Goal: Task Accomplishment & Management: Manage account settings

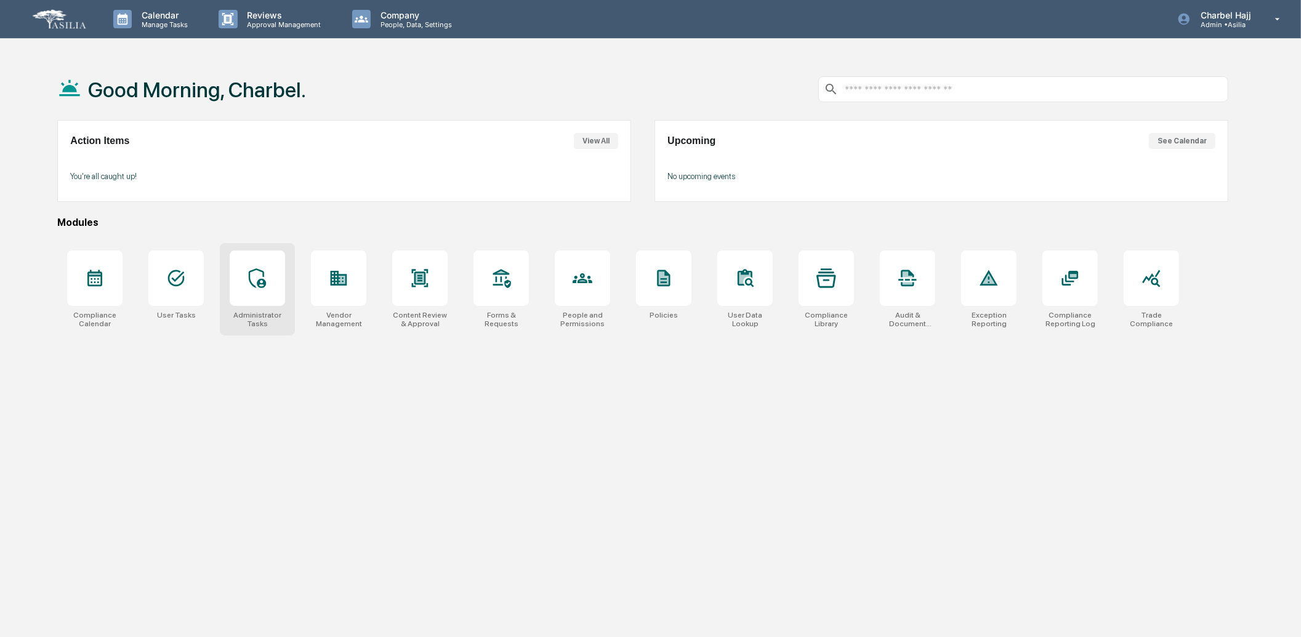
click at [256, 300] on div at bounding box center [257, 278] width 55 height 55
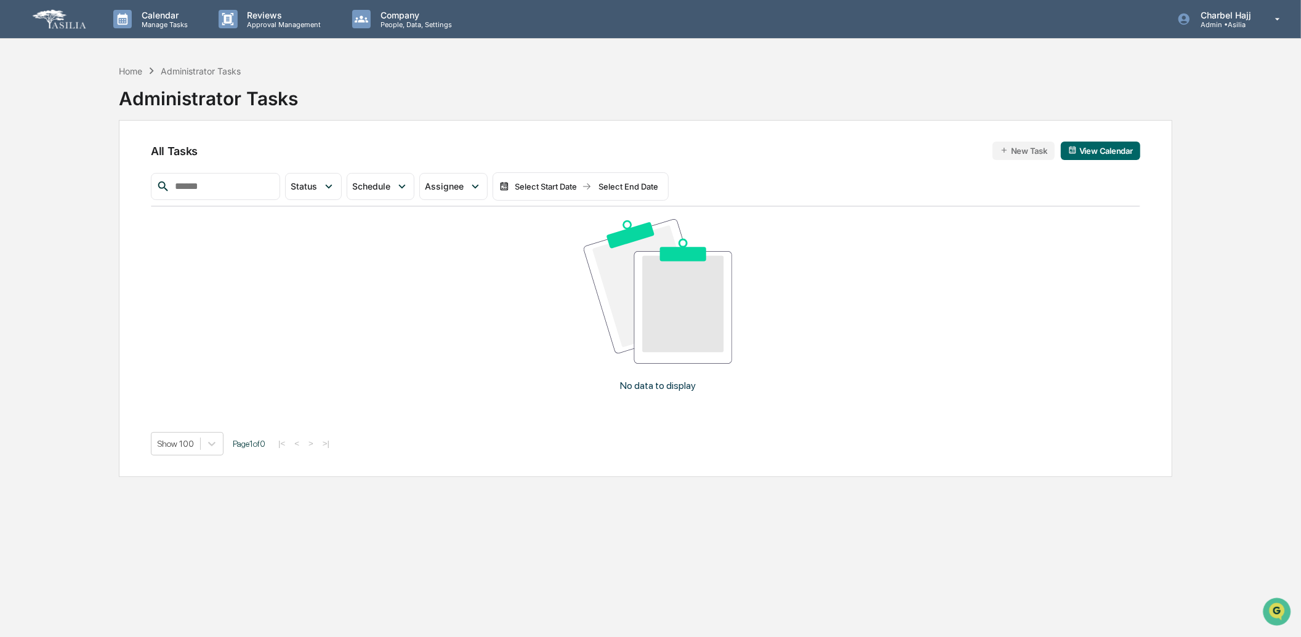
click at [1158, 195] on div "All Tasks New Task View Calendar Status Select/Deselect All Done In Progress Ac…" at bounding box center [646, 298] width 1054 height 357
click at [1029, 150] on button "New Task" at bounding box center [1024, 151] width 62 height 18
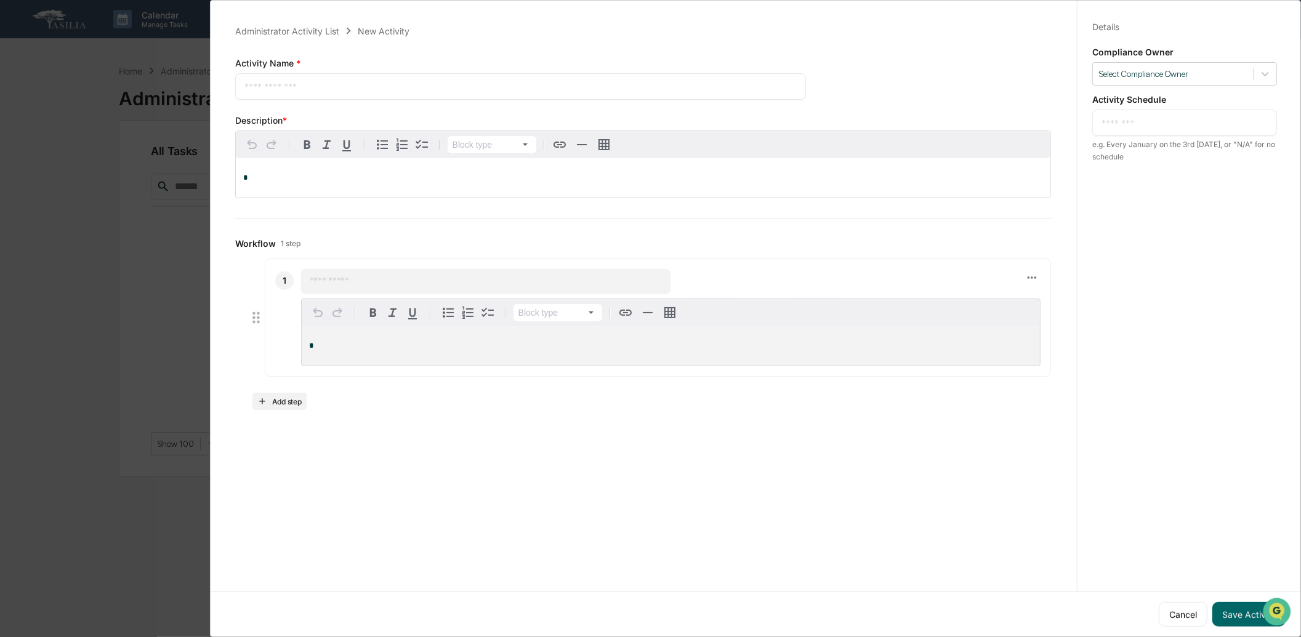
click at [599, 230] on div "Administrator Activity List New Activity Activity Name * * ​ Save Cancel Descri…" at bounding box center [643, 217] width 846 height 416
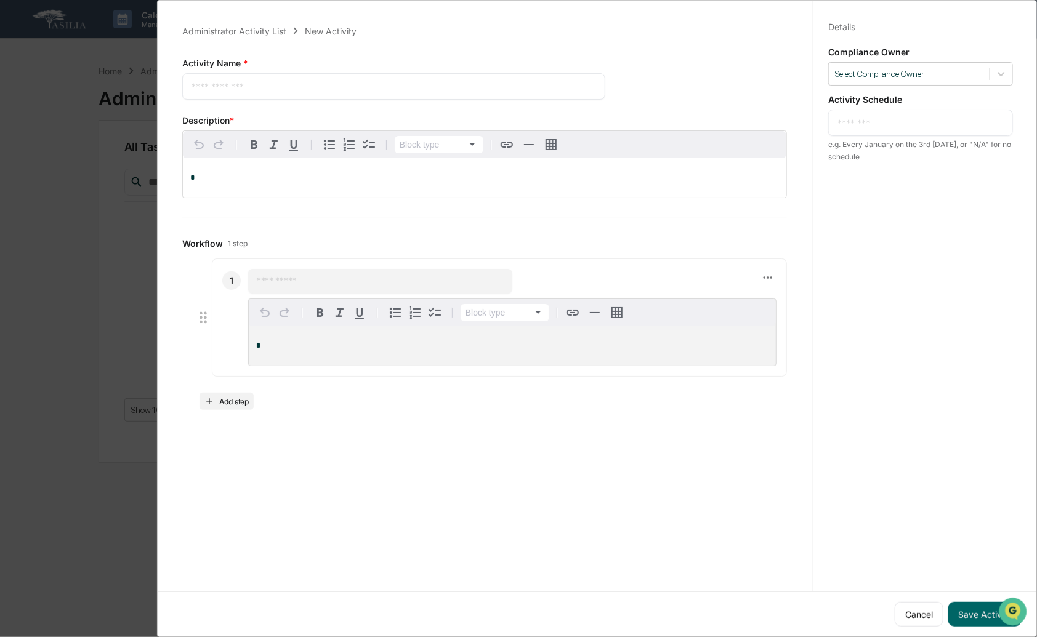
click at [299, 84] on textarea at bounding box center [394, 86] width 405 height 13
click at [275, 89] on textarea "**********" at bounding box center [392, 86] width 400 height 13
type textarea "**********"
click at [432, 179] on p "*" at bounding box center [484, 178] width 589 height 9
click at [910, 131] on div "* ​" at bounding box center [920, 123] width 185 height 26
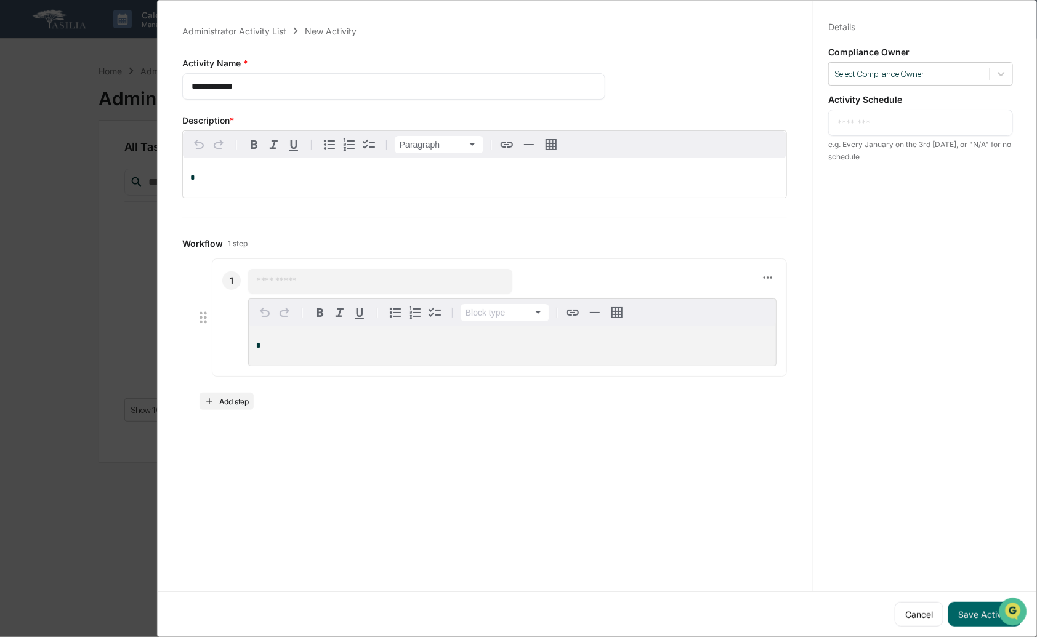
scroll to position [7, 0]
click at [923, 116] on textarea at bounding box center [921, 122] width 166 height 13
type textarea "**********"
click at [883, 68] on div at bounding box center [909, 74] width 148 height 12
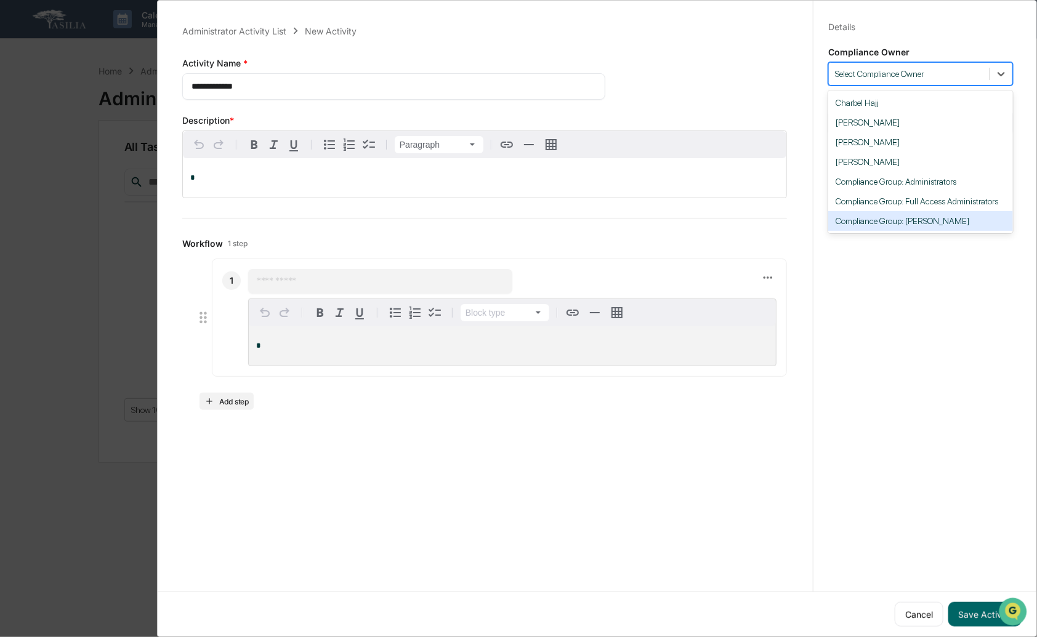
click at [940, 217] on div "Compliance Group: [PERSON_NAME]" at bounding box center [920, 221] width 185 height 20
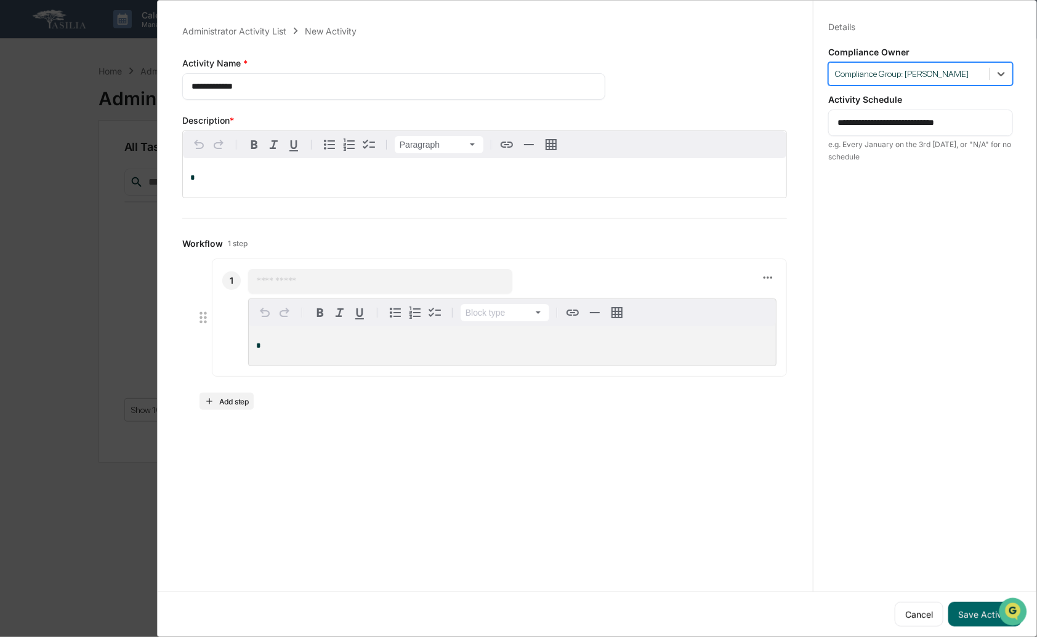
click at [237, 185] on div "*" at bounding box center [485, 177] width 604 height 39
drag, startPoint x: 208, startPoint y: 75, endPoint x: 163, endPoint y: 80, distance: 45.2
click at [163, 80] on div "**********" at bounding box center [597, 318] width 880 height 637
click at [294, 82] on textarea "********" at bounding box center [392, 86] width 400 height 13
paste textarea "*****"
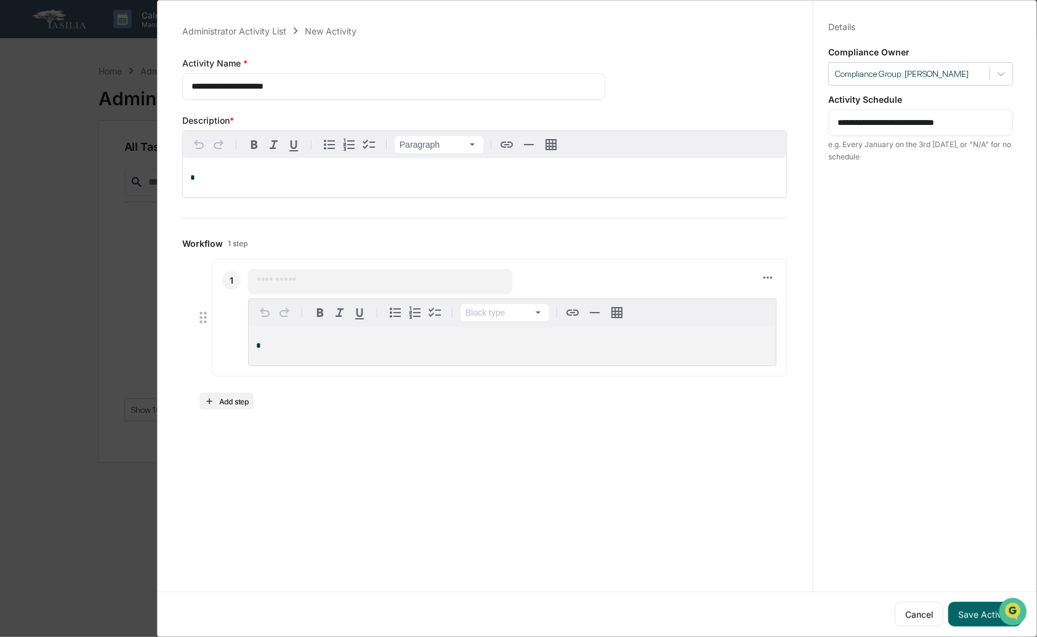
drag, startPoint x: 243, startPoint y: 80, endPoint x: 328, endPoint y: 82, distance: 84.4
click at [328, 82] on textarea "**********" at bounding box center [392, 86] width 400 height 13
paste textarea "**********"
drag, startPoint x: 244, startPoint y: 79, endPoint x: 442, endPoint y: 81, distance: 198.3
click at [442, 81] on textarea "**********" at bounding box center [392, 86] width 400 height 13
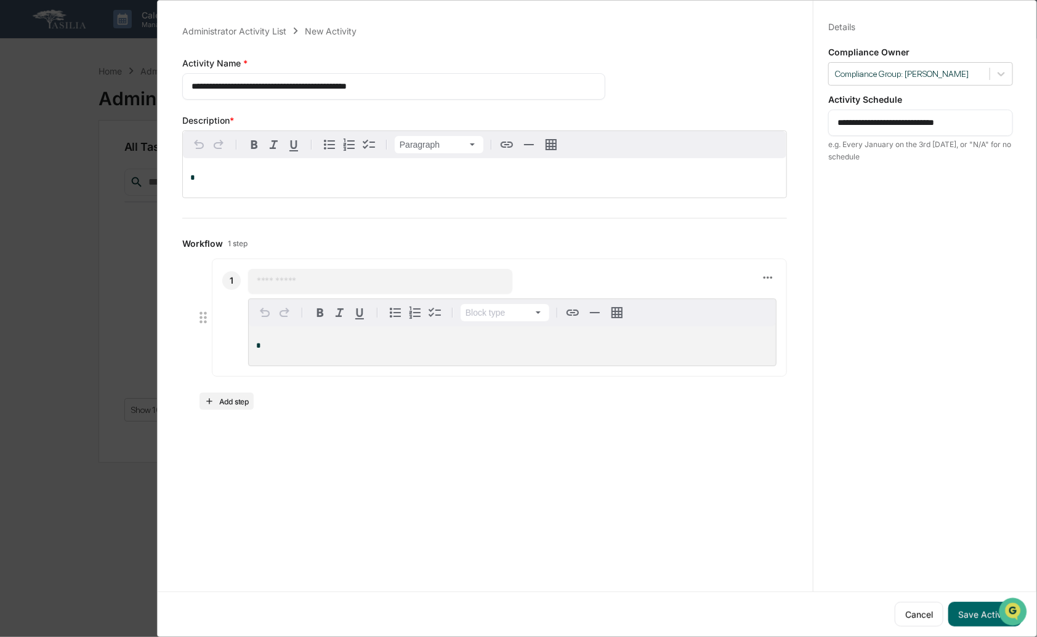
click at [396, 81] on textarea "**********" at bounding box center [392, 86] width 400 height 13
click at [450, 81] on textarea "**********" at bounding box center [392, 86] width 400 height 13
drag, startPoint x: 243, startPoint y: 80, endPoint x: 444, endPoint y: 82, distance: 200.8
click at [444, 82] on textarea "**********" at bounding box center [392, 86] width 400 height 13
type textarea "**********"
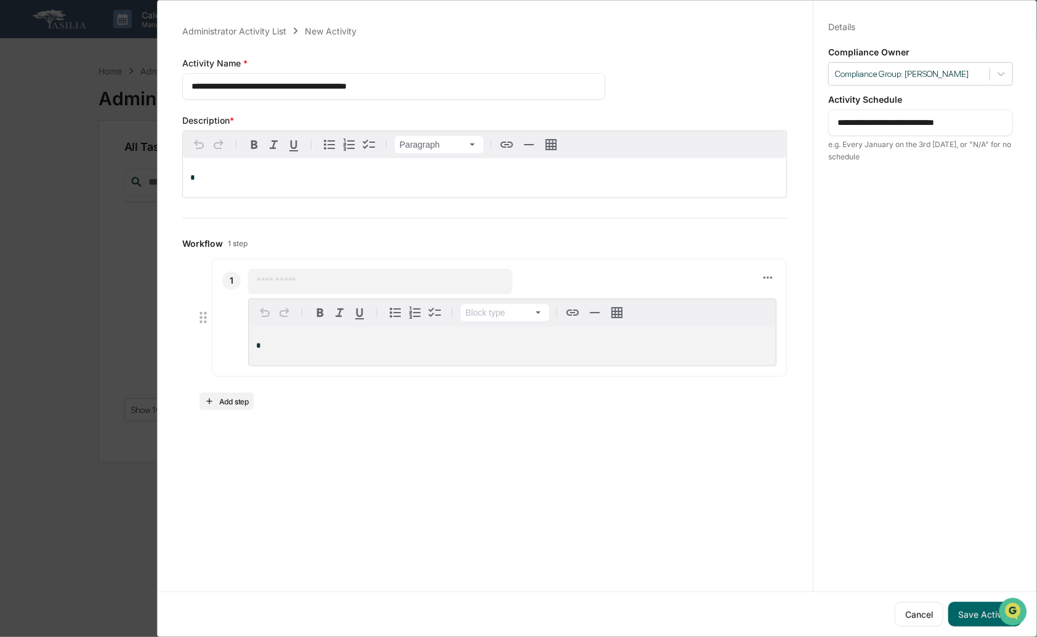
click at [276, 163] on div "*" at bounding box center [485, 177] width 604 height 39
click at [957, 604] on button "Save Activity" at bounding box center [984, 614] width 73 height 25
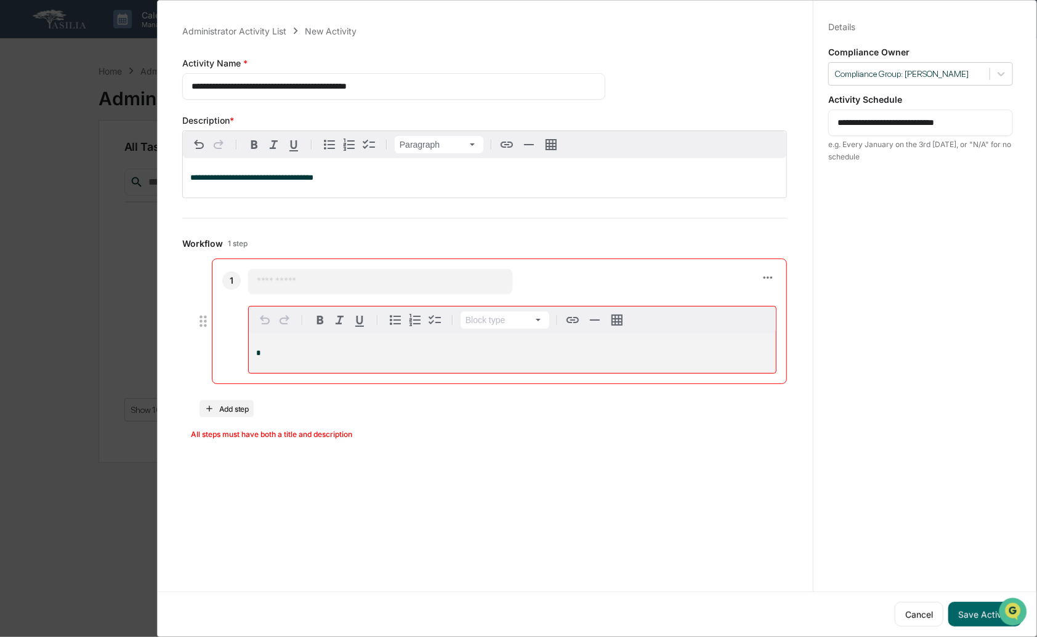
drag, startPoint x: 384, startPoint y: 340, endPoint x: 416, endPoint y: 331, distance: 33.2
click at [384, 340] on div "*" at bounding box center [512, 353] width 527 height 39
click at [764, 277] on icon at bounding box center [768, 278] width 14 height 14
click at [799, 296] on li "Delete step" at bounding box center [809, 294] width 99 height 23
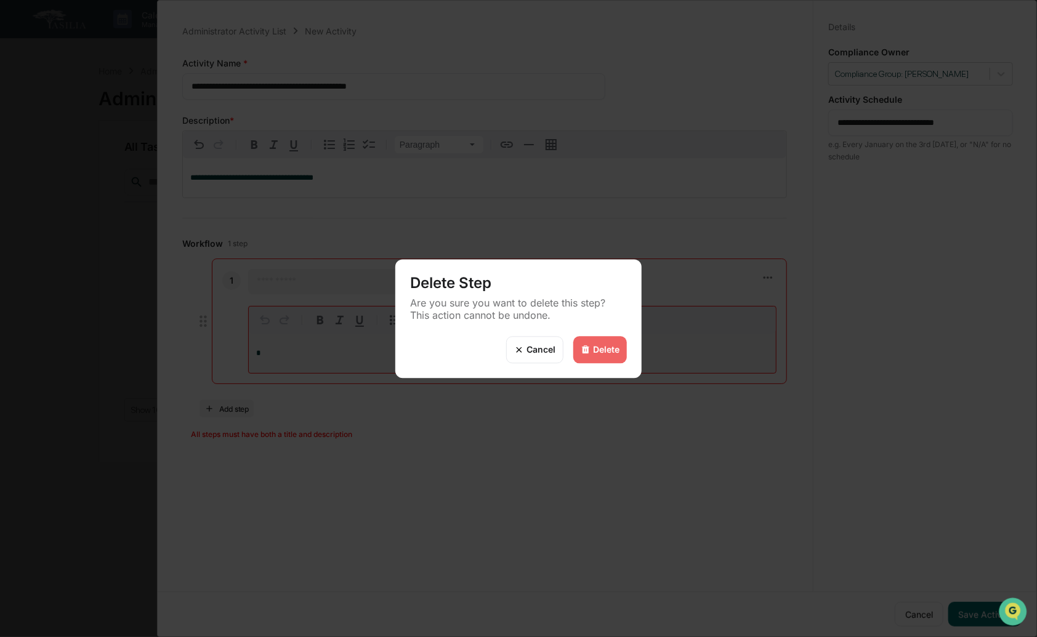
click at [604, 350] on div "Delete" at bounding box center [606, 350] width 26 height 10
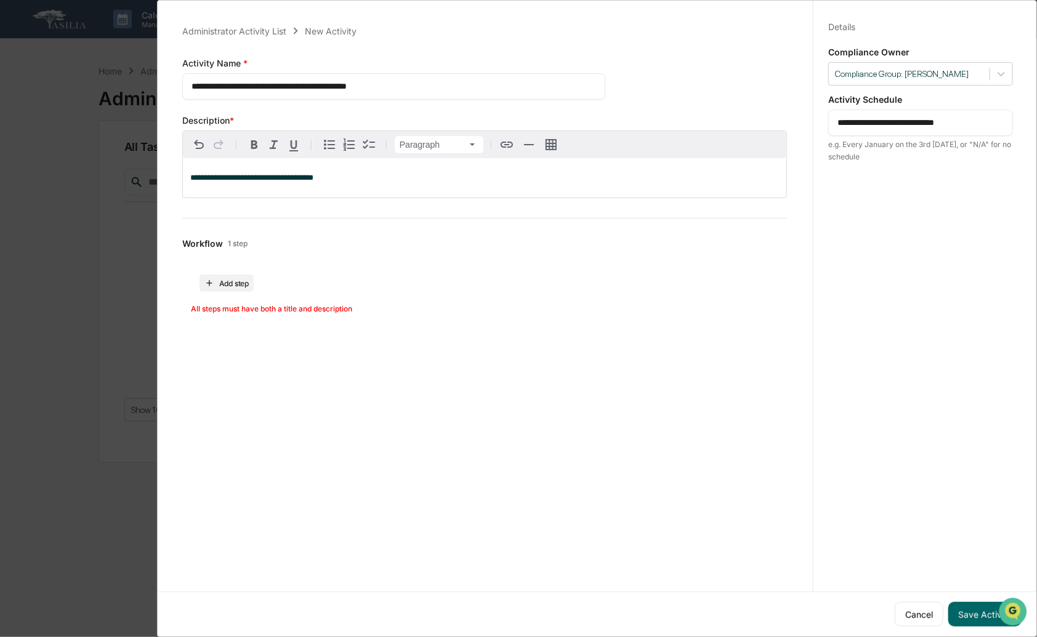
click at [687, 447] on div "**********" at bounding box center [489, 315] width 647 height 637
click at [974, 602] on button "Save Activity" at bounding box center [984, 614] width 73 height 25
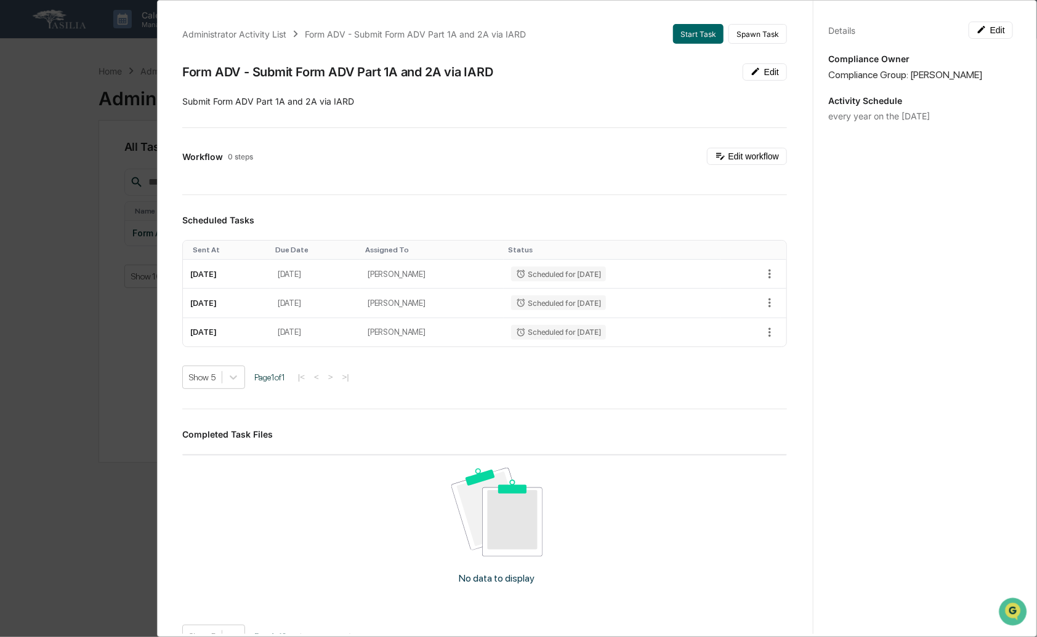
scroll to position [0, 0]
click at [70, 97] on div "Administrator Activity List Form ADV - Submit Form ADV Part 1A and 2A via IARD …" at bounding box center [518, 318] width 1037 height 637
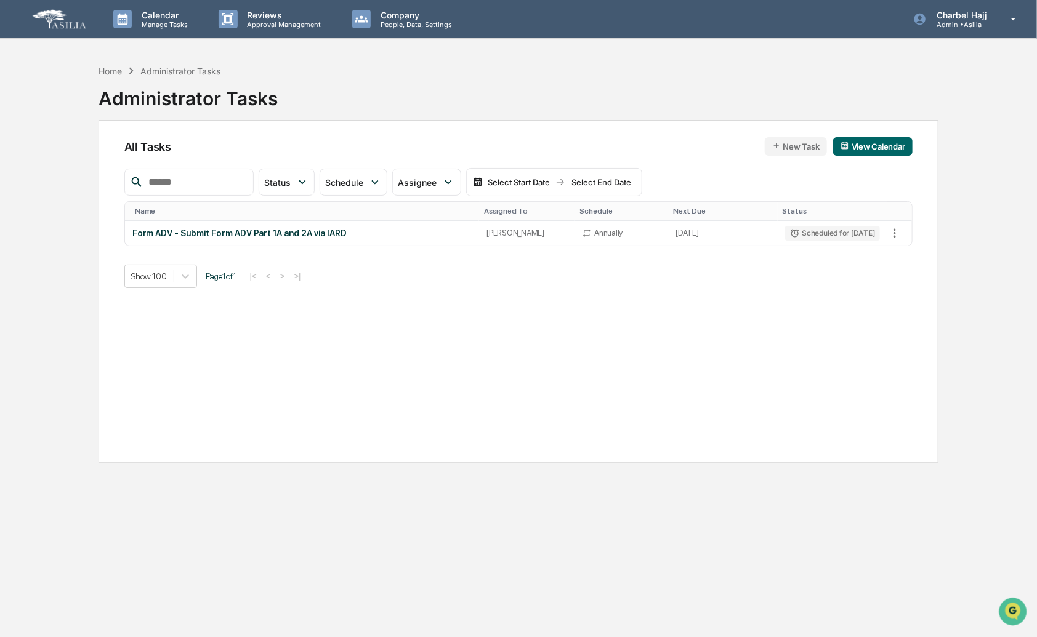
click at [796, 149] on button "New Task" at bounding box center [796, 146] width 62 height 18
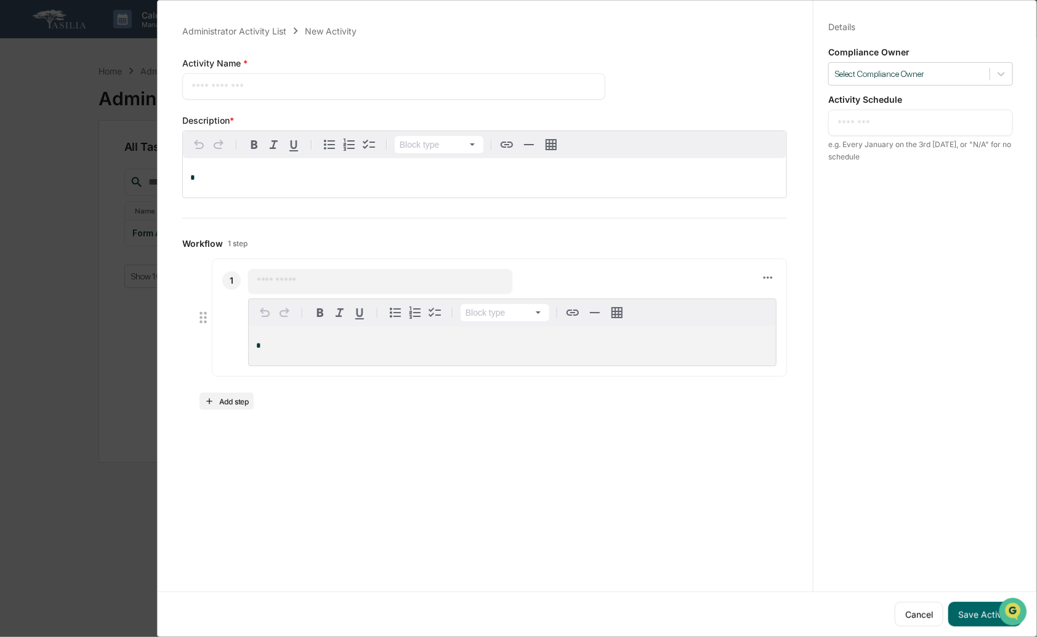
click at [245, 90] on textarea at bounding box center [394, 86] width 405 height 13
paste textarea "**********"
type textarea "**********"
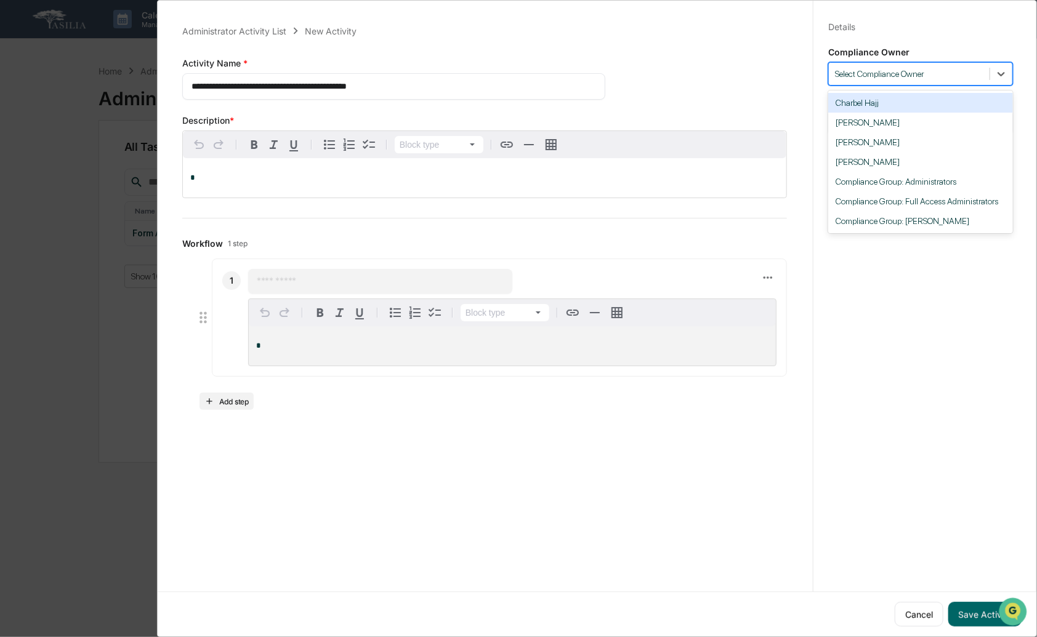
click at [894, 75] on div at bounding box center [909, 74] width 148 height 12
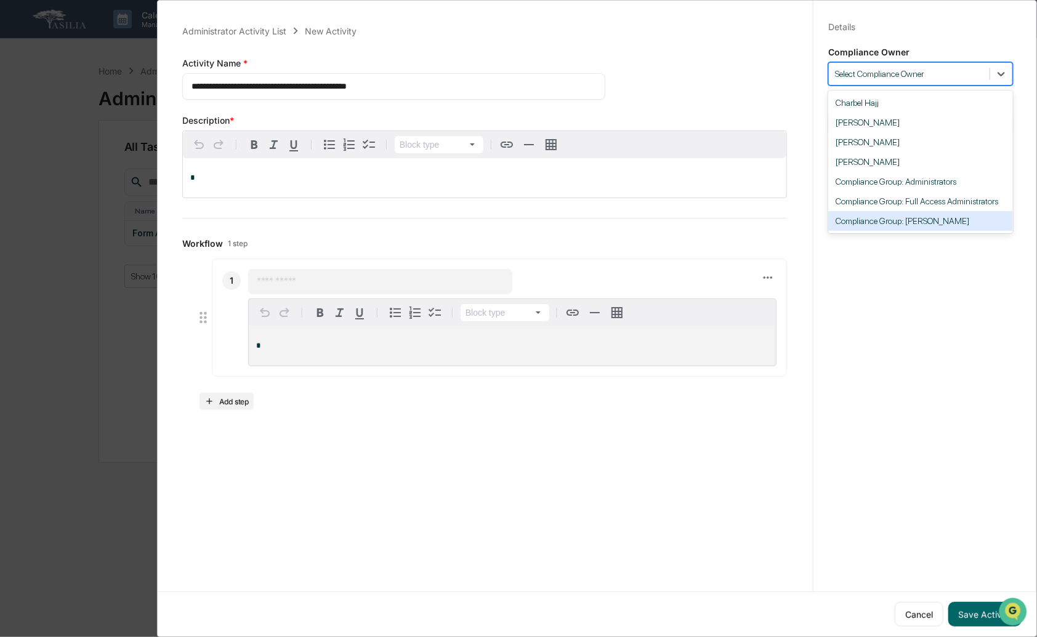
click at [895, 228] on div "Compliance Group: [PERSON_NAME]" at bounding box center [920, 221] width 185 height 20
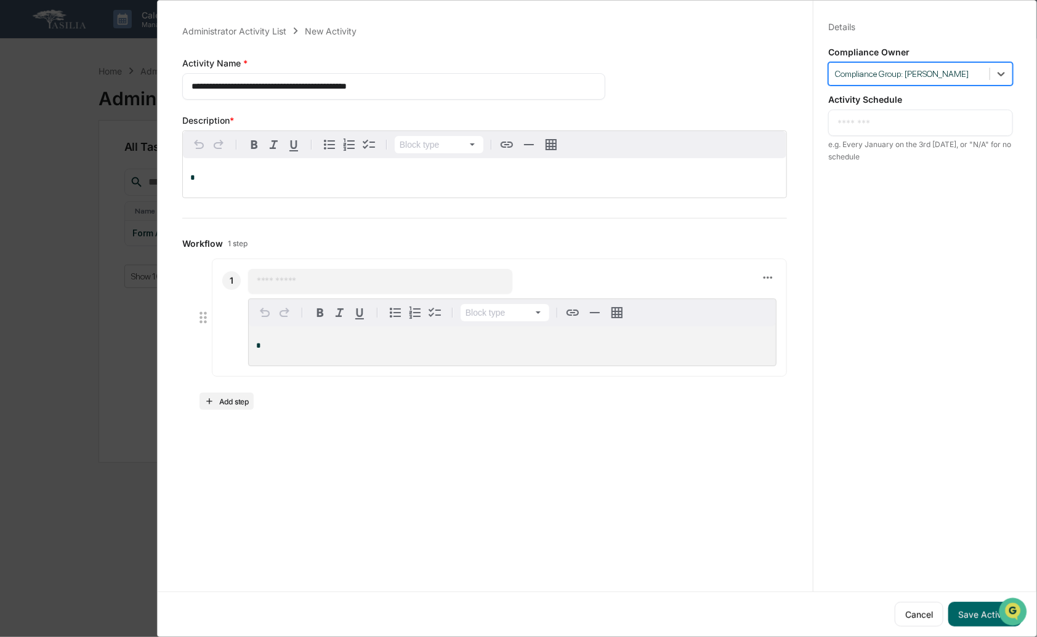
click at [869, 124] on textarea at bounding box center [921, 122] width 166 height 13
type textarea "**********"
drag, startPoint x: 275, startPoint y: 86, endPoint x: 459, endPoint y: 87, distance: 184.8
click at [459, 87] on textarea "**********" at bounding box center [392, 86] width 400 height 13
drag, startPoint x: 309, startPoint y: 183, endPoint x: 315, endPoint y: 182, distance: 6.2
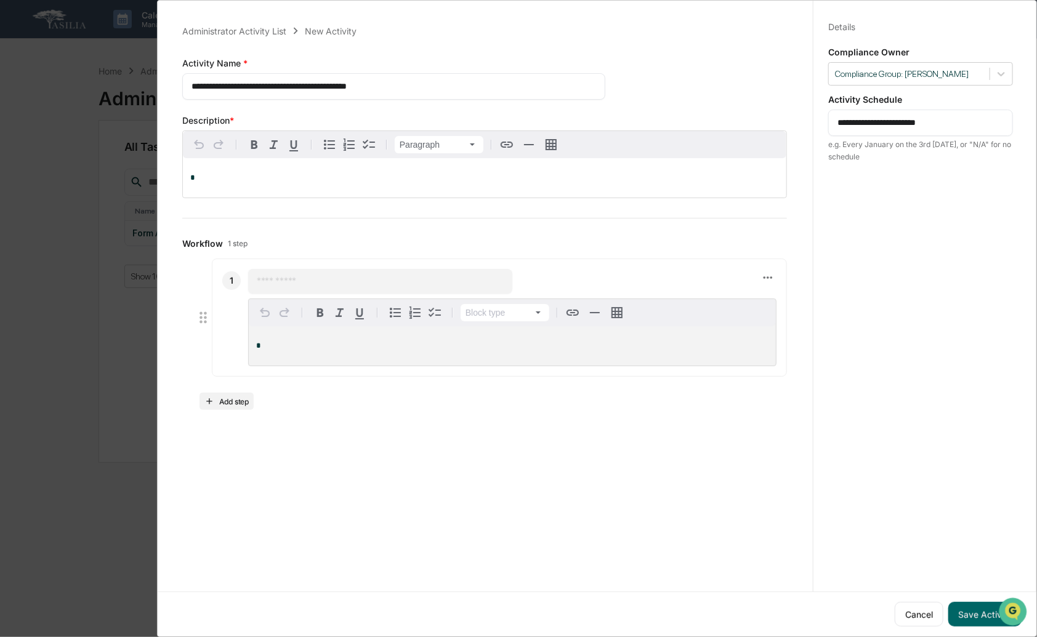
click at [308, 182] on p "*" at bounding box center [484, 178] width 589 height 9
click at [761, 273] on icon at bounding box center [768, 278] width 14 height 14
click at [792, 304] on li "Delete step" at bounding box center [809, 300] width 99 height 23
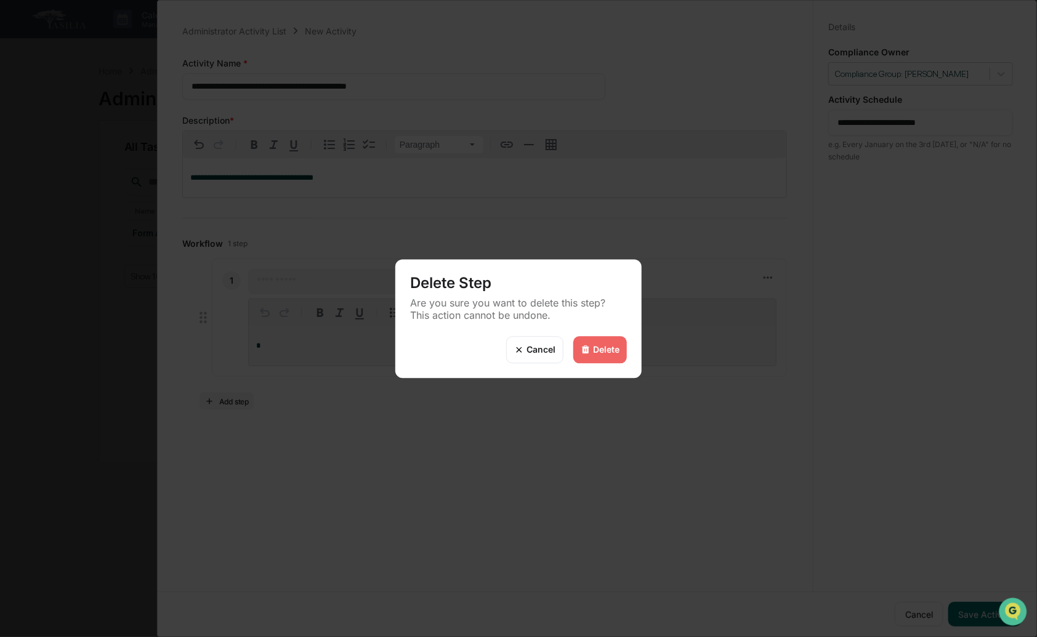
click at [592, 342] on div "Delete" at bounding box center [600, 349] width 54 height 27
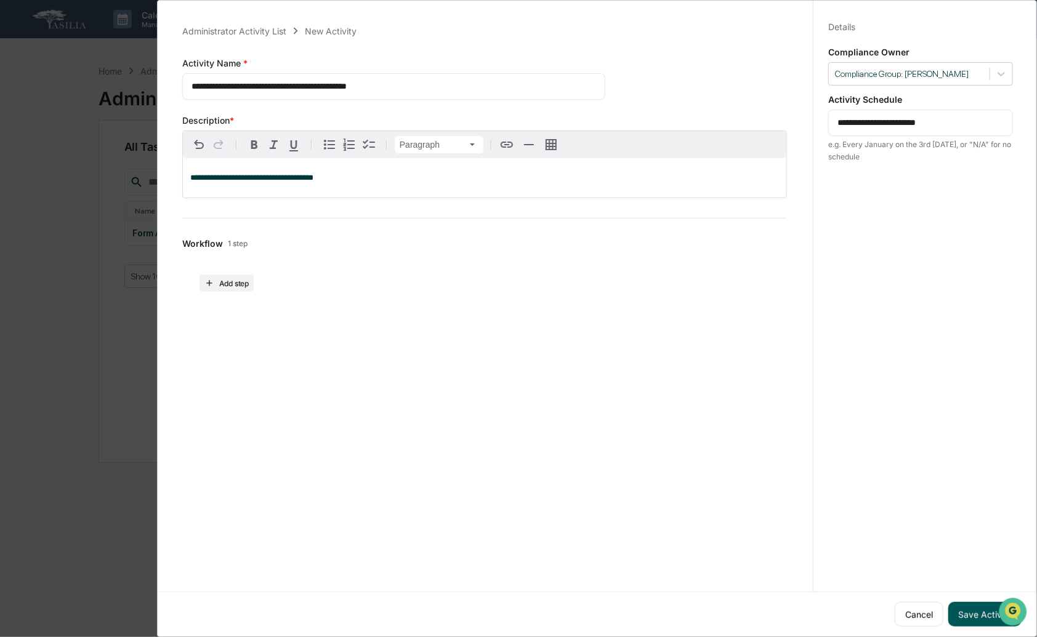
click at [973, 608] on button "Save Activity" at bounding box center [984, 614] width 73 height 25
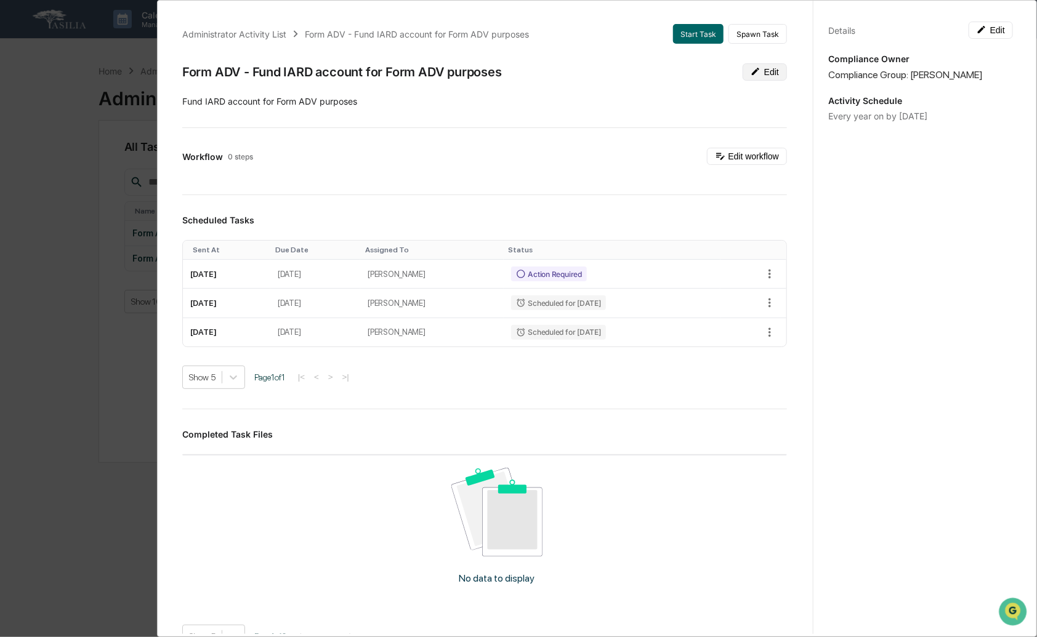
click at [748, 76] on button "Edit" at bounding box center [765, 71] width 44 height 17
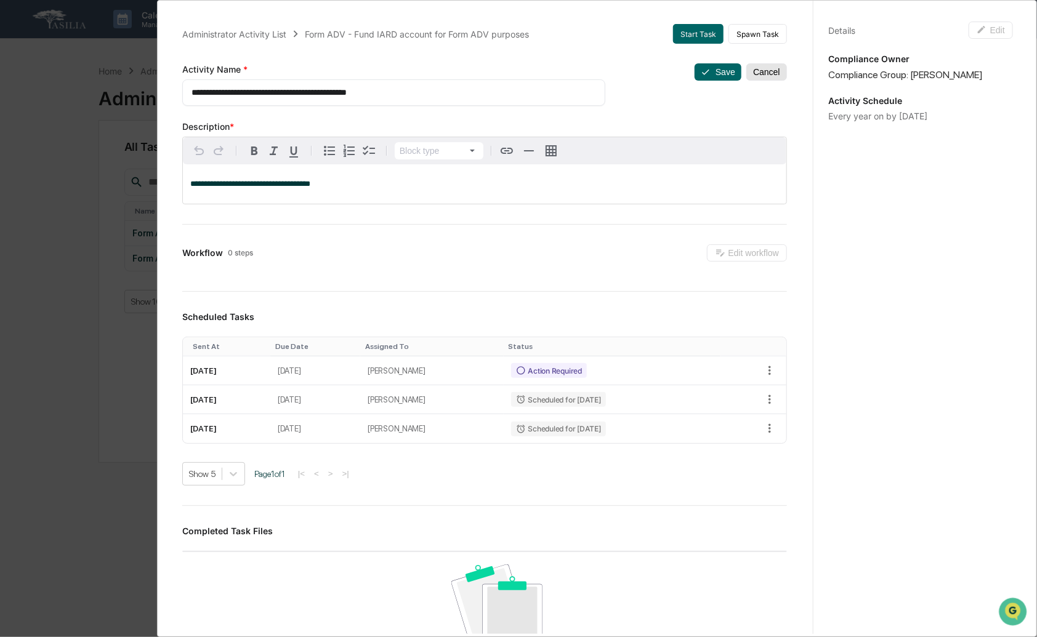
drag, startPoint x: 758, startPoint y: 68, endPoint x: 819, endPoint y: 58, distance: 61.9
click at [758, 68] on button "Cancel" at bounding box center [766, 71] width 41 height 17
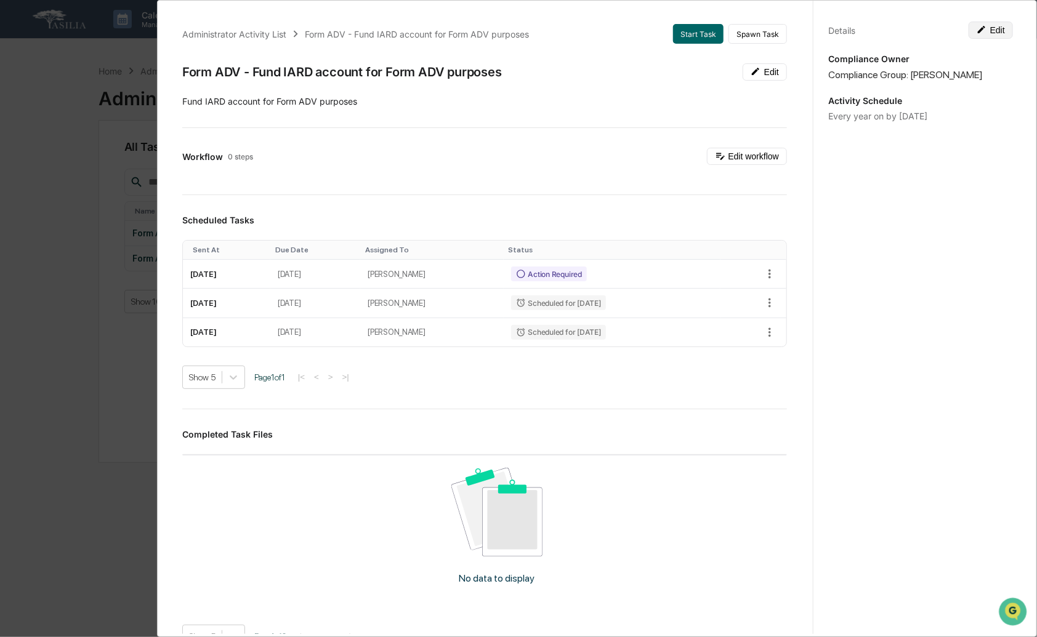
click at [986, 29] on button "Edit" at bounding box center [991, 30] width 44 height 17
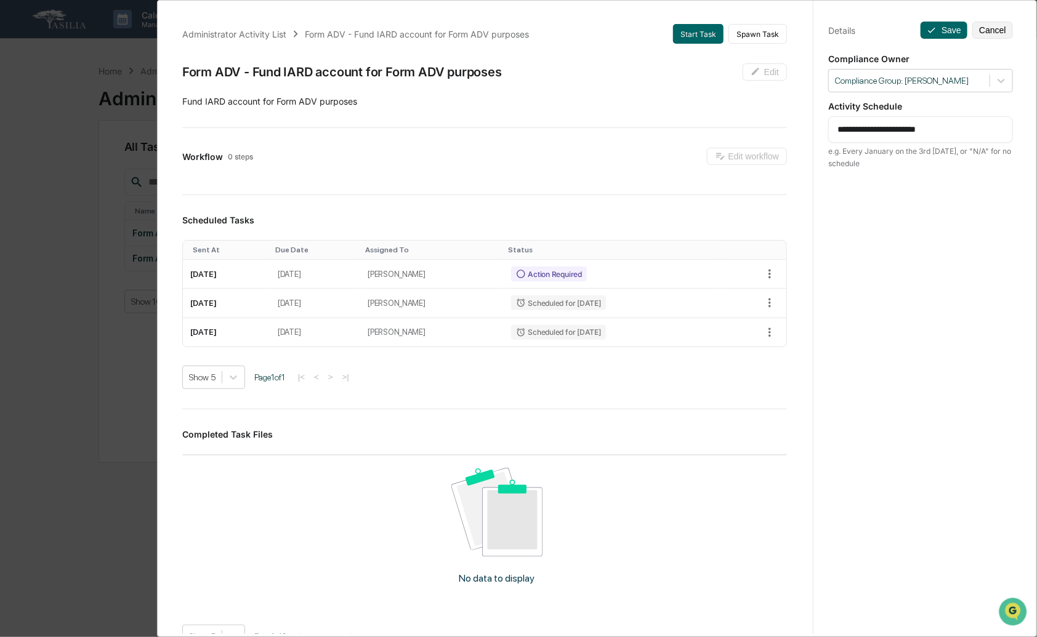
drag, startPoint x: 910, startPoint y: 122, endPoint x: 885, endPoint y: 123, distance: 25.3
click at [910, 123] on textarea "**********" at bounding box center [921, 129] width 166 height 13
click at [904, 128] on textarea "**********" at bounding box center [921, 129] width 166 height 13
type textarea "**********"
click at [944, 36] on button "Save" at bounding box center [944, 30] width 47 height 17
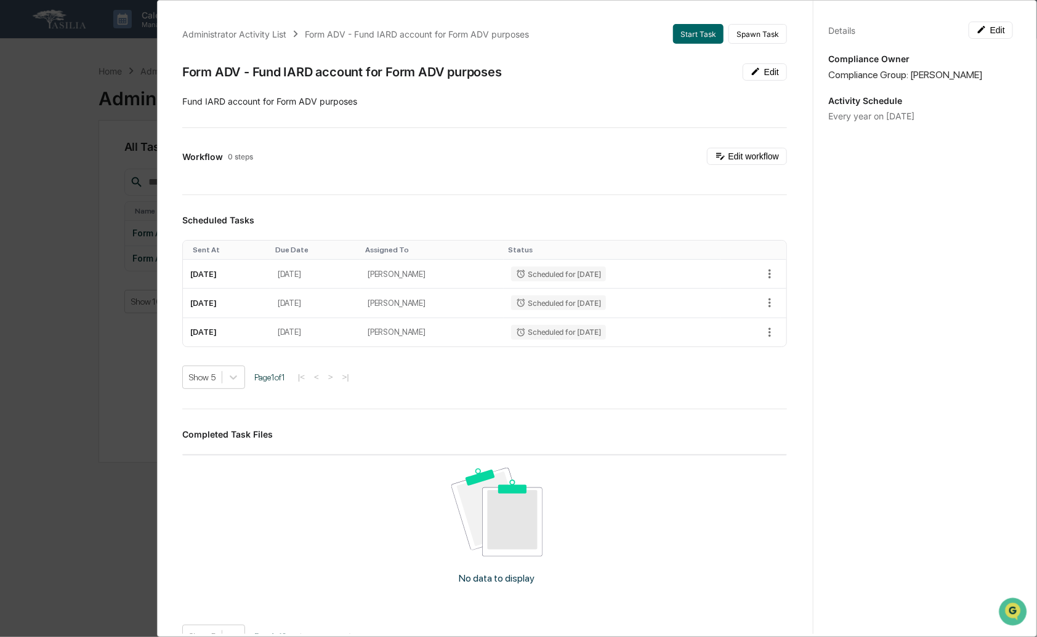
click at [77, 148] on div "Administrator Activity List Form ADV - Fund IARD account for Form ADV purposes …" at bounding box center [518, 318] width 1037 height 637
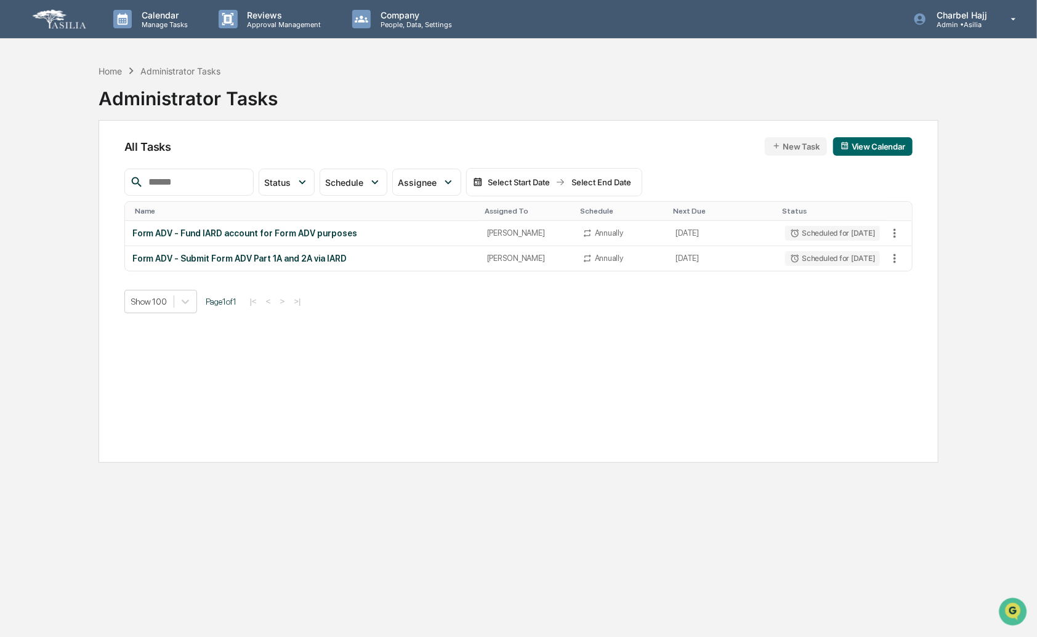
click at [809, 145] on button "New Task" at bounding box center [796, 146] width 62 height 18
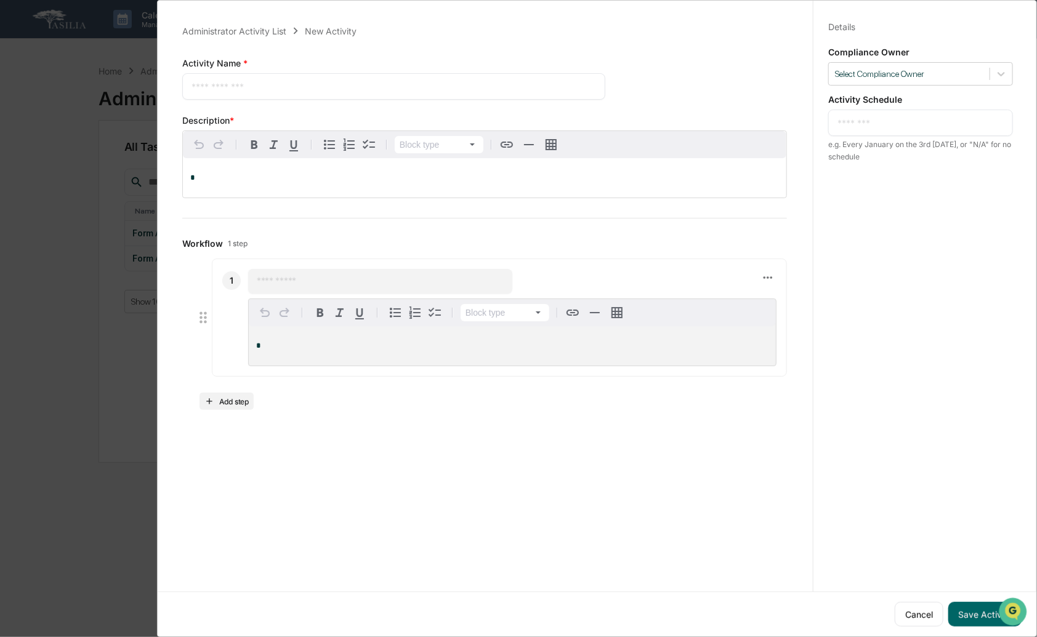
click at [336, 83] on textarea at bounding box center [394, 86] width 405 height 13
paste textarea "**********"
type textarea "**********"
click at [299, 168] on div "*" at bounding box center [485, 177] width 604 height 39
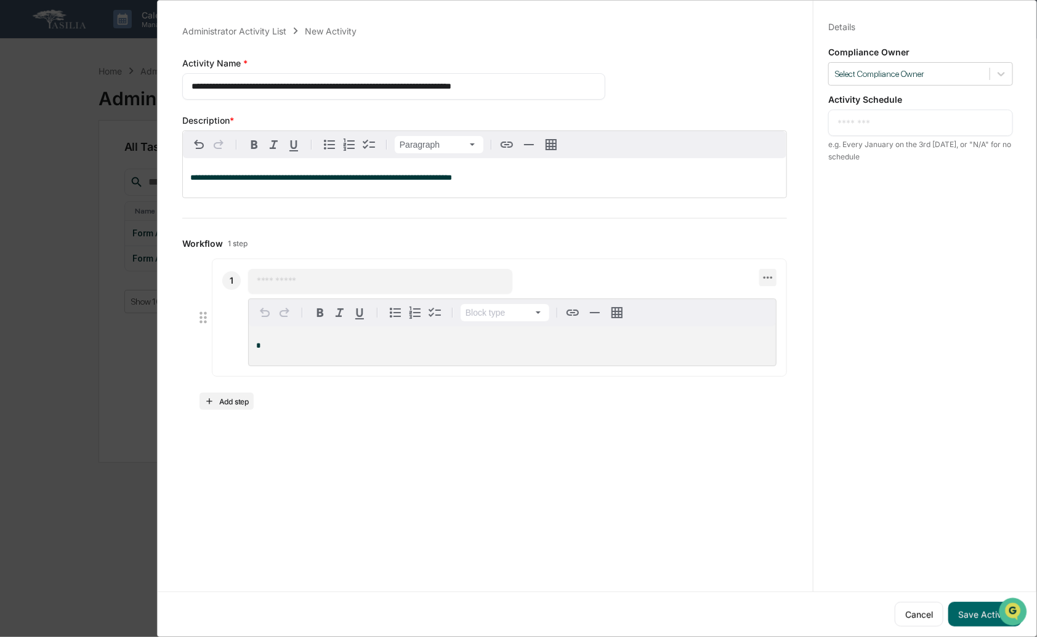
click at [764, 279] on icon at bounding box center [768, 278] width 9 height 2
click at [799, 304] on li "Delete step" at bounding box center [809, 300] width 99 height 23
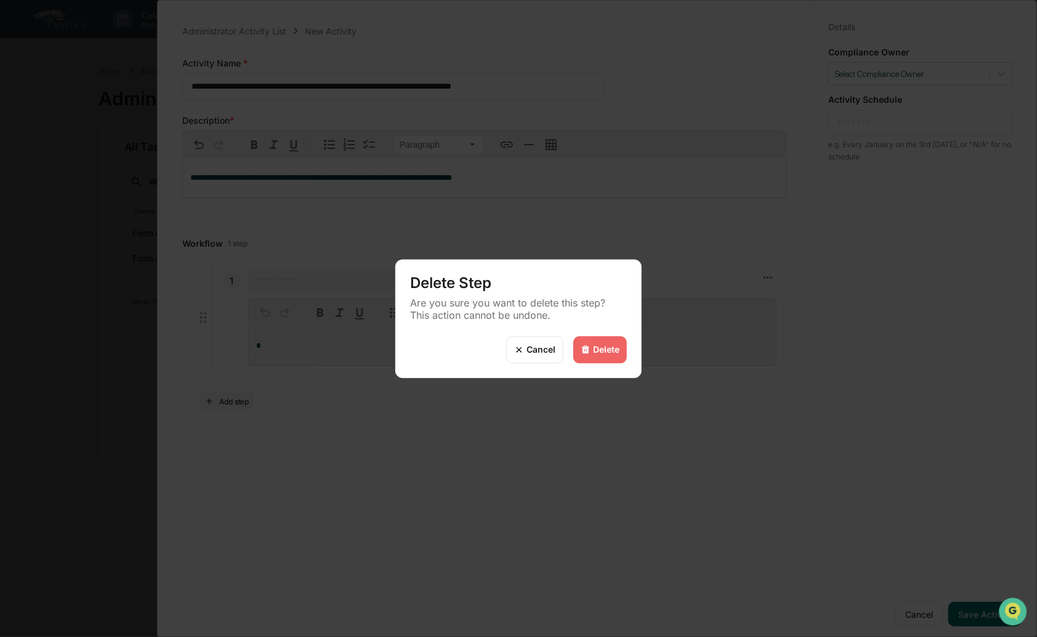
click at [607, 345] on div "Delete" at bounding box center [606, 350] width 26 height 10
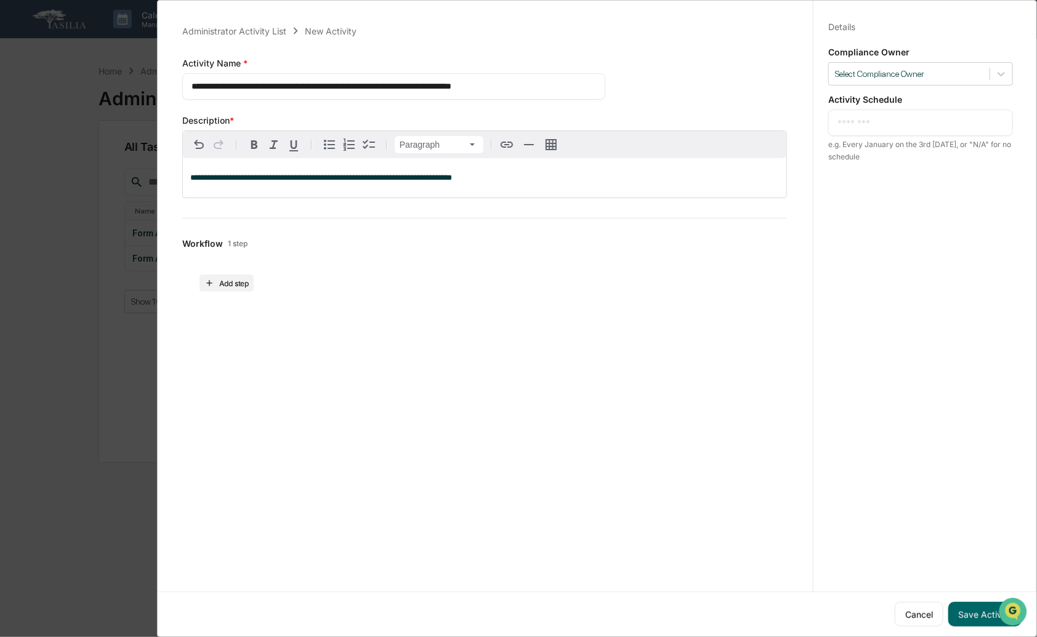
click at [894, 116] on textarea at bounding box center [921, 122] width 166 height 13
type textarea "*"
type textarea "**********"
click at [977, 612] on button "Save Activity" at bounding box center [984, 614] width 73 height 25
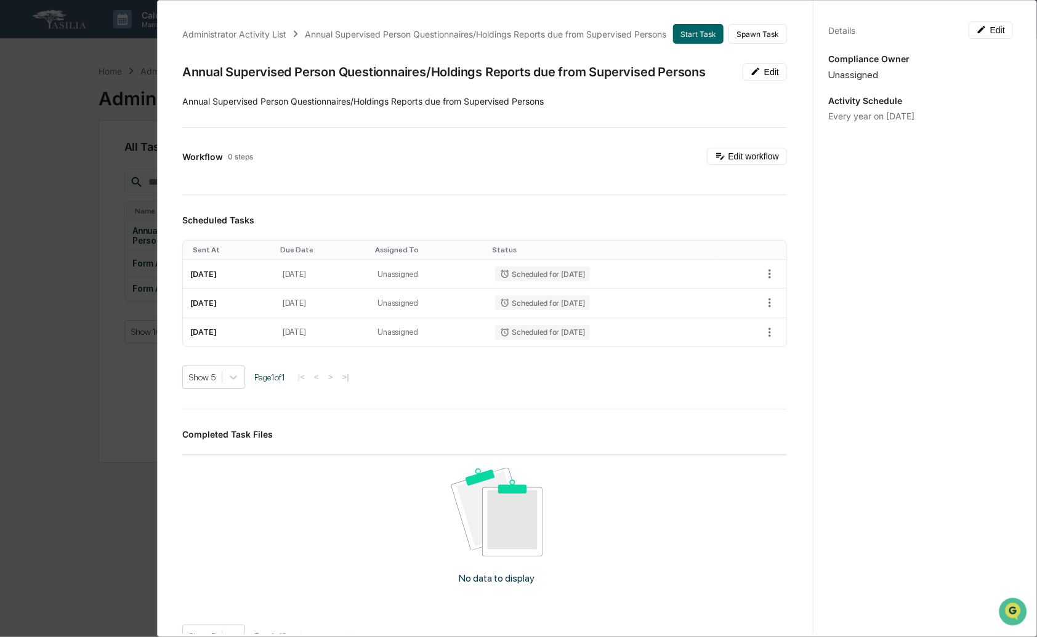
click at [75, 146] on div "Administrator Activity List Annual Supervised Person Questionnaires/Holdings Re…" at bounding box center [518, 318] width 1037 height 637
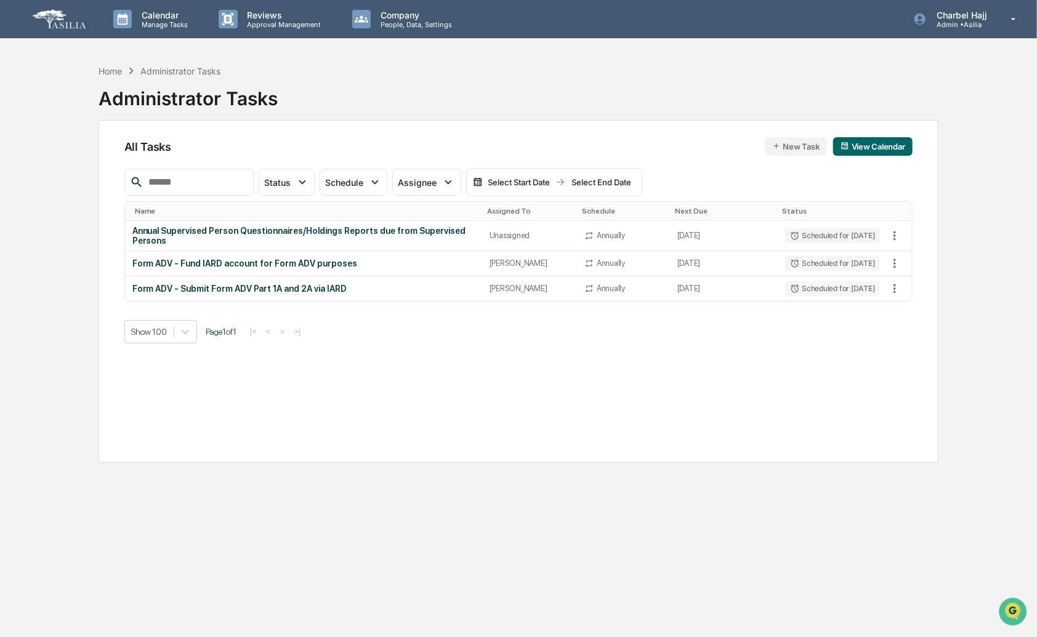
click at [801, 146] on button "New Task" at bounding box center [796, 146] width 62 height 18
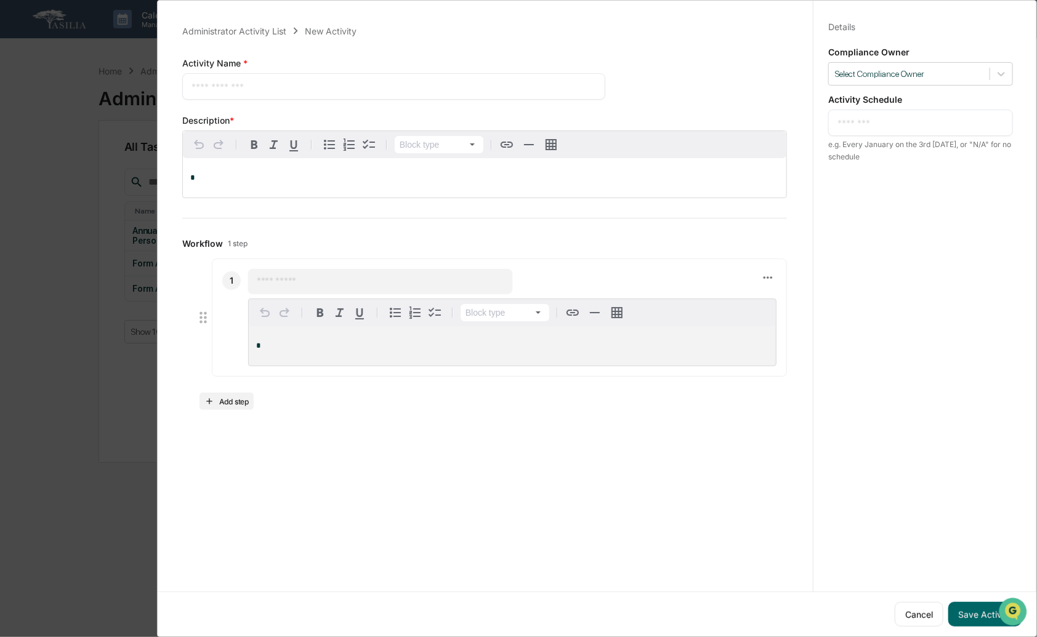
click at [325, 86] on textarea at bounding box center [394, 86] width 405 height 13
paste textarea "**********"
type textarea "**********"
click at [761, 275] on icon at bounding box center [768, 278] width 14 height 14
click at [810, 306] on li "Delete step" at bounding box center [809, 300] width 99 height 23
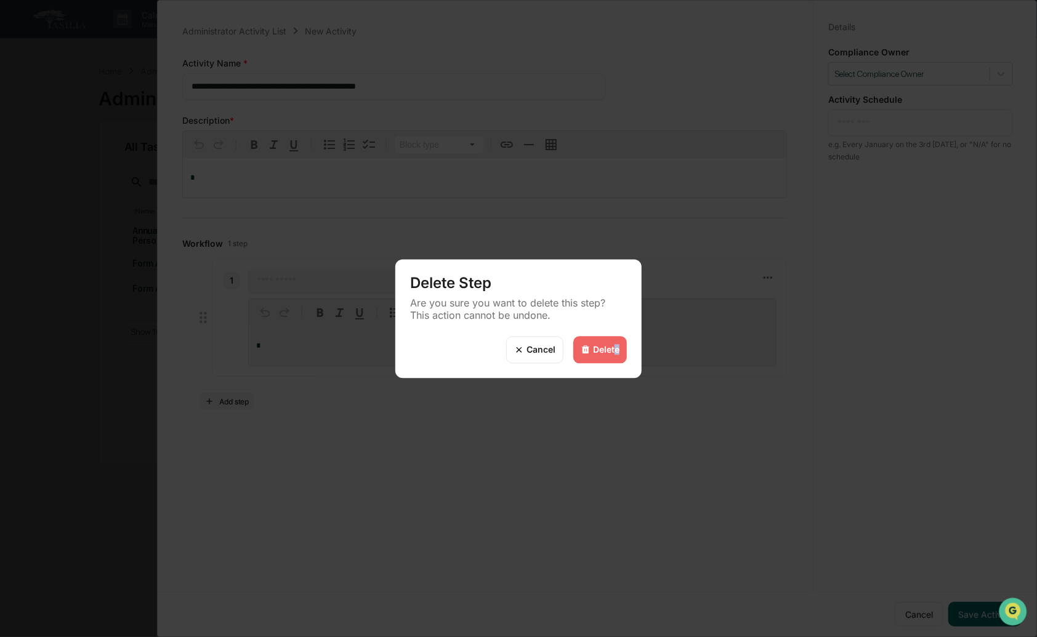
click at [615, 346] on div "Delete" at bounding box center [606, 350] width 26 height 10
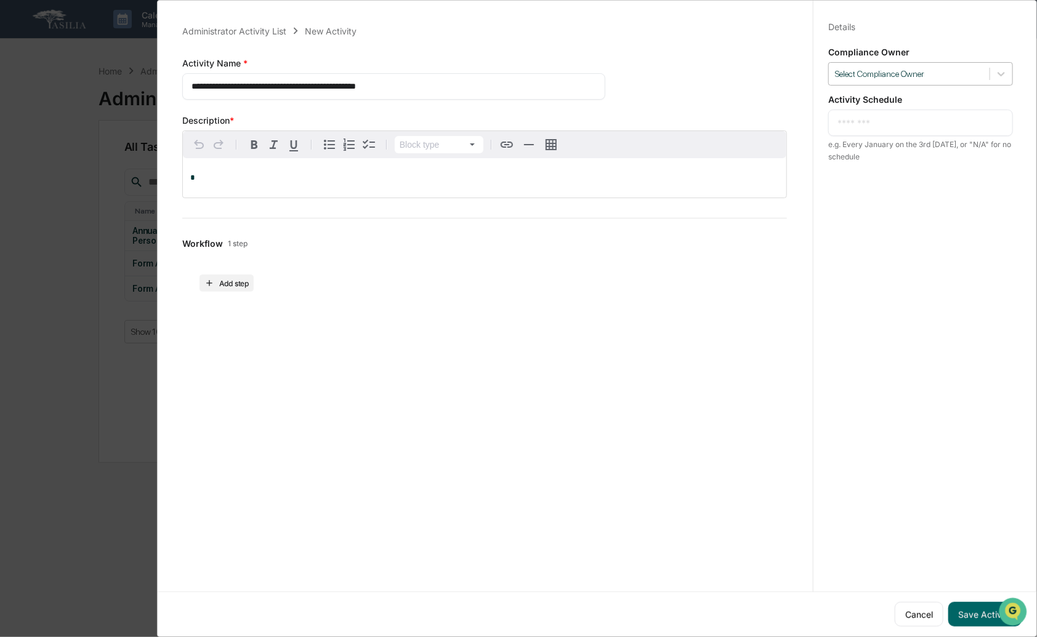
click at [921, 74] on div at bounding box center [909, 74] width 148 height 12
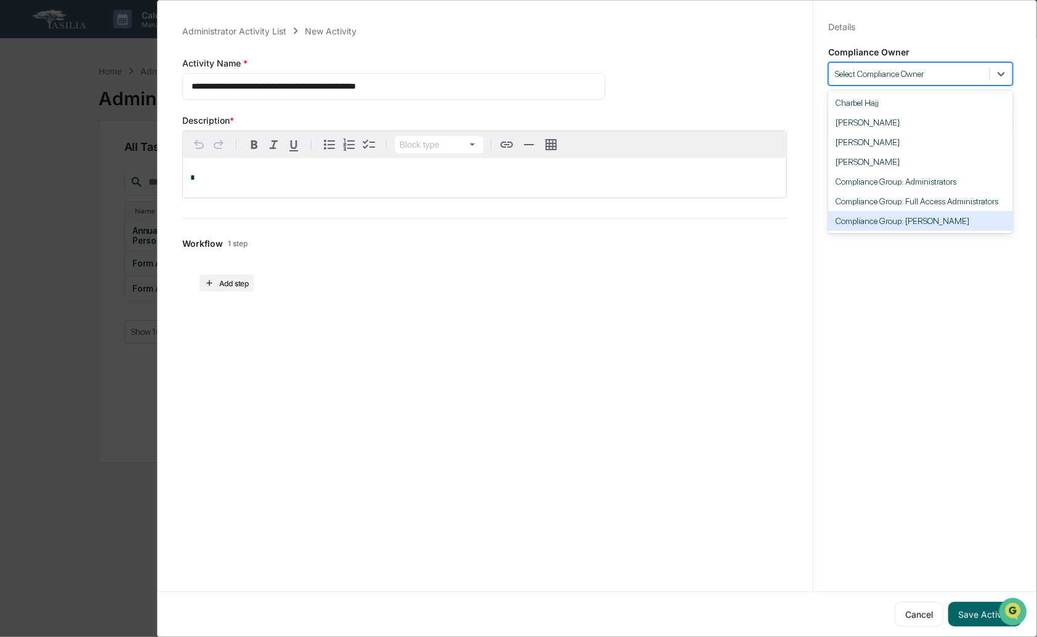
drag, startPoint x: 936, startPoint y: 220, endPoint x: 891, endPoint y: 145, distance: 87.9
click at [934, 219] on div "Compliance Group: [PERSON_NAME]" at bounding box center [920, 221] width 185 height 20
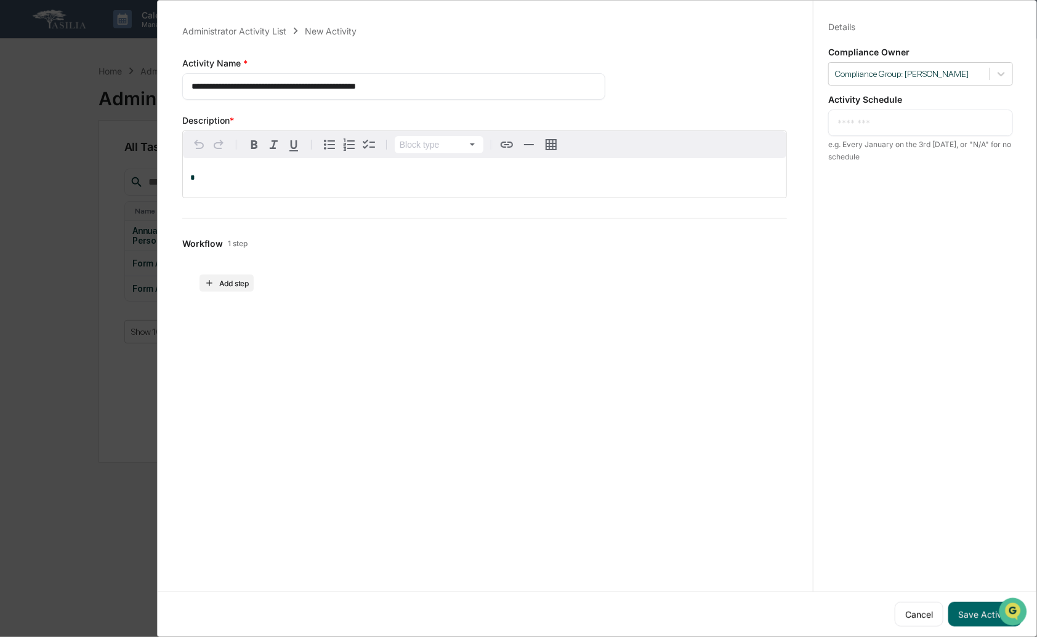
click at [890, 129] on div "* ​" at bounding box center [920, 123] width 185 height 26
click at [888, 125] on div "* ​" at bounding box center [920, 123] width 185 height 26
click at [875, 118] on textarea at bounding box center [921, 122] width 166 height 13
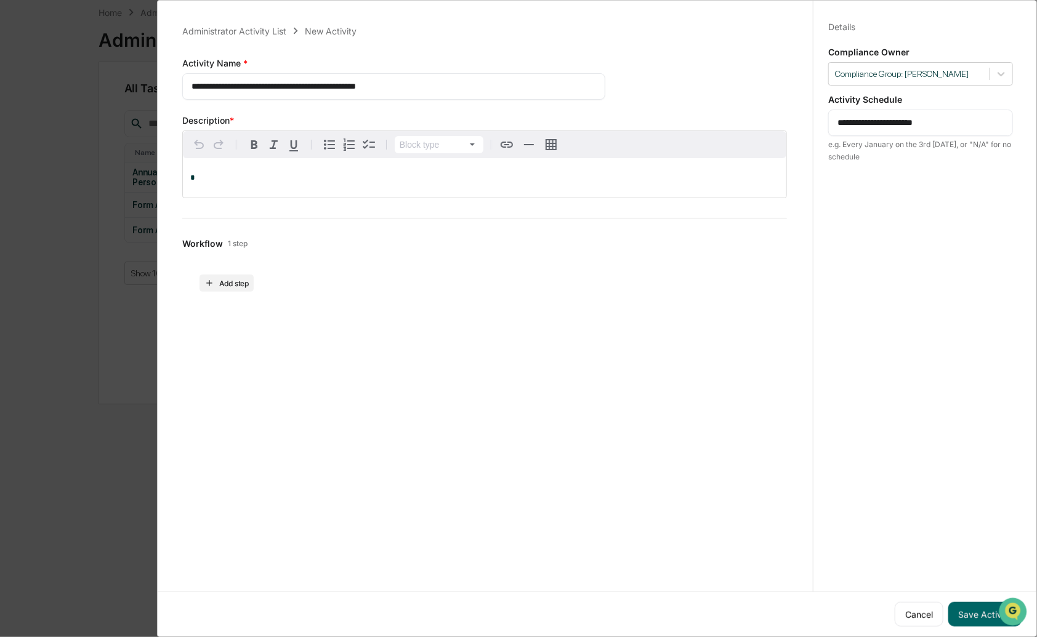
type textarea "**********"
drag, startPoint x: 240, startPoint y: 78, endPoint x: 466, endPoint y: 89, distance: 225.7
click at [466, 87] on textarea "**********" at bounding box center [392, 86] width 400 height 13
click at [382, 176] on p "*" at bounding box center [484, 178] width 589 height 9
click at [958, 604] on button "Save Activity" at bounding box center [984, 614] width 73 height 25
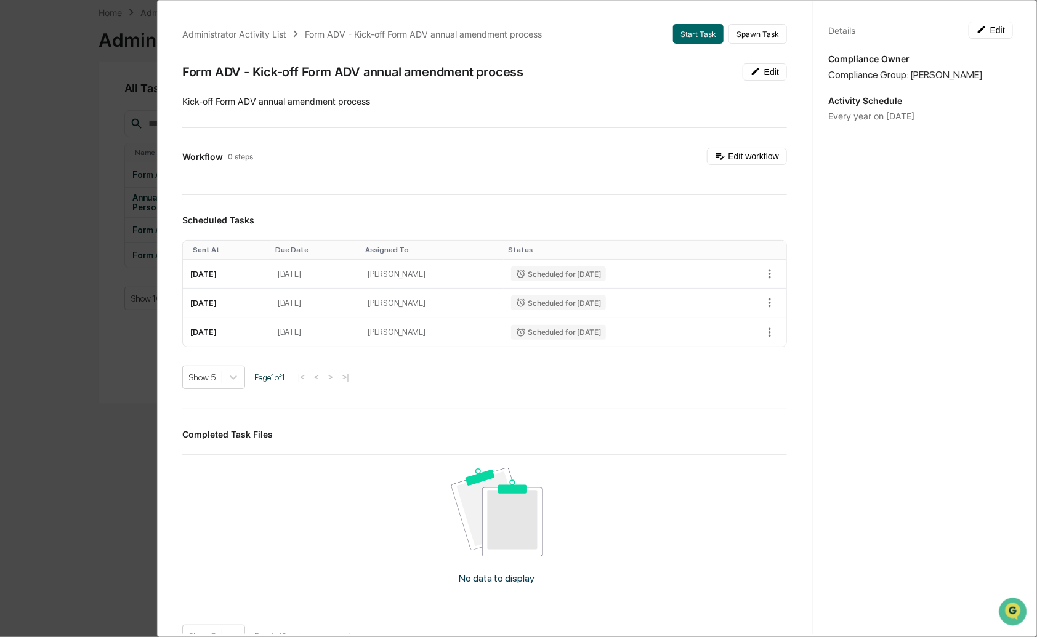
click at [129, 129] on div "Administrator Activity List Form ADV - Kick-off Form ADV annual amendment proce…" at bounding box center [518, 318] width 1037 height 637
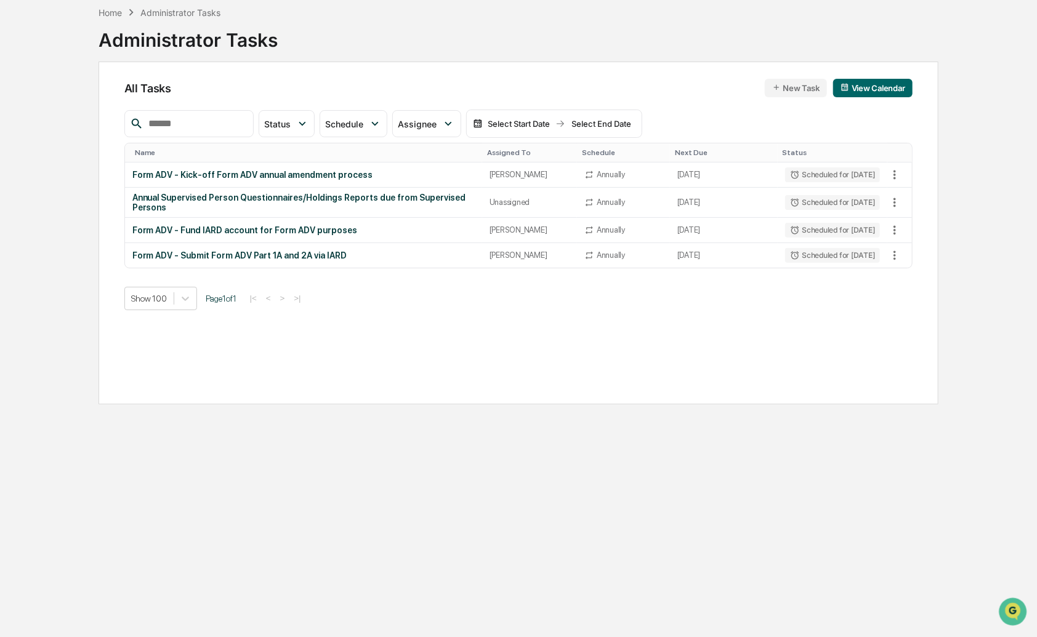
click at [801, 86] on button "New Task" at bounding box center [796, 88] width 62 height 18
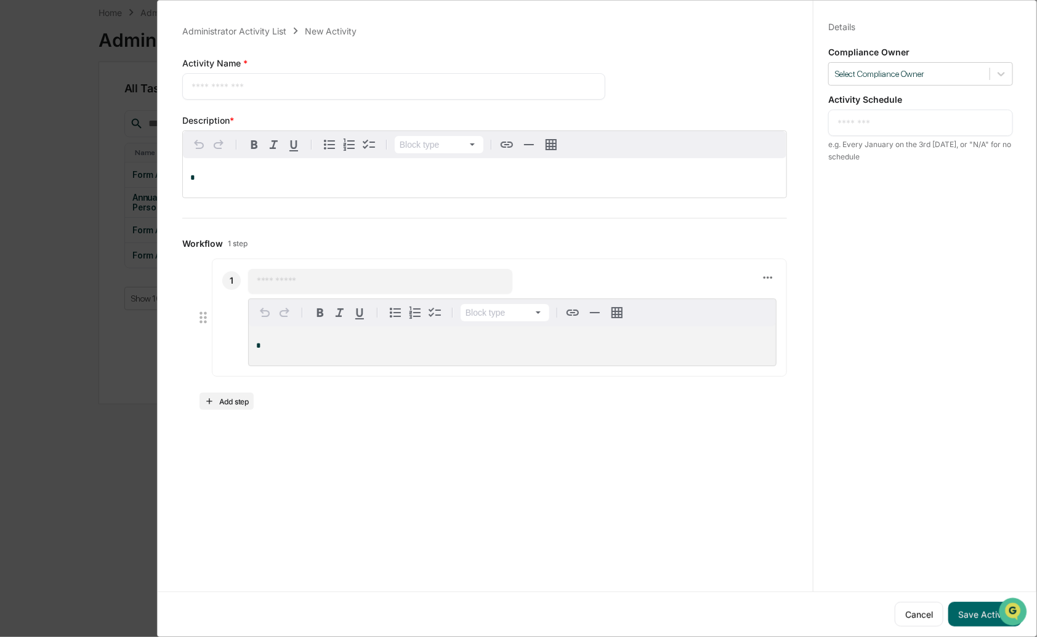
click at [327, 88] on textarea at bounding box center [394, 86] width 405 height 13
paste textarea "**********"
type textarea "**********"
click at [886, 121] on textarea at bounding box center [921, 122] width 166 height 13
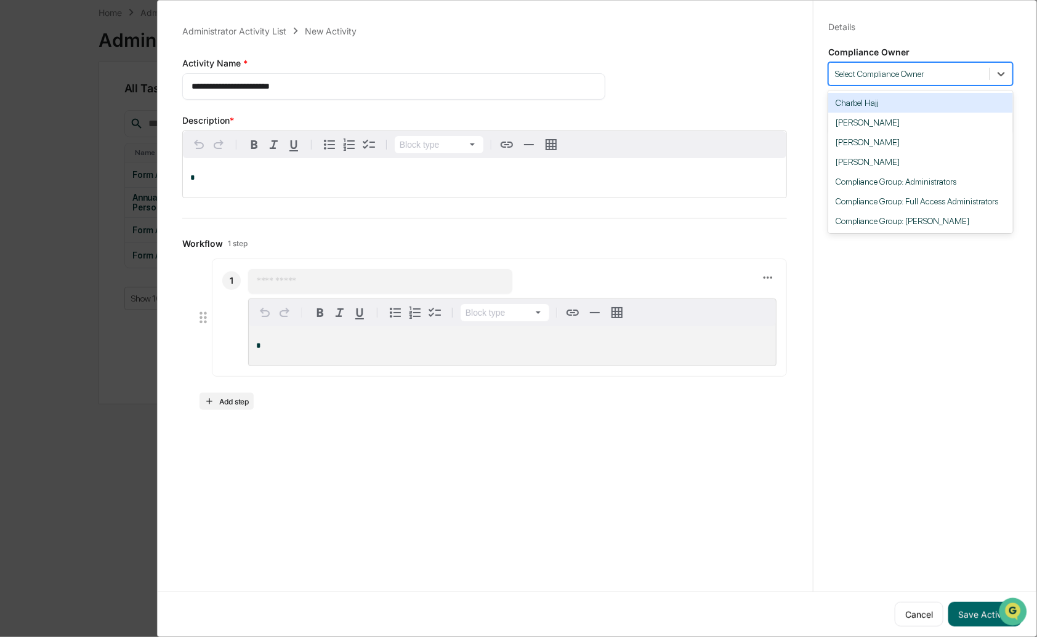
click at [900, 81] on div "Select Compliance Owner" at bounding box center [909, 74] width 161 height 17
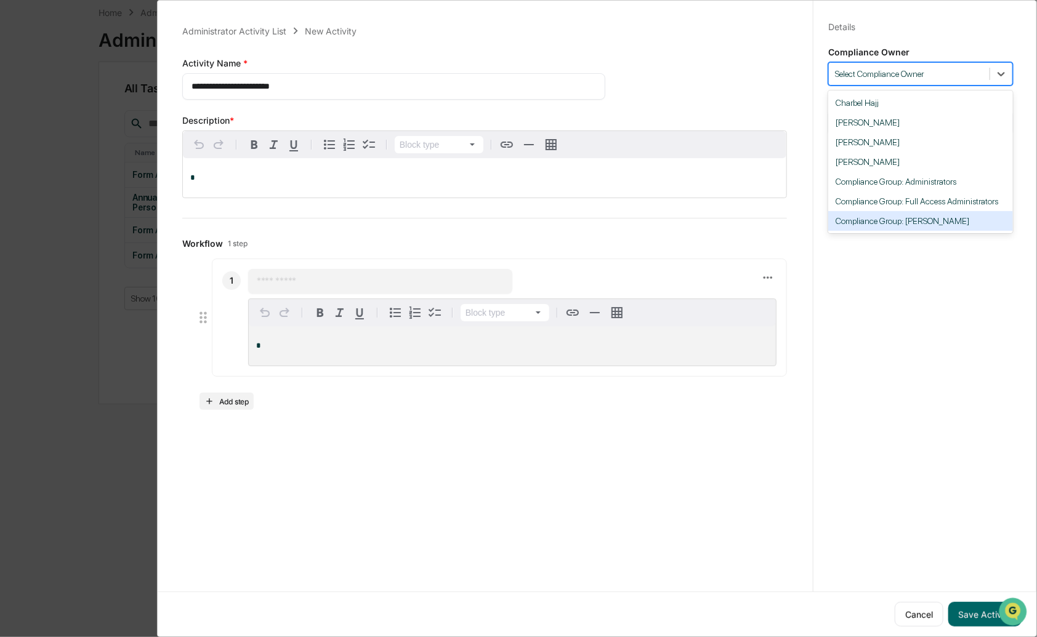
click at [896, 220] on div "Compliance Group: [PERSON_NAME]" at bounding box center [920, 221] width 185 height 20
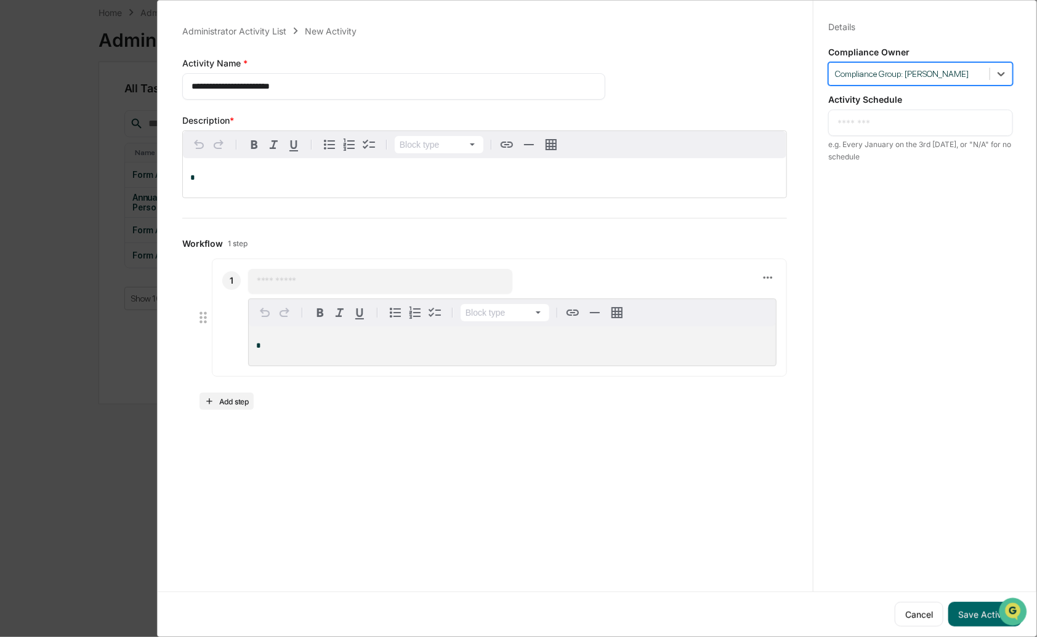
click at [860, 131] on div "* ​" at bounding box center [920, 123] width 185 height 26
click at [865, 123] on textarea at bounding box center [921, 122] width 166 height 13
type textarea "**********"
click at [309, 86] on textarea "**********" at bounding box center [392, 86] width 400 height 13
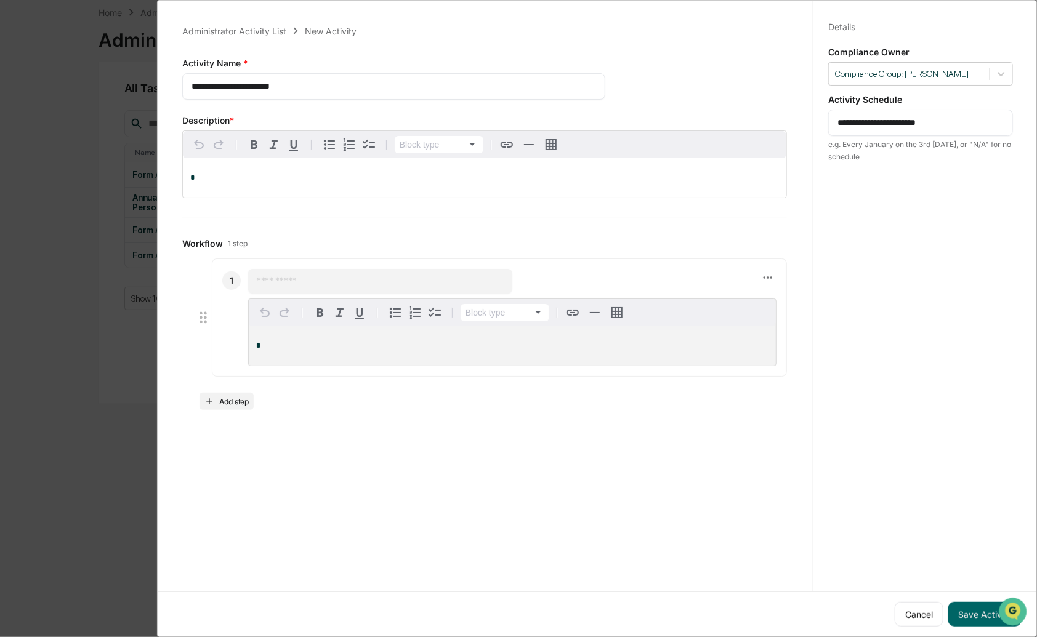
click at [309, 86] on textarea "**********" at bounding box center [392, 86] width 400 height 13
click at [282, 181] on p "*" at bounding box center [484, 178] width 589 height 9
click at [761, 281] on icon at bounding box center [768, 278] width 14 height 14
click at [796, 302] on li "Delete step" at bounding box center [809, 300] width 99 height 23
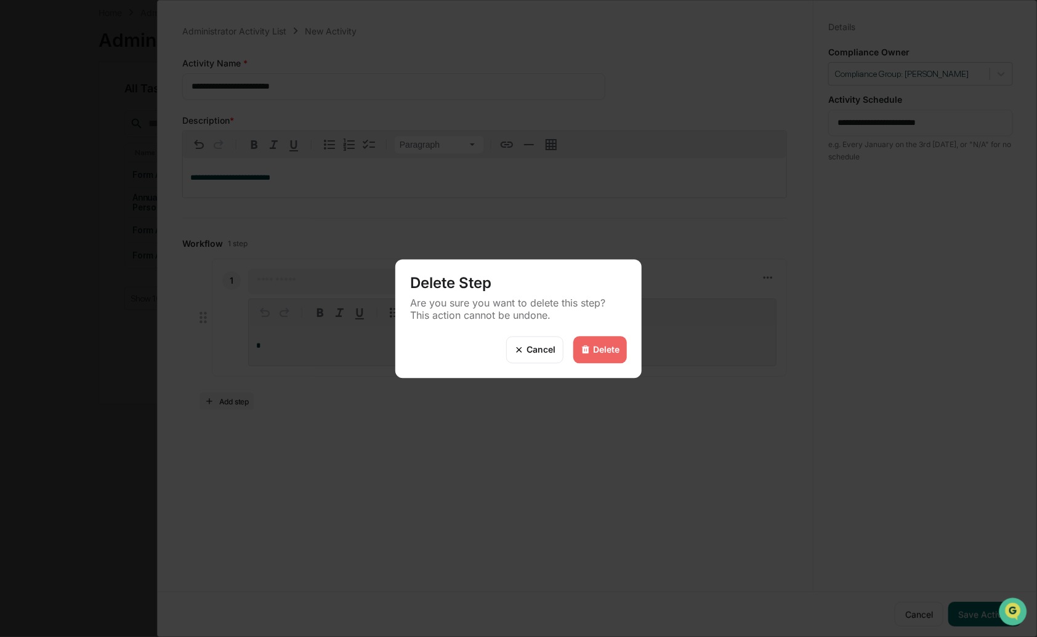
click at [608, 349] on div "Delete" at bounding box center [606, 350] width 26 height 10
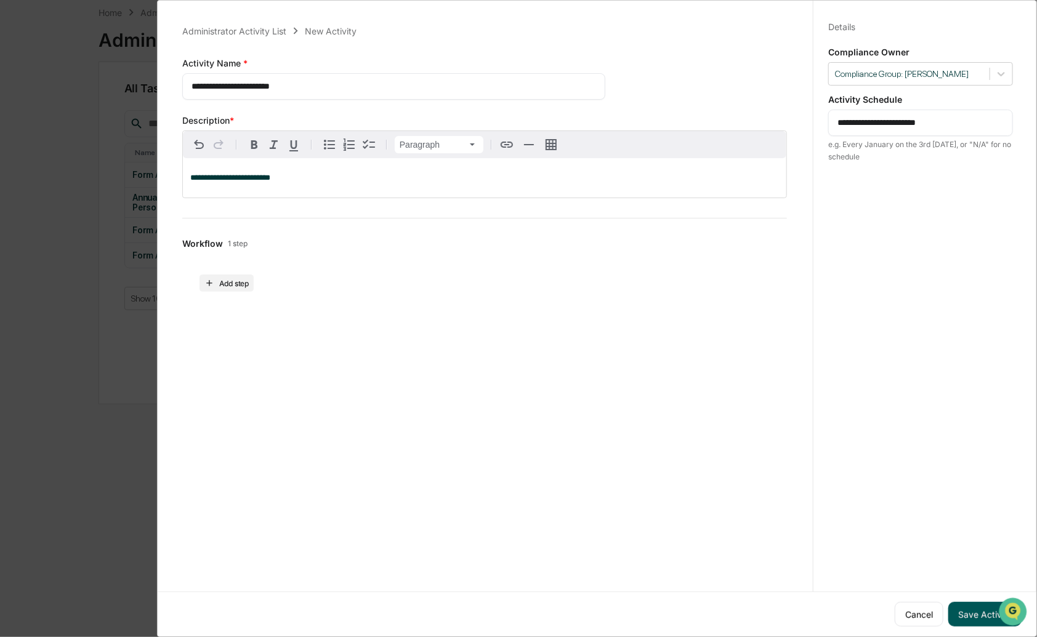
click at [968, 607] on button "Save Activity" at bounding box center [984, 614] width 73 height 25
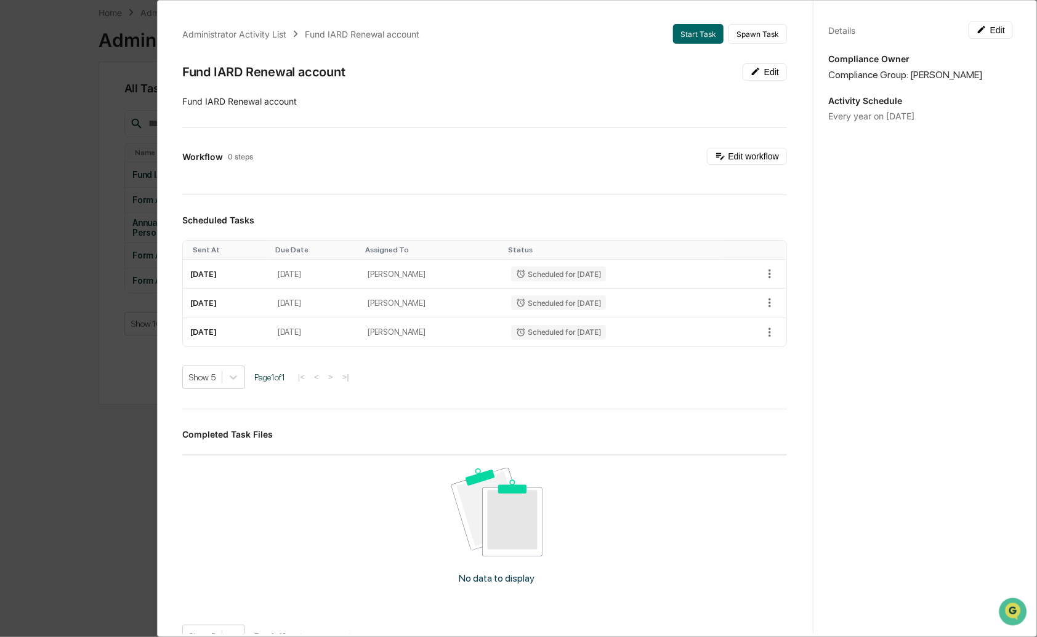
click at [68, 200] on div "Administrator Activity List Fund IARD Renewal account Start Task Spawn Task Fun…" at bounding box center [518, 318] width 1037 height 637
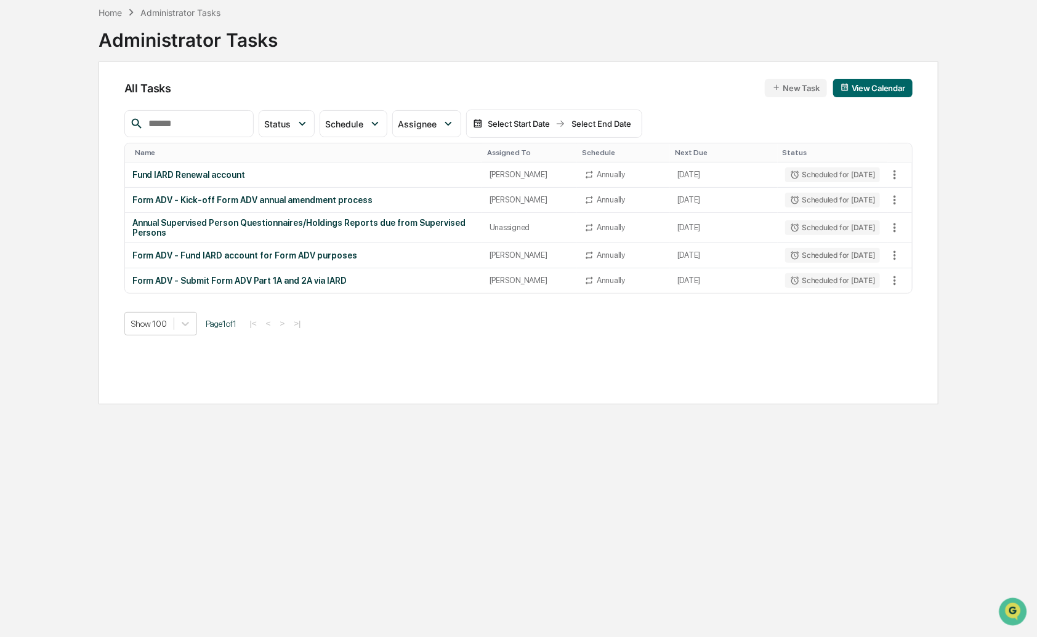
click at [797, 87] on button "New Task" at bounding box center [796, 88] width 62 height 18
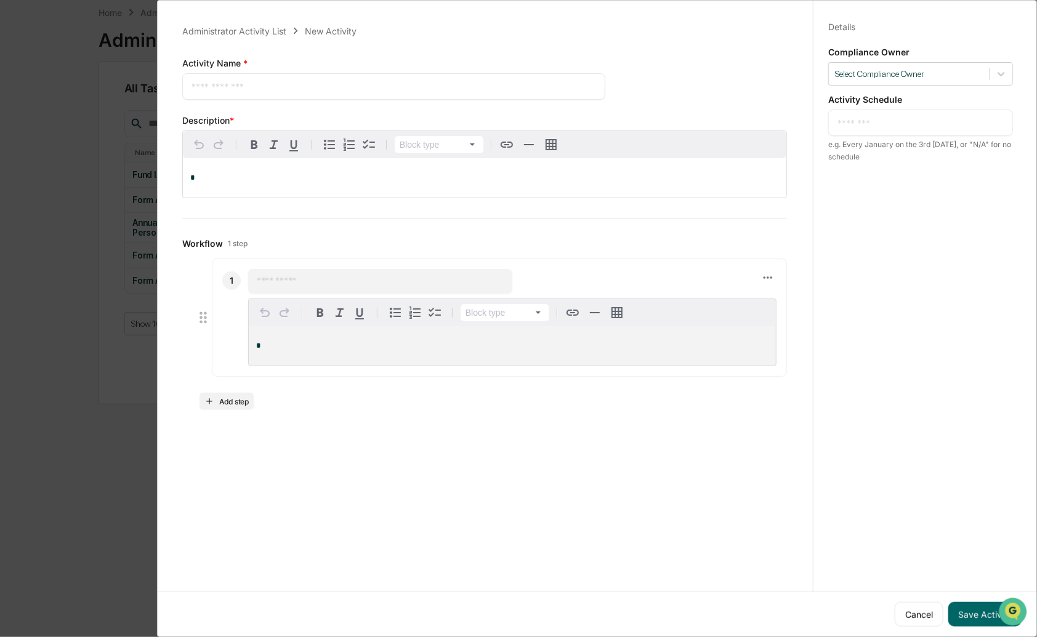
click at [337, 83] on textarea at bounding box center [394, 86] width 405 height 13
type textarea "**********"
click at [870, 129] on div "* ​" at bounding box center [920, 123] width 185 height 26
click at [887, 117] on textarea at bounding box center [921, 122] width 166 height 13
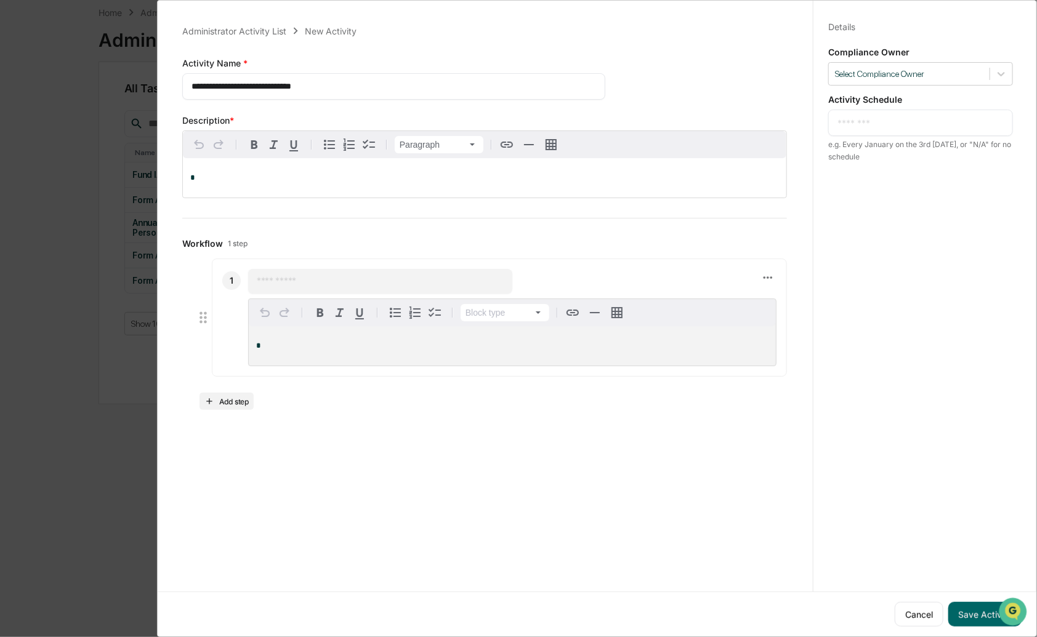
scroll to position [0, 0]
click at [945, 118] on textarea at bounding box center [921, 122] width 166 height 13
click at [764, 278] on icon at bounding box center [768, 278] width 14 height 14
click at [806, 304] on li "Delete step" at bounding box center [809, 300] width 99 height 23
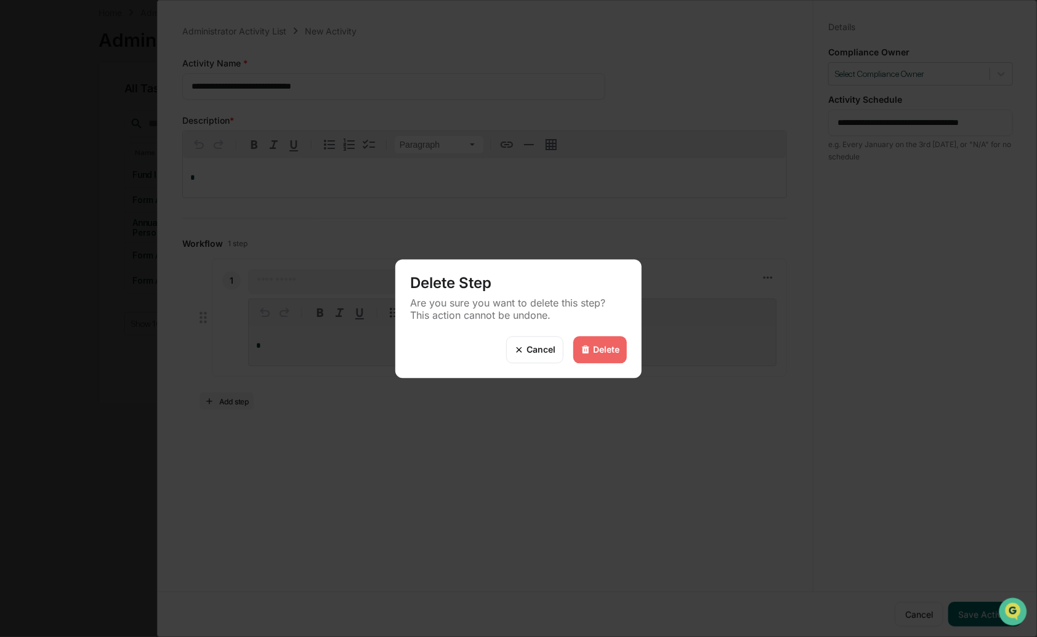
click at [592, 352] on div "Delete" at bounding box center [600, 349] width 54 height 27
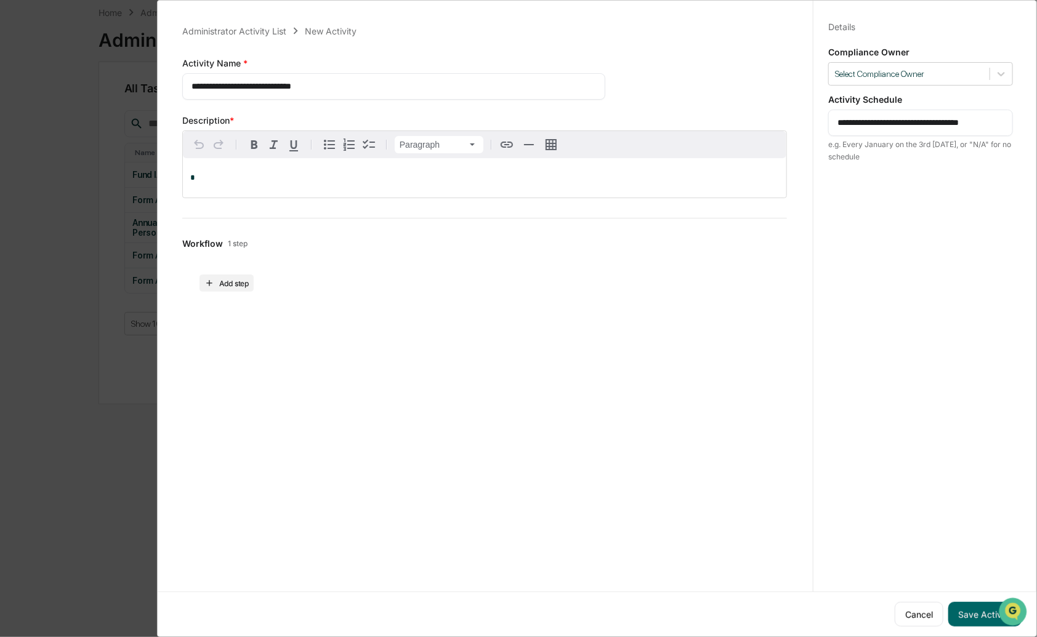
click at [294, 84] on textarea "**********" at bounding box center [392, 86] width 400 height 13
click at [298, 176] on p "*" at bounding box center [484, 178] width 589 height 9
click at [960, 602] on button "Save Activity" at bounding box center [984, 614] width 73 height 25
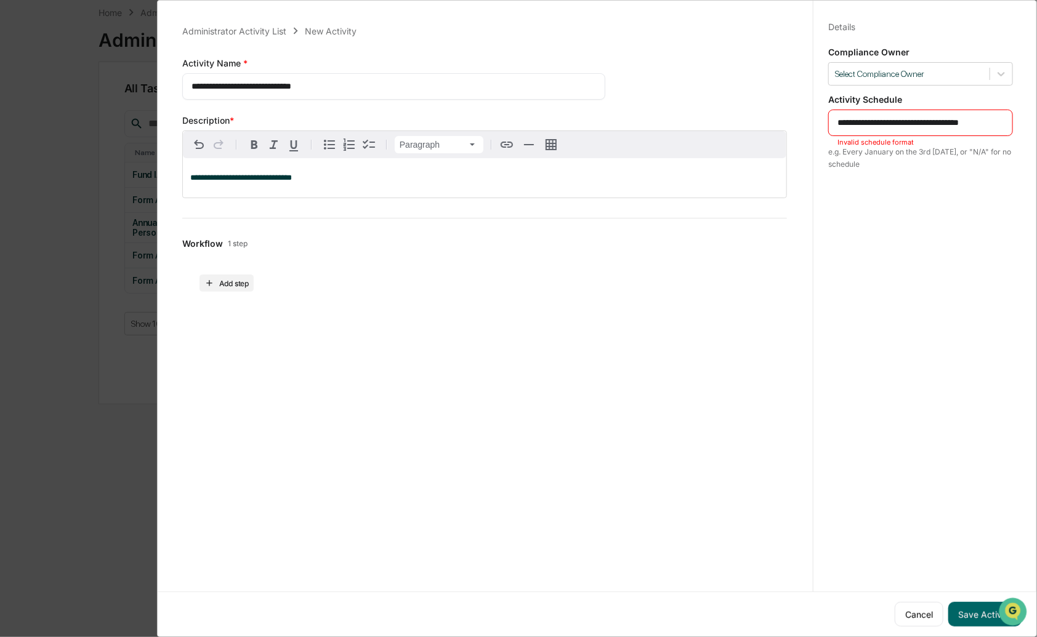
click at [912, 166] on div "e.g. Every January on the 3rd [DATE], or "N/A" for no schedule" at bounding box center [920, 158] width 185 height 25
click at [895, 121] on textarea "**********" at bounding box center [921, 122] width 166 height 13
type textarea "*********"
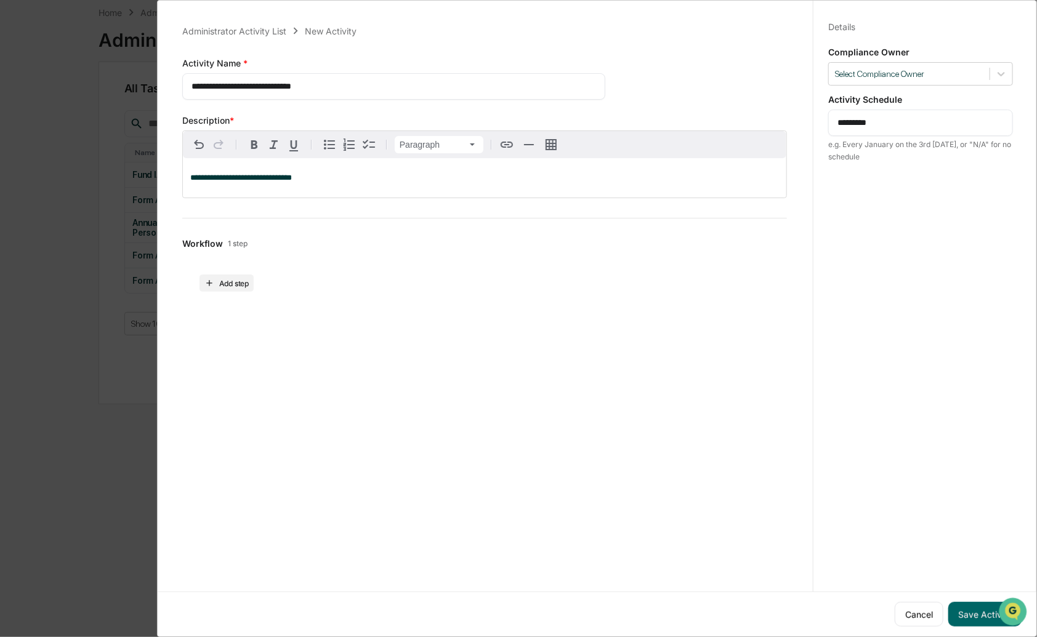
click at [1002, 267] on div "Details Save Cancel Compliance Owner Select Compliance Owner Activity Schedule …" at bounding box center [920, 330] width 215 height 667
click at [968, 602] on button "Save Activity" at bounding box center [984, 614] width 73 height 25
click at [916, 124] on textarea "*********" at bounding box center [921, 122] width 166 height 13
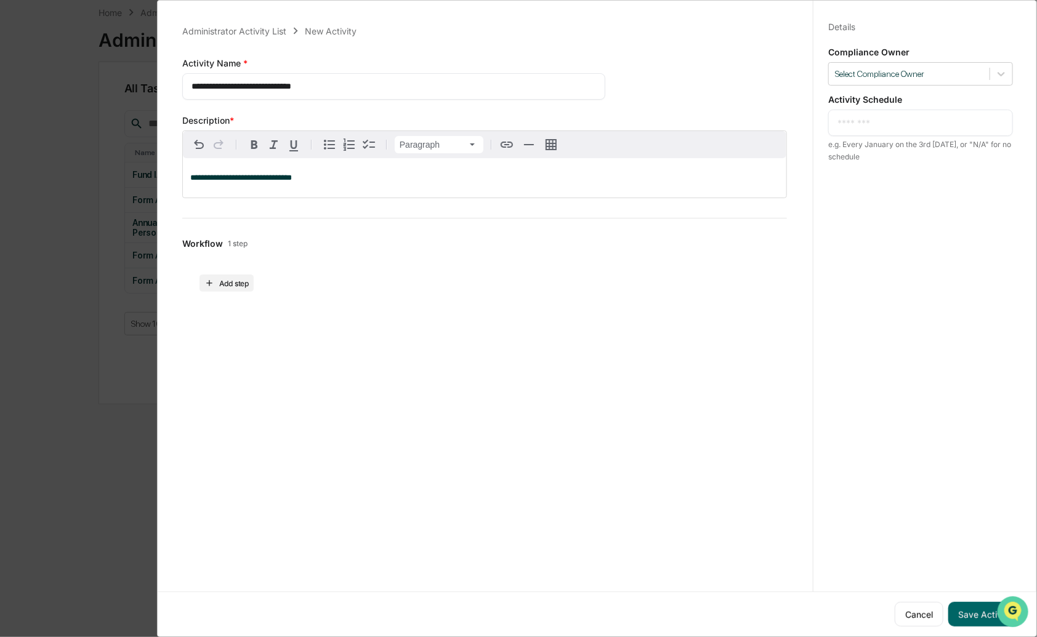
click at [1015, 610] on img "Open customer support" at bounding box center [1012, 611] width 31 height 25
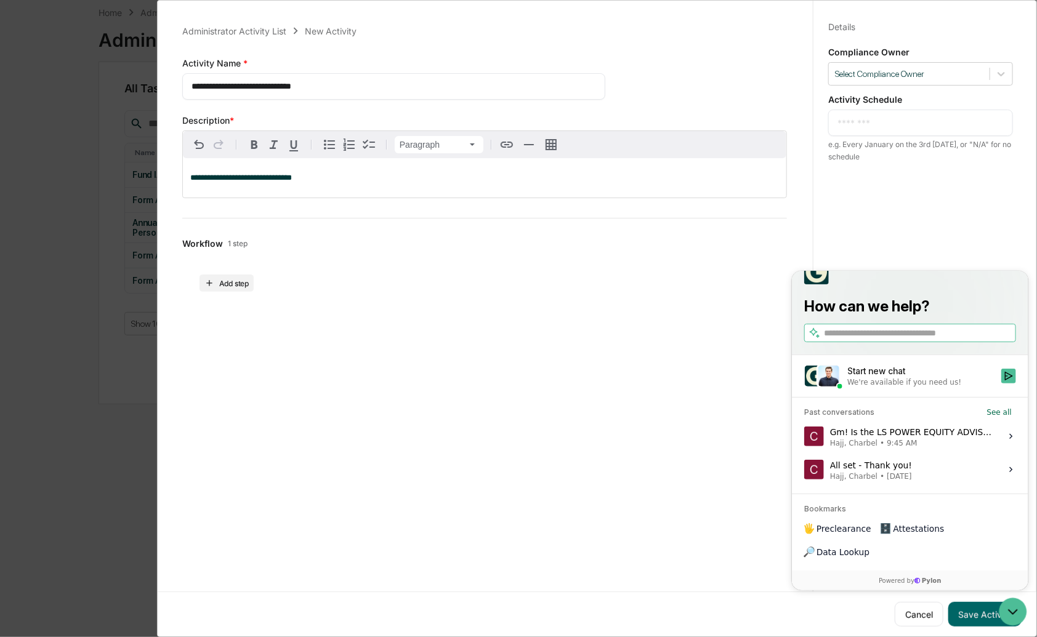
click at [878, 339] on input "search" at bounding box center [918, 332] width 190 height 13
type input "**********"
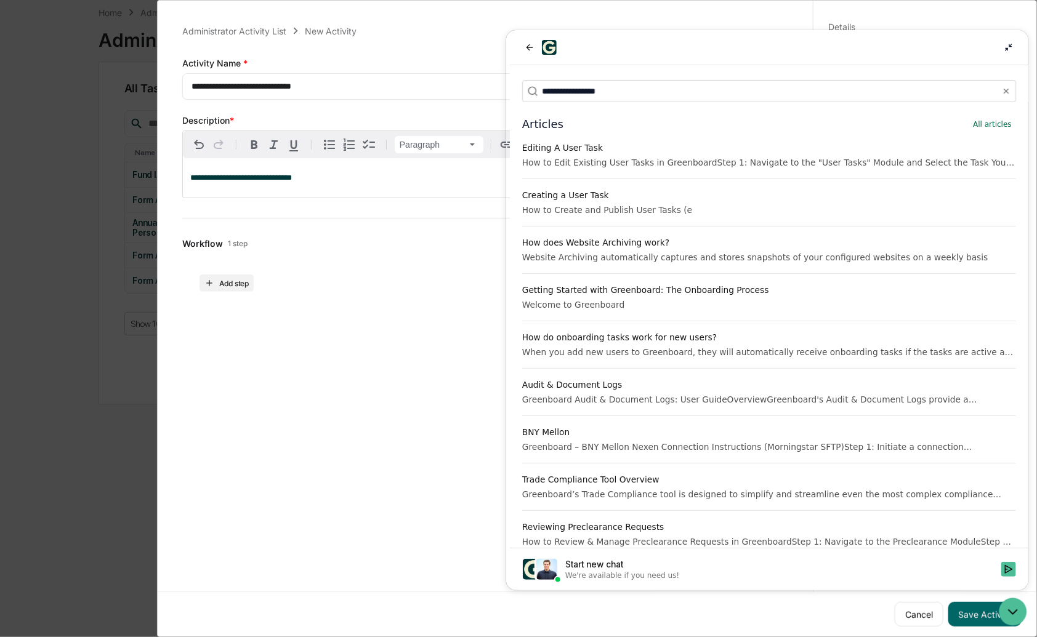
click at [660, 195] on div "Creating a User Task" at bounding box center [769, 194] width 494 height 12
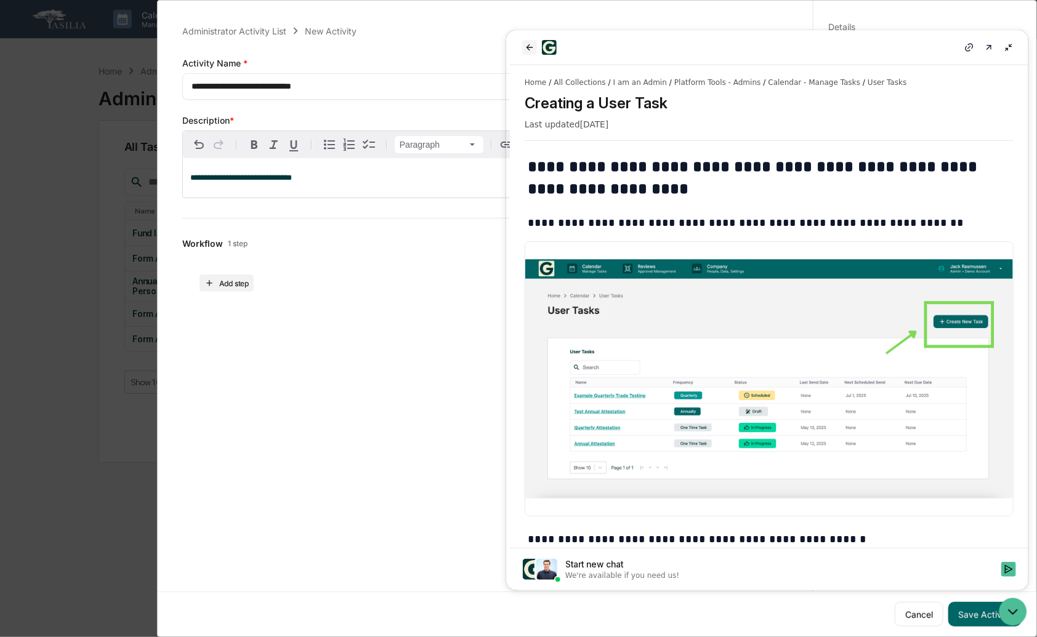
click at [527, 50] on icon "back" at bounding box center [529, 47] width 10 height 10
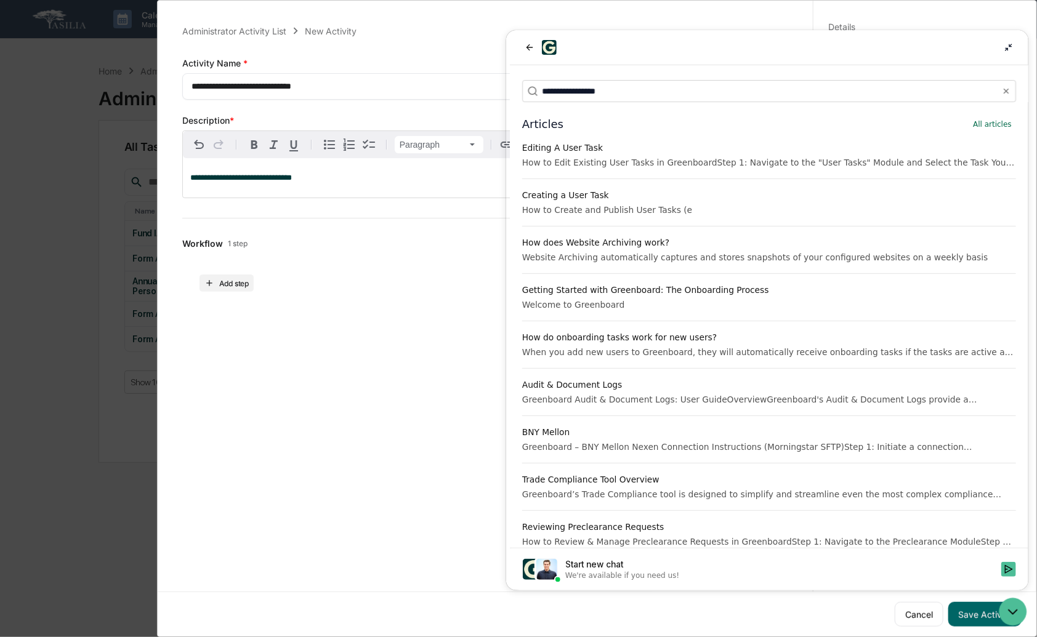
click at [665, 211] on div "How to Create and Publish User Tasks (e" at bounding box center [769, 209] width 494 height 12
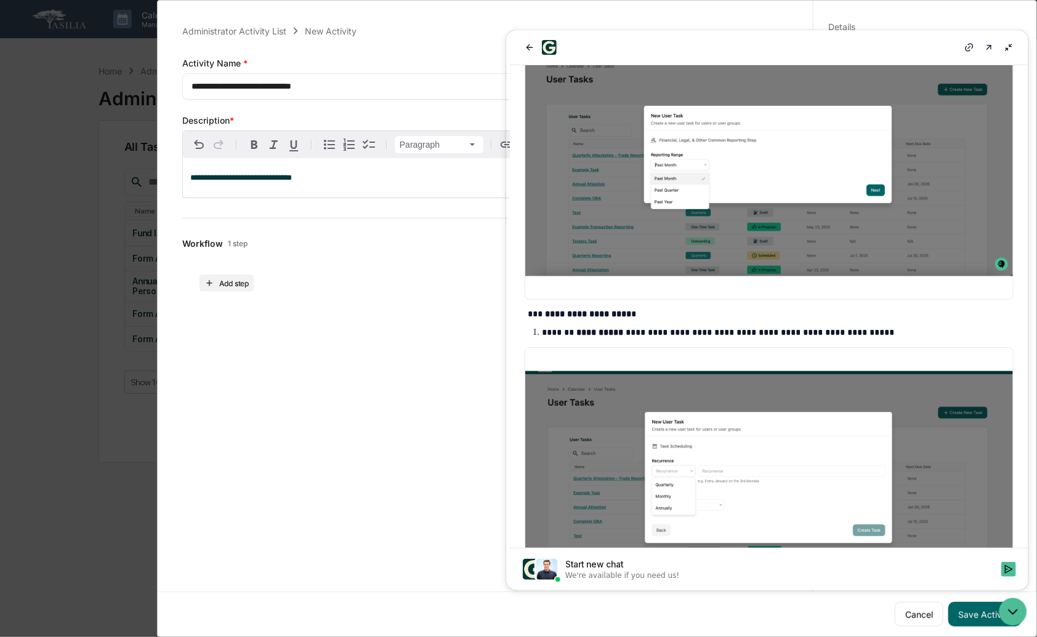
scroll to position [1710, 0]
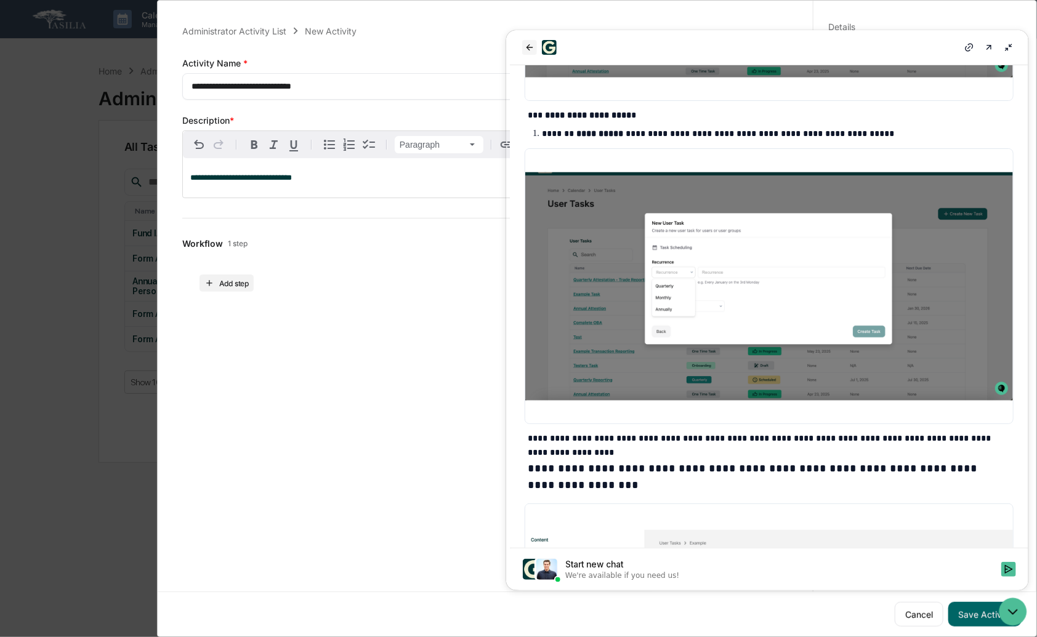
click at [526, 40] on button "back" at bounding box center [529, 46] width 15 height 15
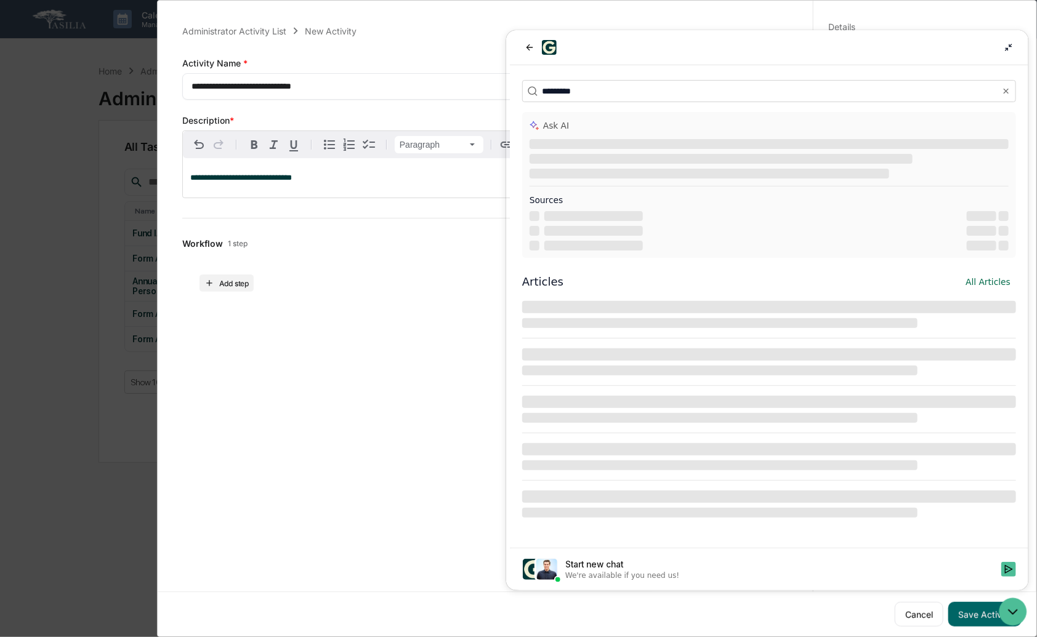
scroll to position [0, 0]
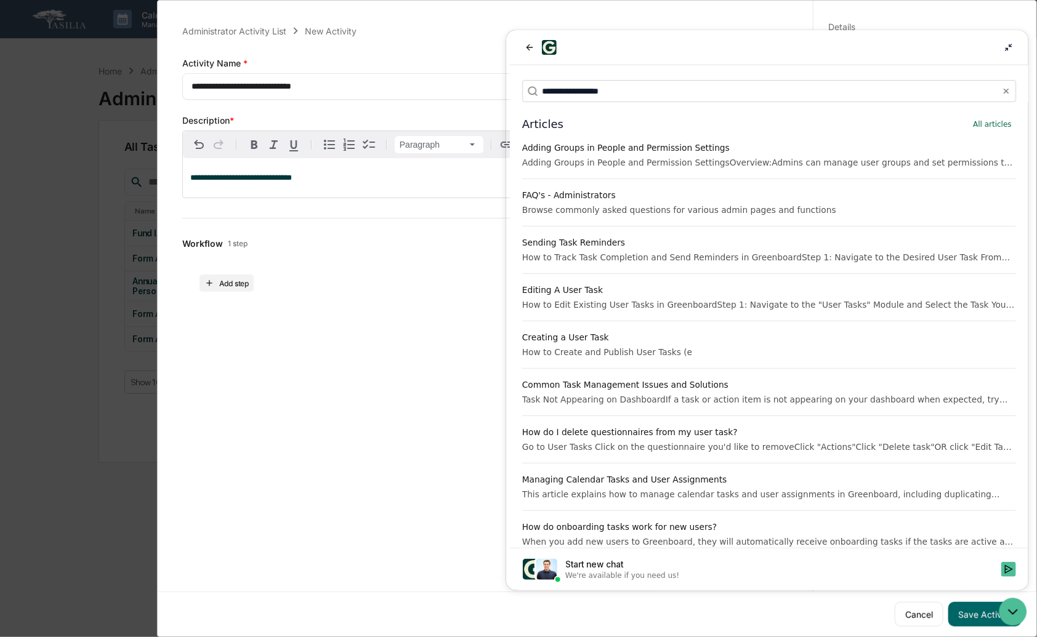
type input "**********"
click at [666, 487] on button "Managing Calendar Tasks and User Assignments This article explains how to manag…" at bounding box center [769, 486] width 504 height 37
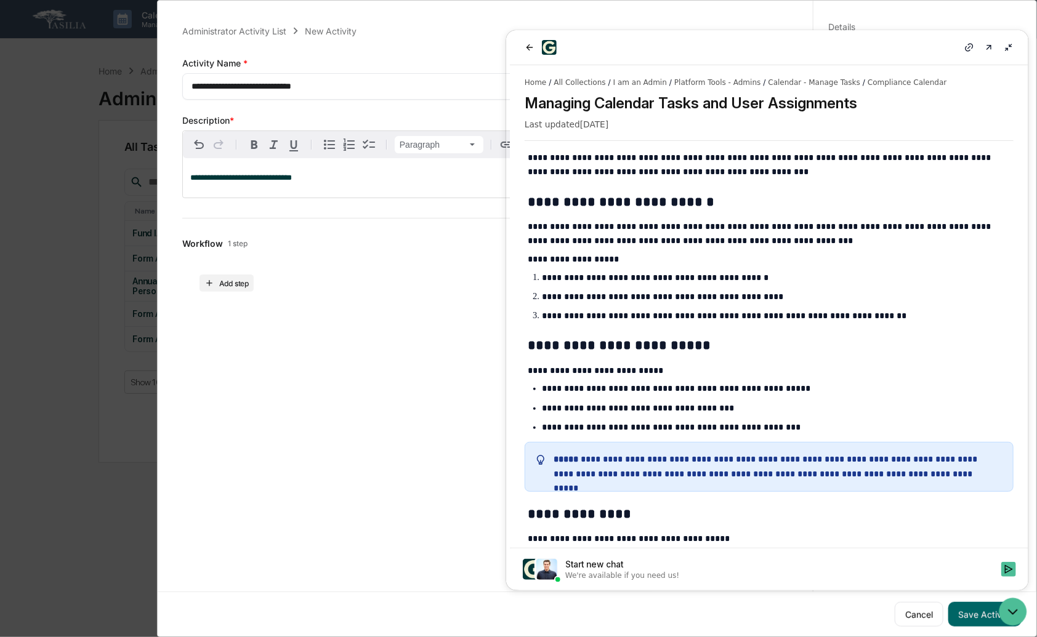
click at [393, 292] on div "Add step" at bounding box center [484, 275] width 605 height 33
click at [527, 49] on icon "back" at bounding box center [529, 47] width 10 height 10
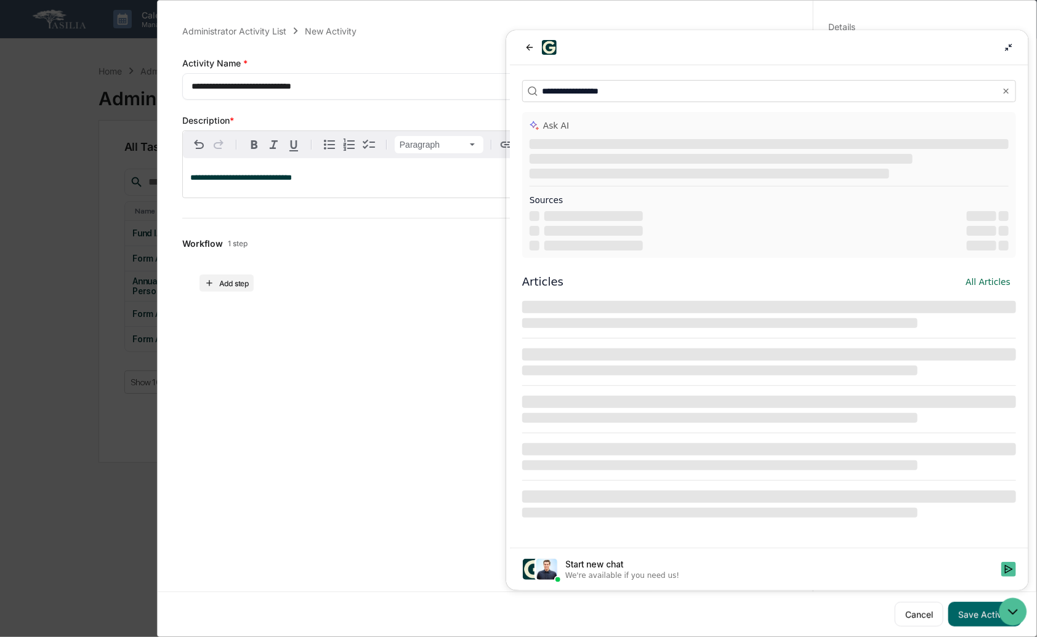
click at [435, 329] on div "**********" at bounding box center [489, 315] width 647 height 637
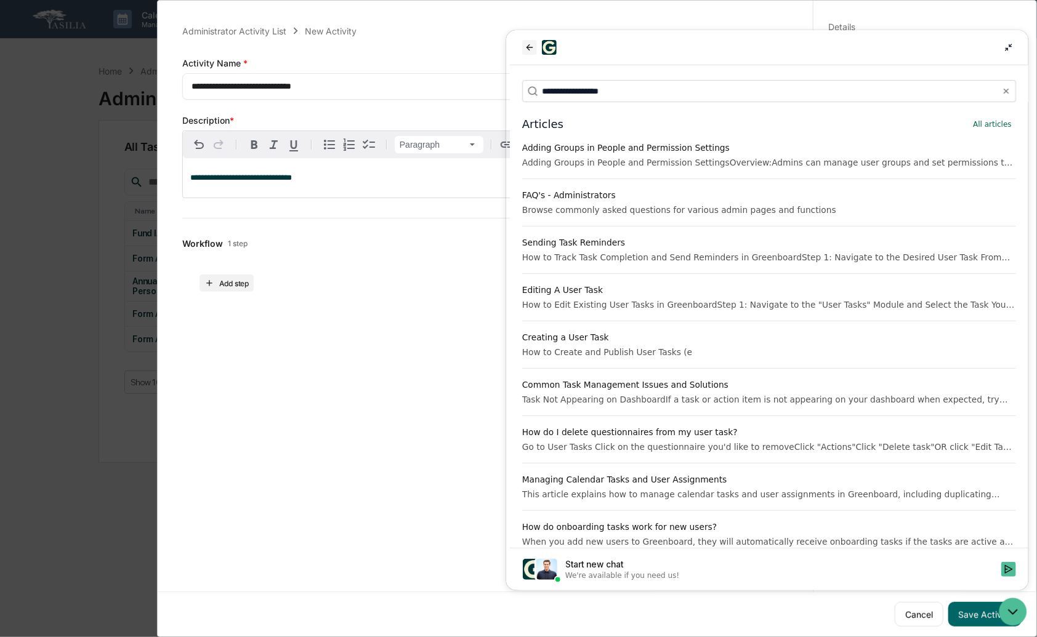
click at [533, 43] on icon "back" at bounding box center [529, 47] width 10 height 10
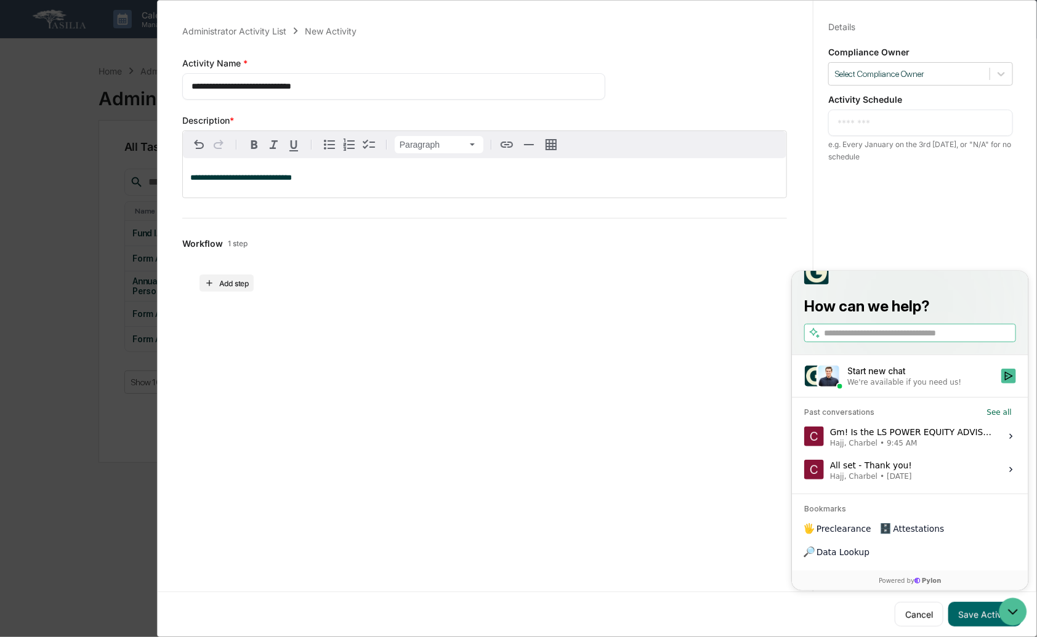
click at [911, 127] on textarea at bounding box center [921, 122] width 166 height 13
type textarea "**********"
click at [964, 611] on button "Save Activity" at bounding box center [984, 614] width 73 height 25
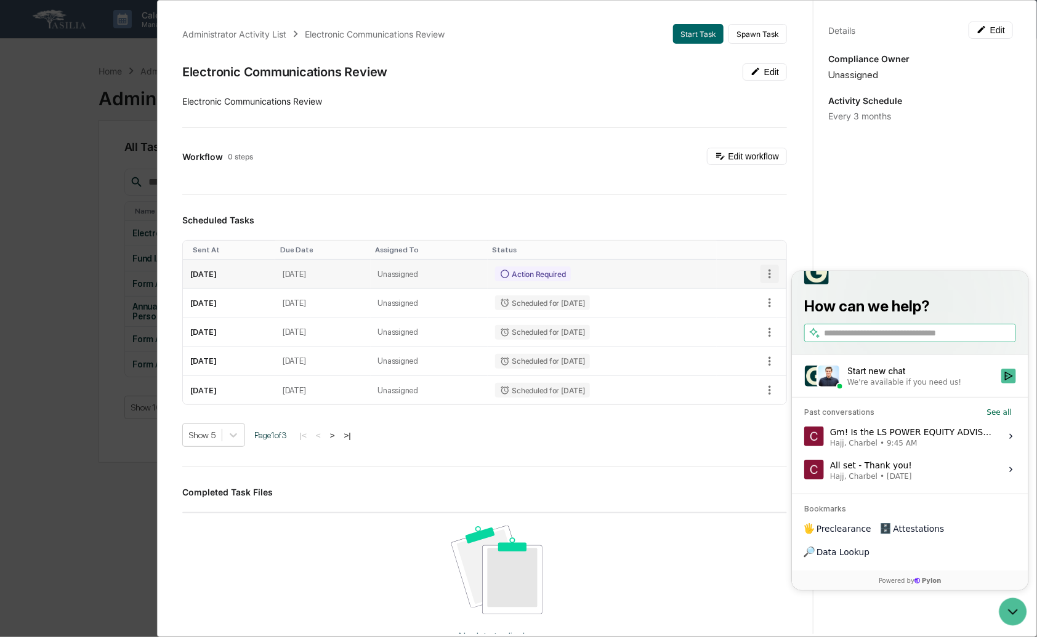
click at [763, 271] on icon "button" at bounding box center [770, 274] width 14 height 14
click at [908, 238] on div at bounding box center [522, 318] width 1044 height 637
click at [1022, 615] on icon "Open customer support" at bounding box center [1012, 611] width 31 height 31
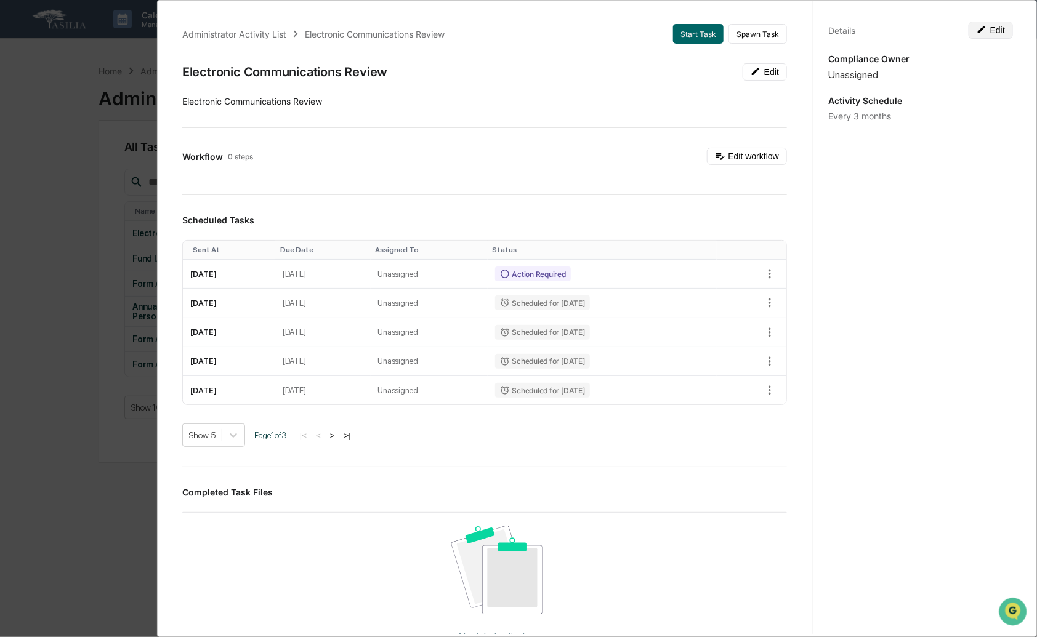
click at [998, 33] on button "Edit" at bounding box center [991, 30] width 44 height 17
click at [931, 131] on textarea "**********" at bounding box center [921, 129] width 166 height 13
click at [936, 28] on button "Save" at bounding box center [944, 30] width 47 height 17
drag, startPoint x: 75, startPoint y: 184, endPoint x: 113, endPoint y: 87, distance: 103.2
click at [75, 184] on div "Administrator Activity List Electronic Communications Review Start Task Spawn T…" at bounding box center [518, 318] width 1037 height 637
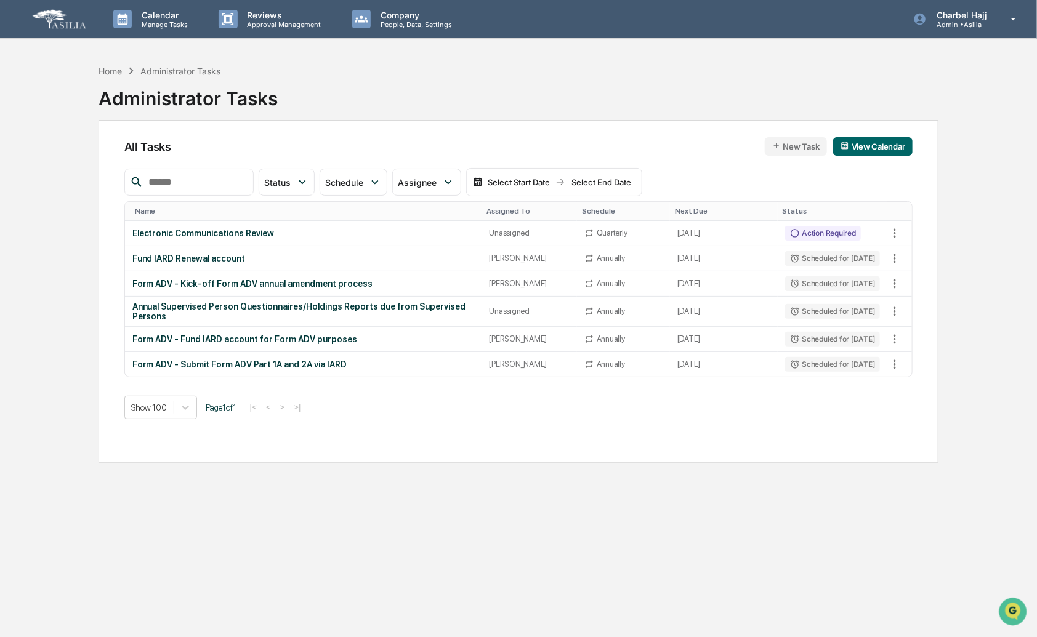
click at [799, 139] on button "New Task" at bounding box center [796, 146] width 62 height 18
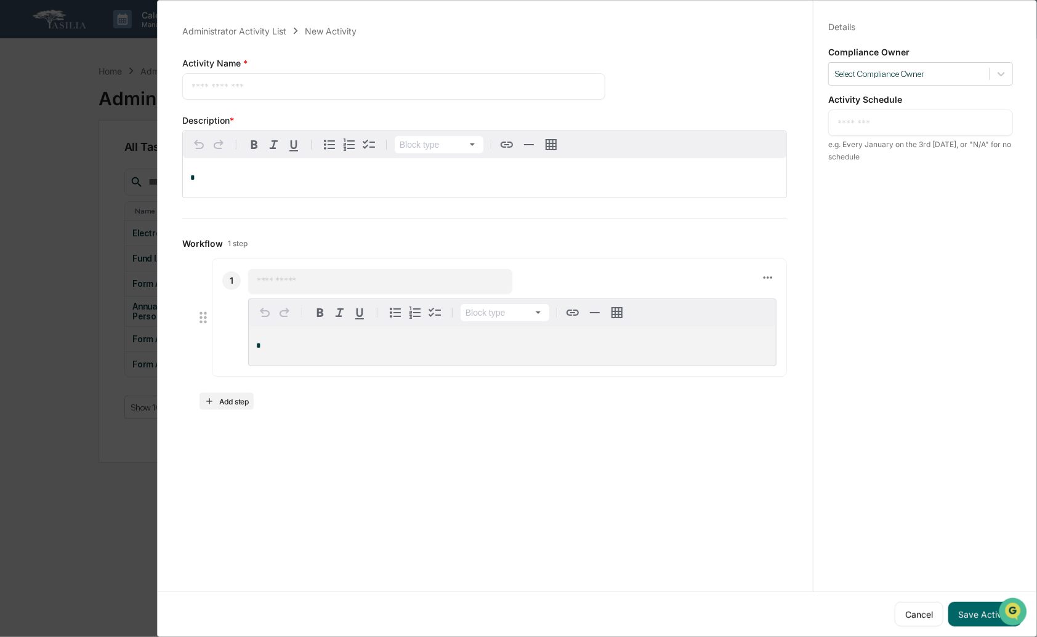
click at [283, 84] on textarea at bounding box center [394, 86] width 405 height 13
paste textarea "**********"
type textarea "**********"
click at [293, 171] on div "*" at bounding box center [485, 177] width 604 height 39
drag, startPoint x: 242, startPoint y: 88, endPoint x: 540, endPoint y: 85, distance: 297.5
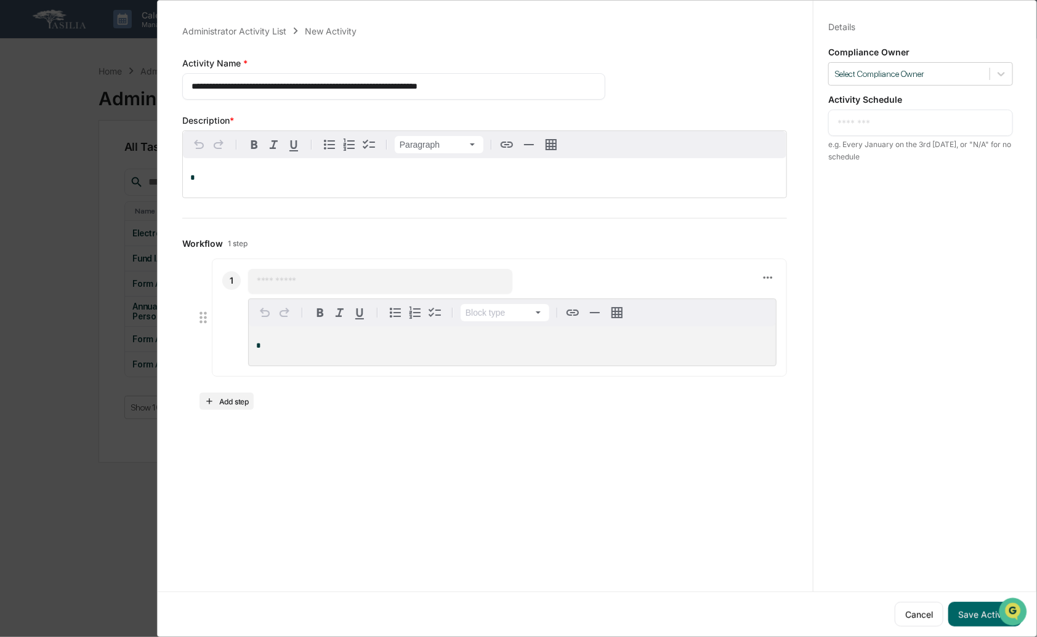
click at [540, 86] on textarea "**********" at bounding box center [392, 86] width 400 height 13
click at [406, 191] on div "*" at bounding box center [485, 177] width 604 height 39
drag, startPoint x: 746, startPoint y: 281, endPoint x: 758, endPoint y: 280, distance: 12.3
click at [746, 281] on div "​" at bounding box center [512, 281] width 528 height 25
click at [761, 280] on icon at bounding box center [768, 278] width 14 height 14
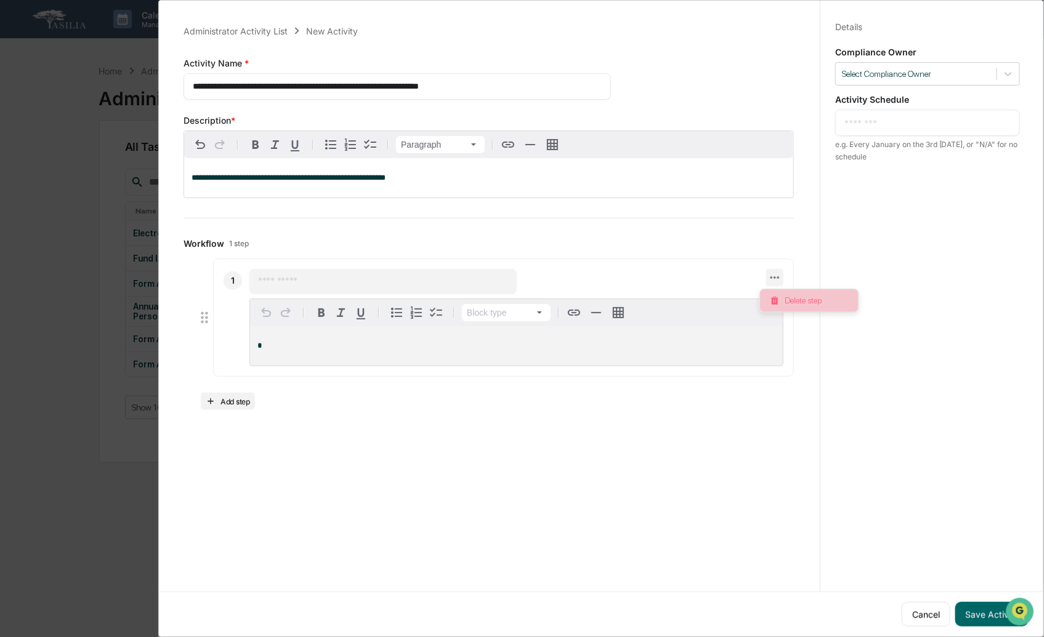
click at [794, 304] on li "Delete step" at bounding box center [809, 300] width 99 height 23
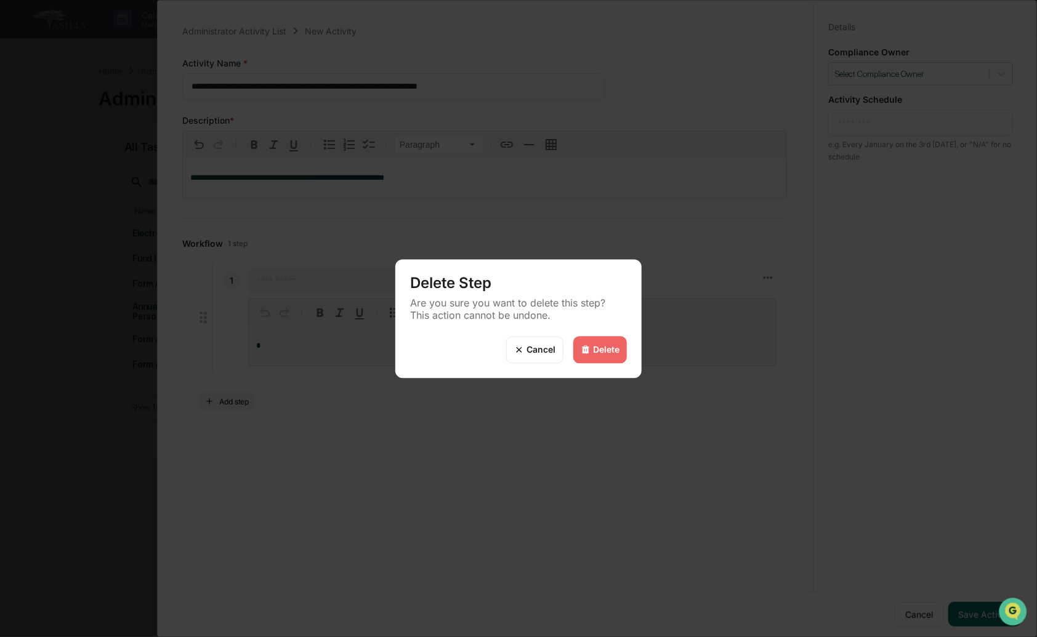
click at [594, 352] on div "Delete" at bounding box center [606, 350] width 26 height 10
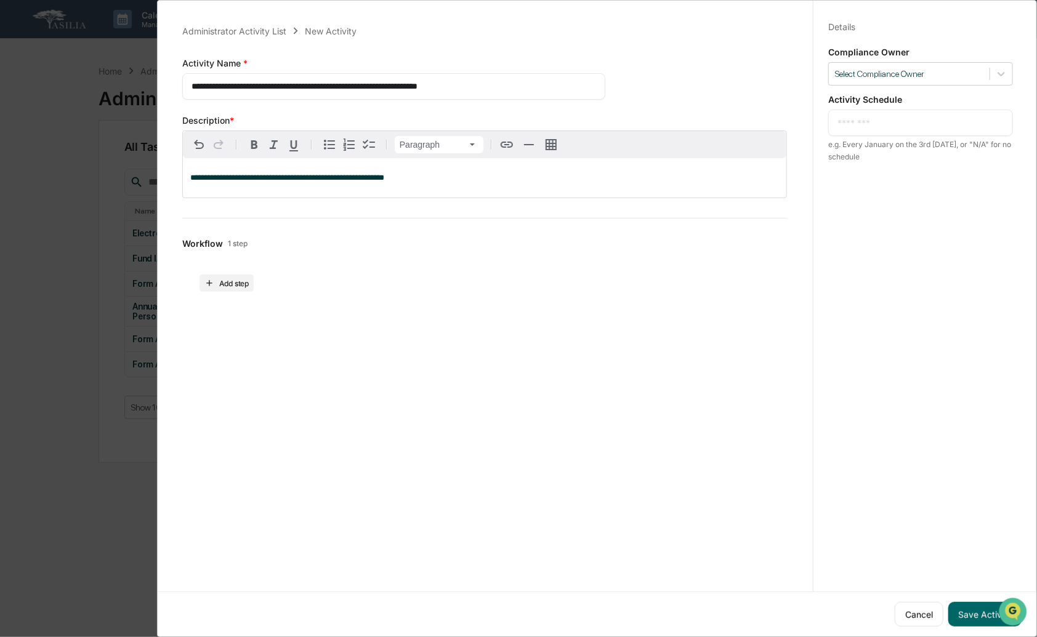
click at [884, 120] on textarea at bounding box center [921, 122] width 166 height 13
click at [957, 116] on textarea "**********" at bounding box center [921, 122] width 166 height 13
type textarea "**********"
click at [969, 610] on button "Save Activity" at bounding box center [984, 614] width 73 height 25
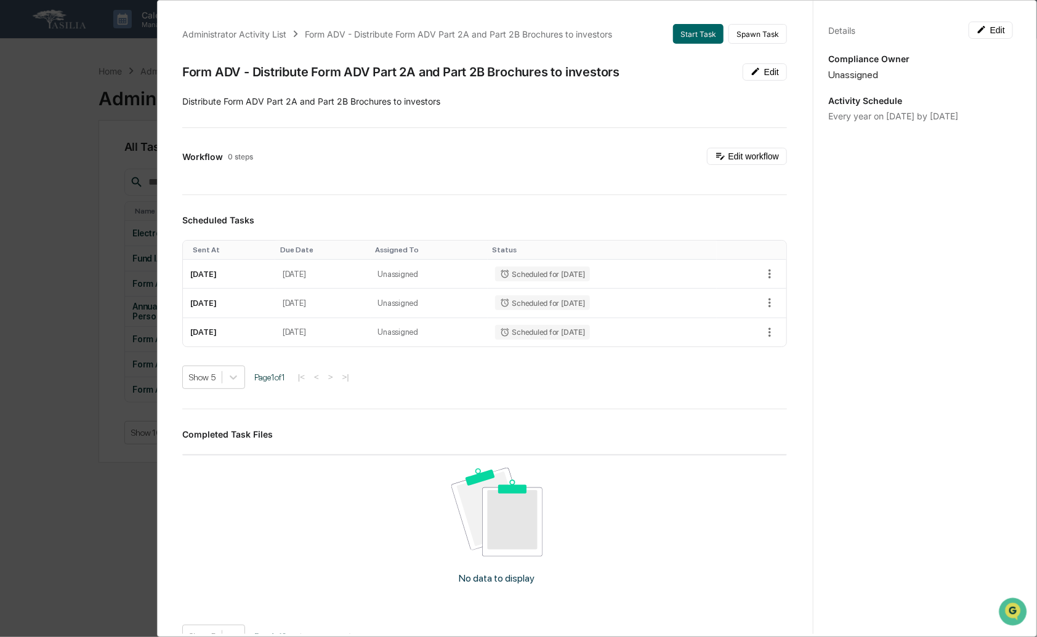
click at [90, 230] on div "Administrator Activity List Form ADV - Distribute Form ADV Part 2A and Part 2B …" at bounding box center [518, 318] width 1037 height 637
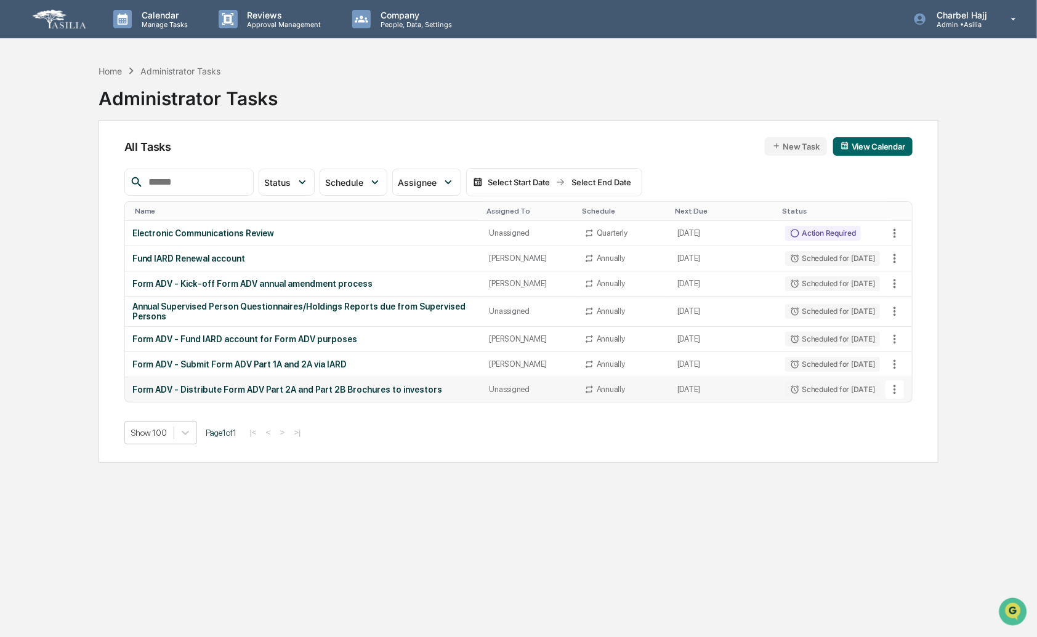
click at [894, 390] on icon at bounding box center [895, 390] width 14 height 14
click at [930, 435] on li "Copy Task" at bounding box center [941, 435] width 99 height 23
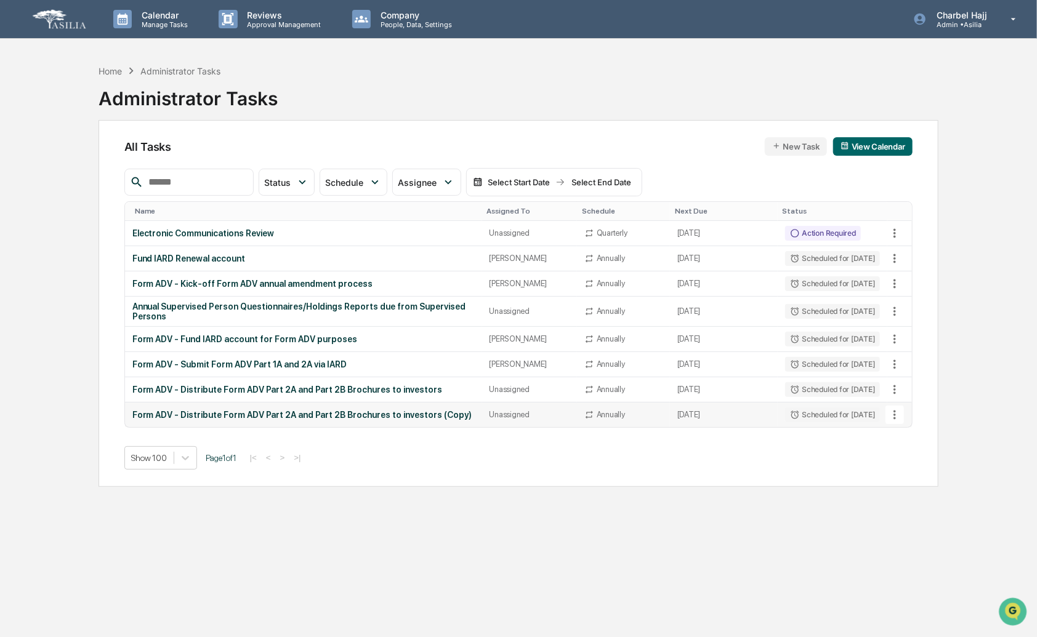
click at [903, 414] on button at bounding box center [895, 415] width 18 height 18
click at [918, 438] on li "View Task" at bounding box center [941, 437] width 99 height 23
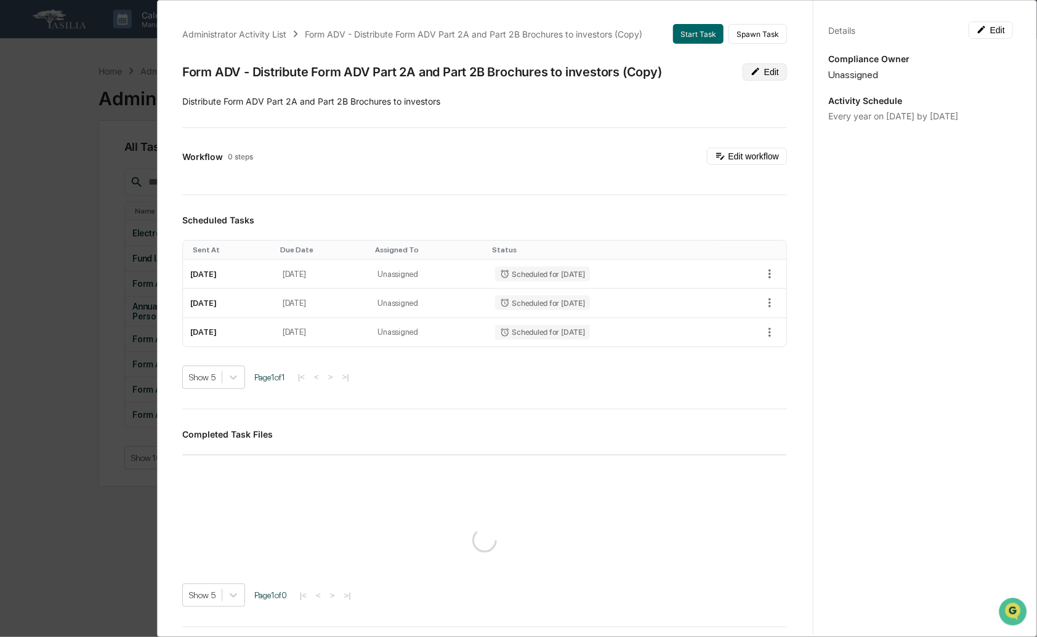
click at [753, 75] on button "Edit" at bounding box center [765, 71] width 44 height 17
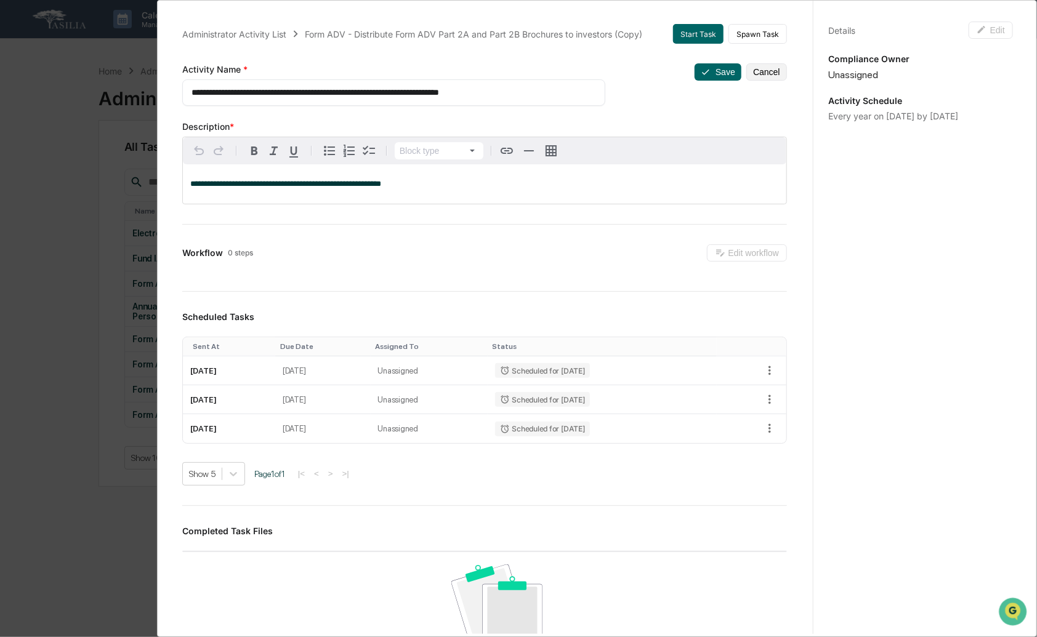
click at [533, 96] on textarea "**********" at bounding box center [389, 92] width 395 height 13
paste textarea
type textarea "**********"
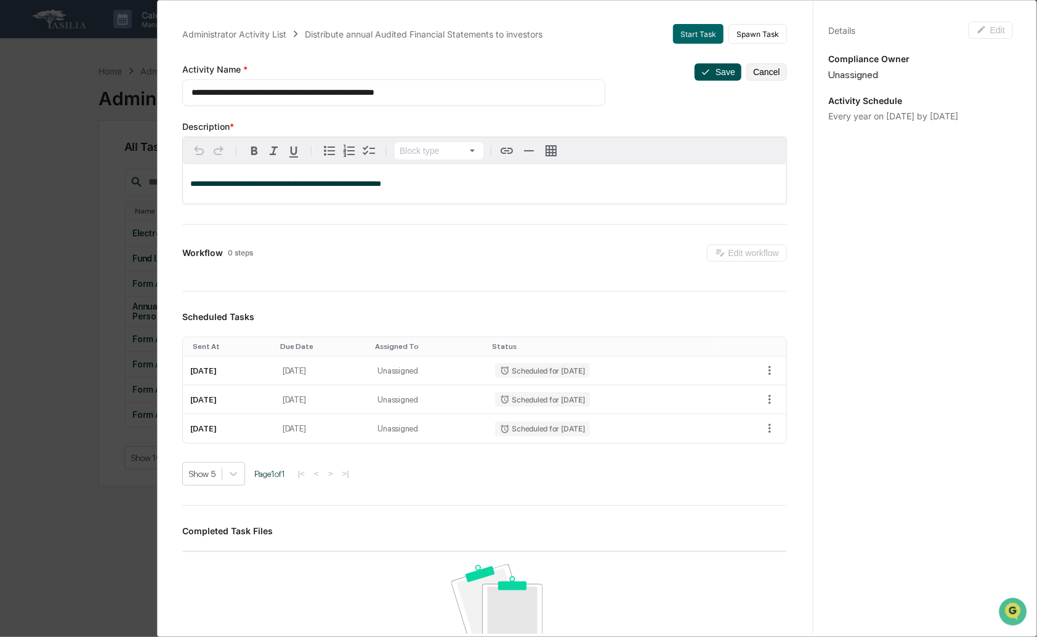
click at [706, 75] on button "Save" at bounding box center [718, 71] width 47 height 17
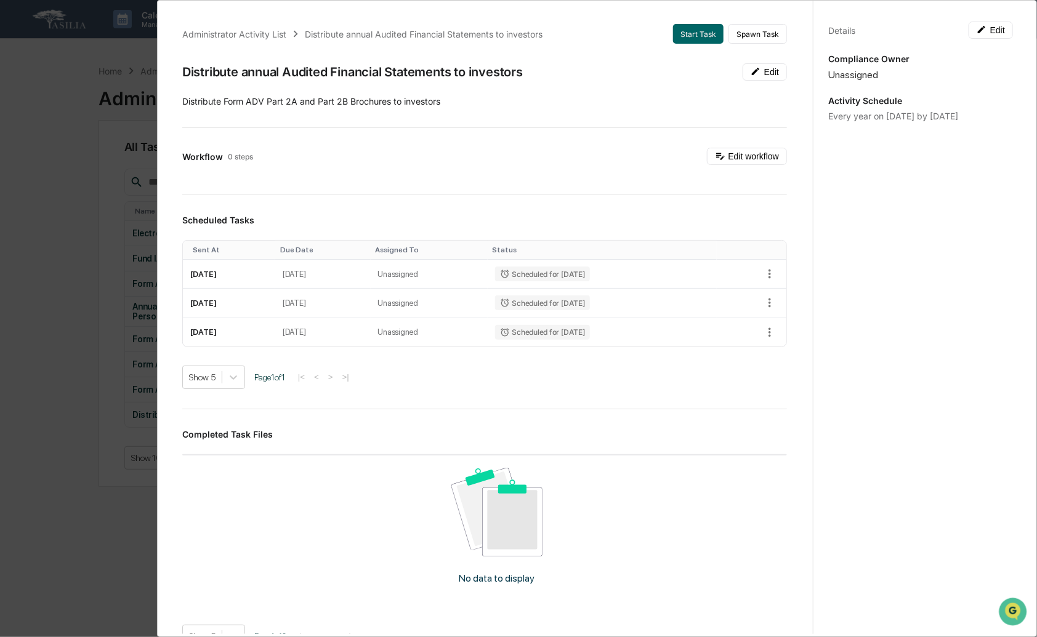
drag, startPoint x: 81, startPoint y: 109, endPoint x: 111, endPoint y: 88, distance: 37.2
click at [80, 109] on div "Administrator Activity List Distribute annual Audited Financial Statements to i…" at bounding box center [518, 318] width 1037 height 637
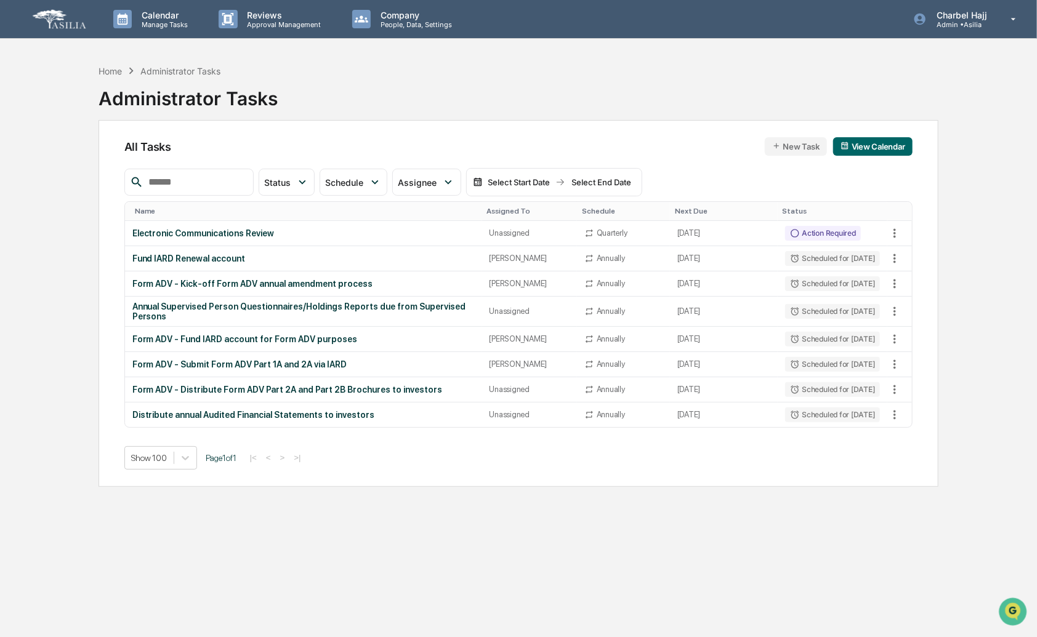
click at [955, 286] on div "Home Administrator Tasks Administrator Tasks All Tasks New Task View Calendar S…" at bounding box center [518, 377] width 877 height 637
click at [806, 151] on button "New Task" at bounding box center [796, 146] width 62 height 18
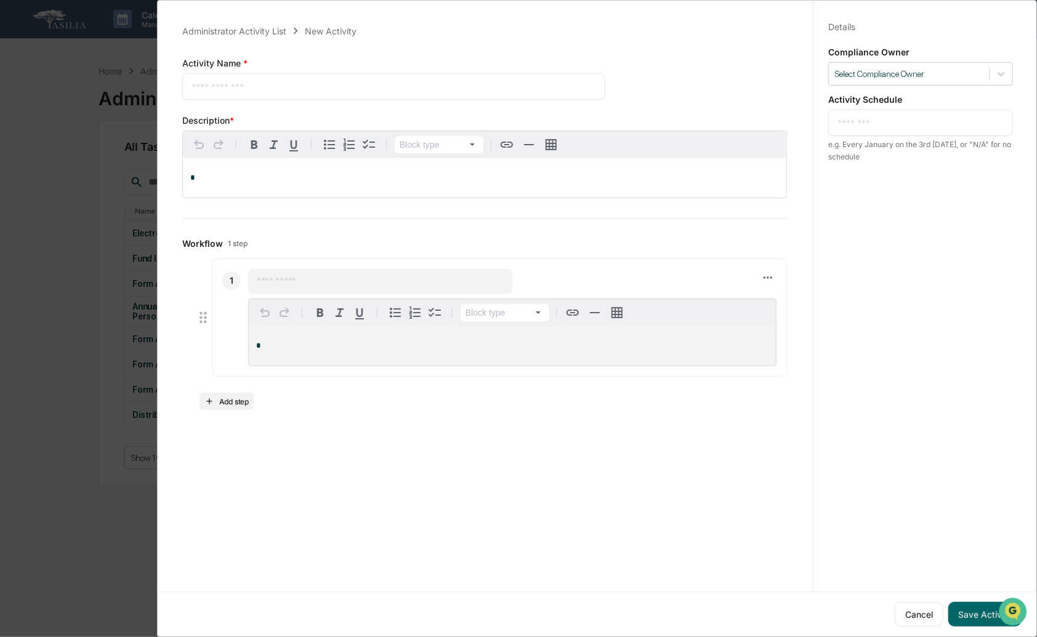
click at [358, 82] on textarea at bounding box center [394, 86] width 405 height 13
paste textarea "**********"
type textarea "**********"
click at [434, 179] on p "*" at bounding box center [484, 178] width 589 height 9
click at [761, 280] on icon at bounding box center [768, 278] width 14 height 14
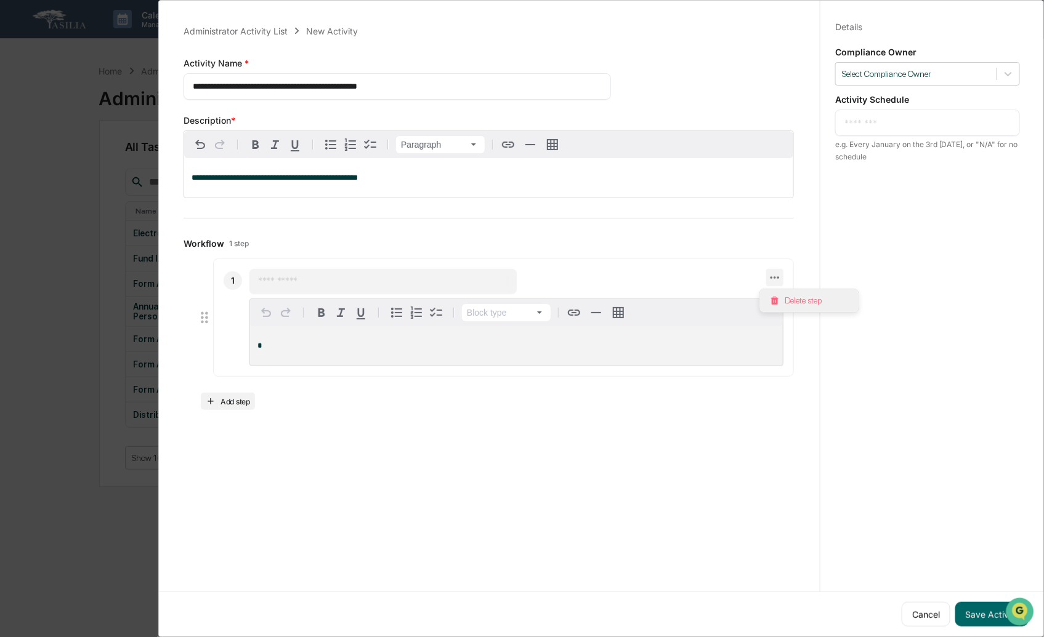
click at [804, 304] on li "Delete step" at bounding box center [809, 300] width 99 height 23
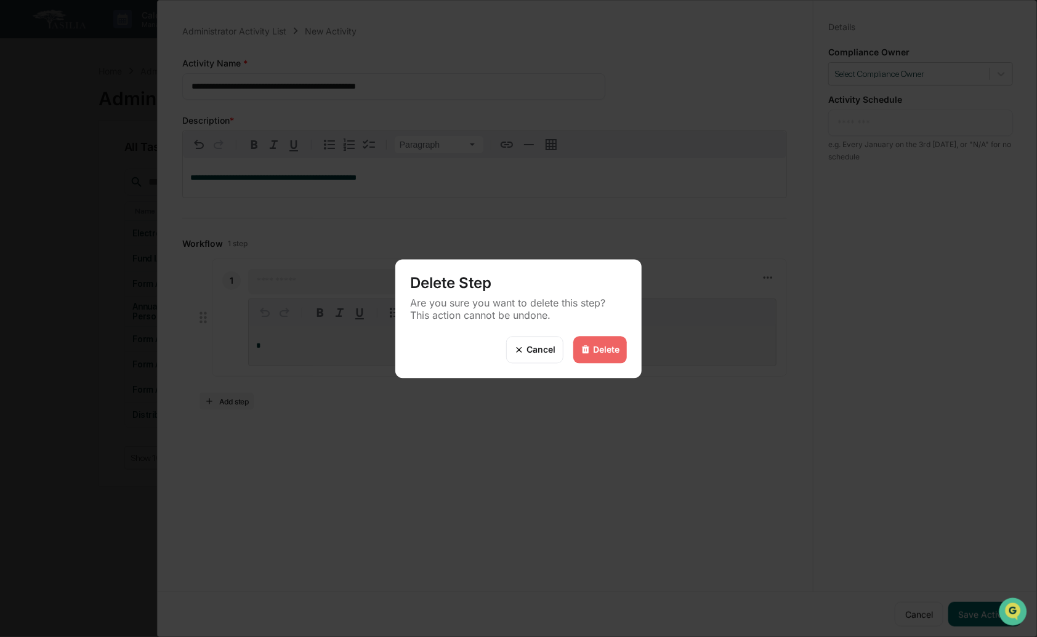
click at [898, 565] on div "Delete Step Are you sure you want to delete this step? This action cannot be un…" at bounding box center [518, 318] width 1037 height 637
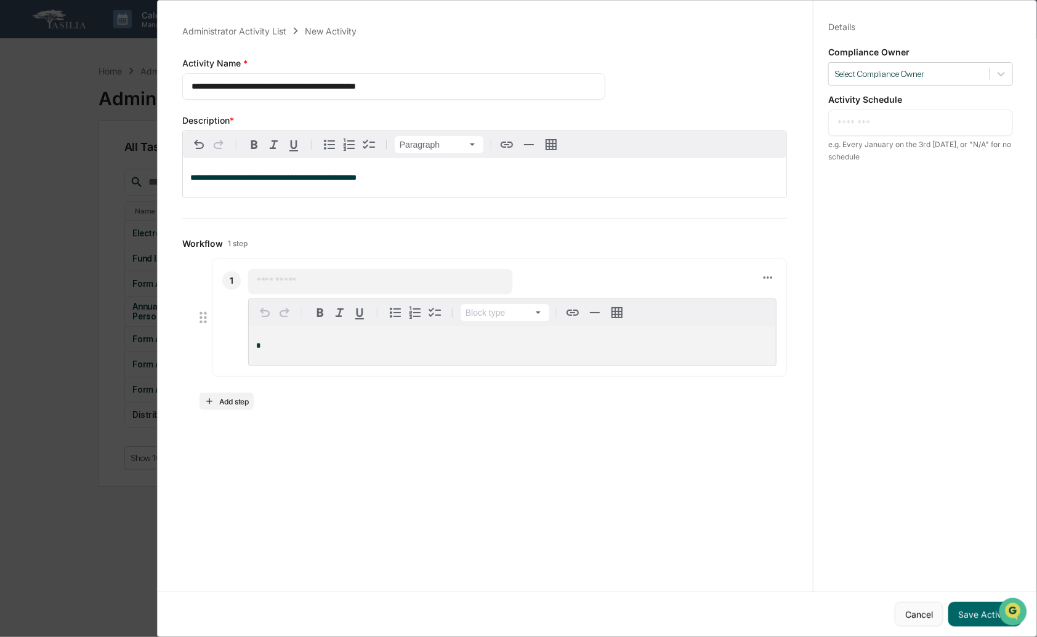
click at [915, 612] on button "Cancel" at bounding box center [919, 614] width 49 height 25
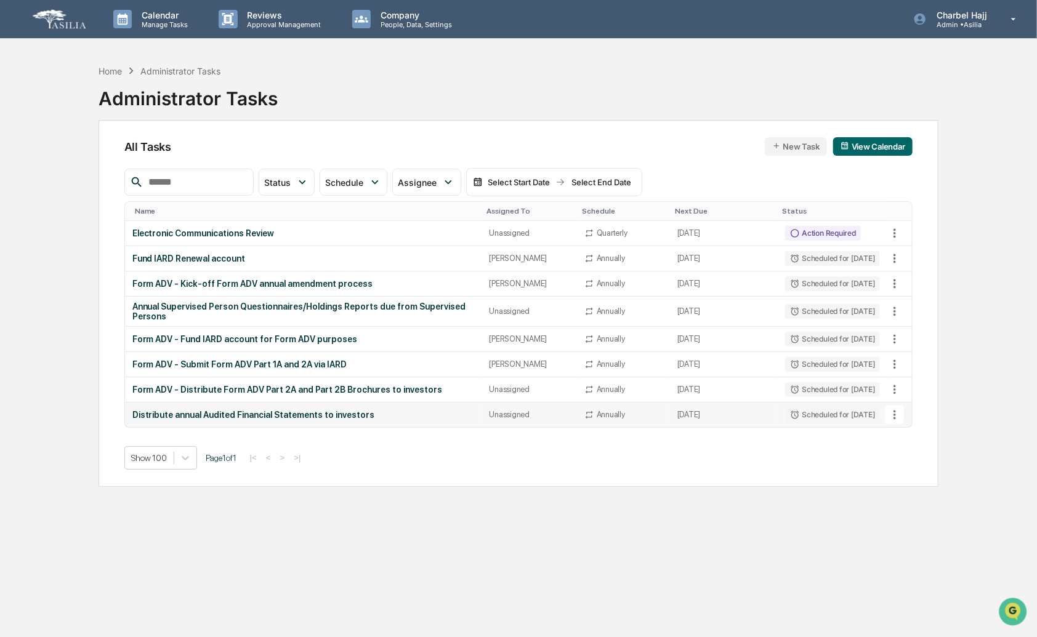
click at [892, 411] on icon at bounding box center [895, 415] width 14 height 14
click at [921, 463] on li "Copy Task" at bounding box center [941, 460] width 99 height 23
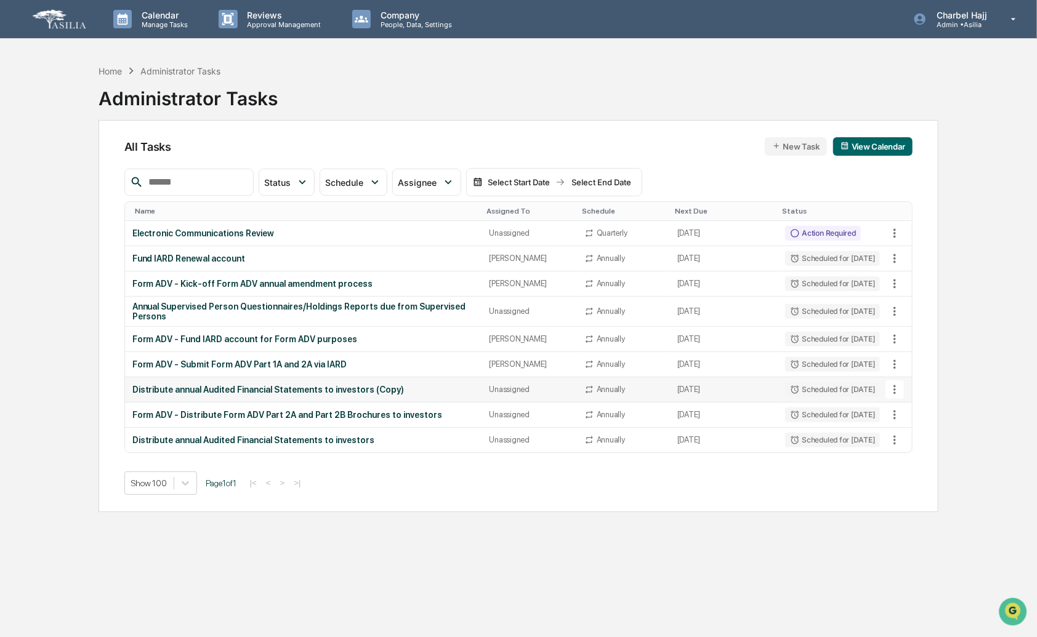
click at [890, 391] on icon at bounding box center [895, 390] width 14 height 14
click at [918, 414] on li "View Task" at bounding box center [941, 412] width 99 height 23
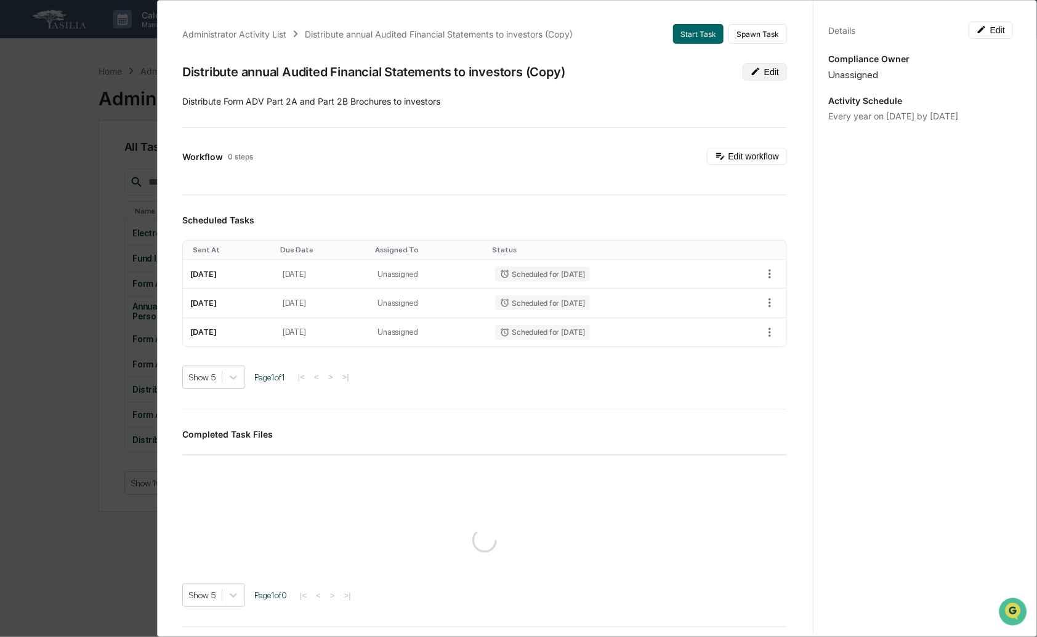
click at [753, 71] on button "Edit" at bounding box center [765, 71] width 44 height 17
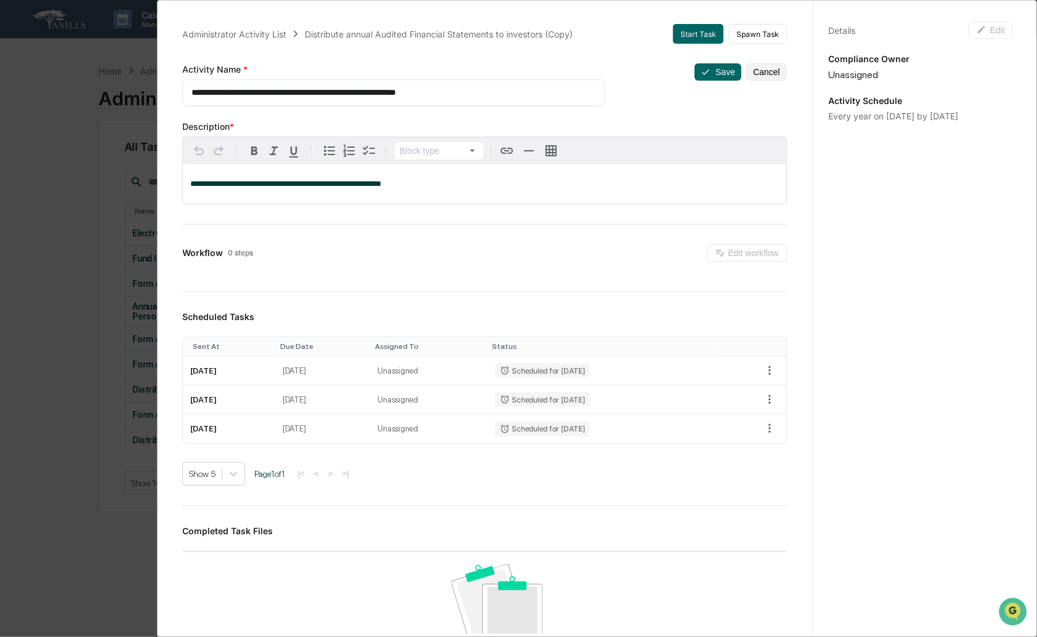
click at [522, 92] on textarea "**********" at bounding box center [389, 92] width 395 height 13
paste textarea
type textarea "**********"
click at [435, 188] on p "**********" at bounding box center [484, 184] width 589 height 9
click at [703, 60] on div "**********" at bounding box center [485, 450] width 634 height 882
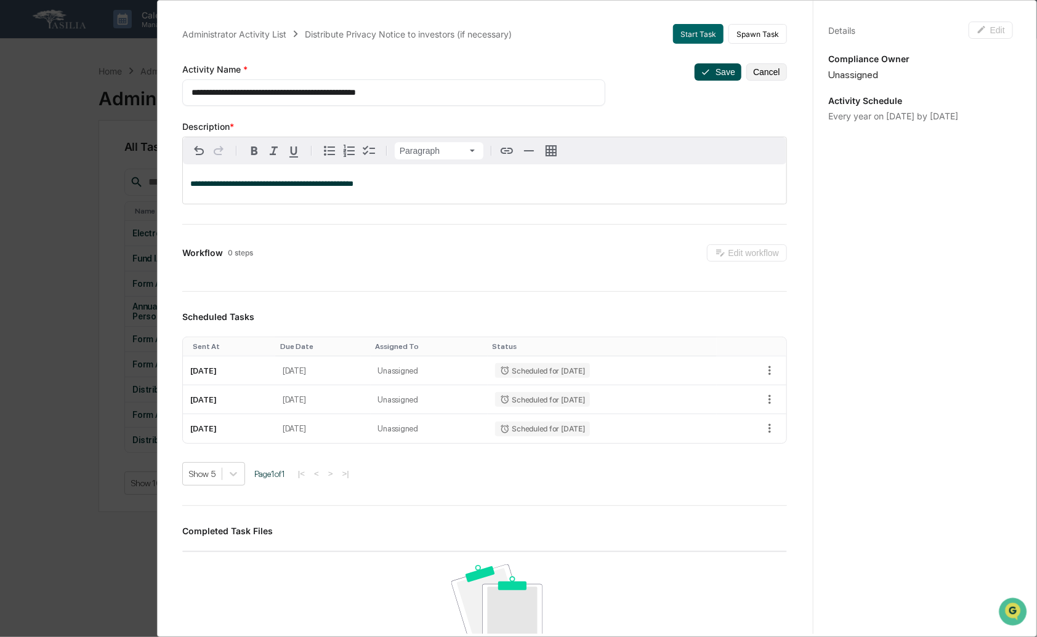
click at [705, 69] on button "Save" at bounding box center [718, 71] width 47 height 17
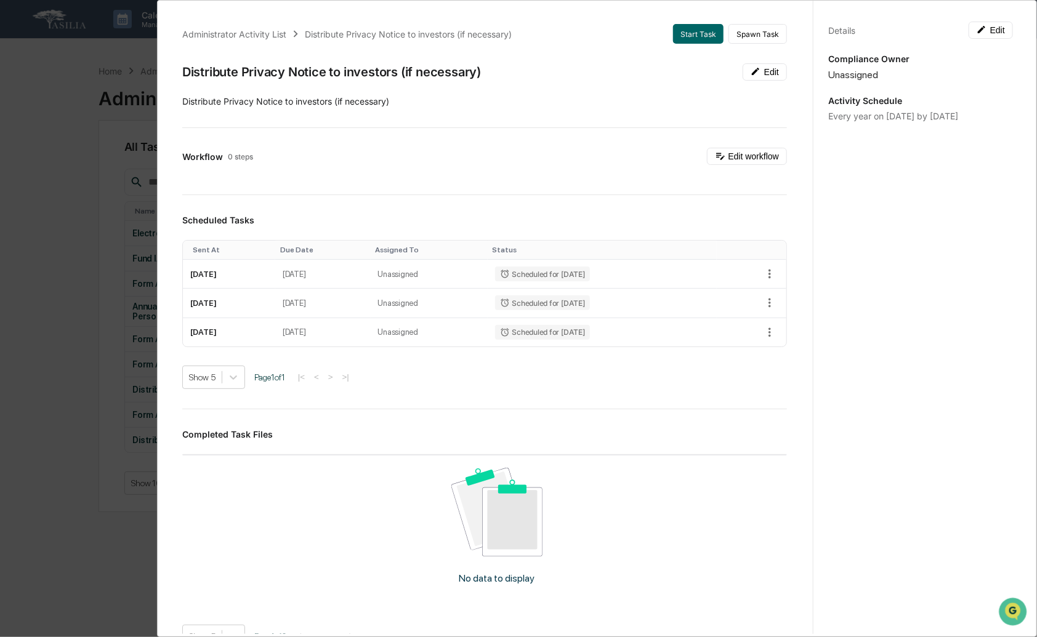
click at [100, 127] on div "Administrator Activity List Distribute Privacy Notice to investors (if necessar…" at bounding box center [518, 318] width 1037 height 637
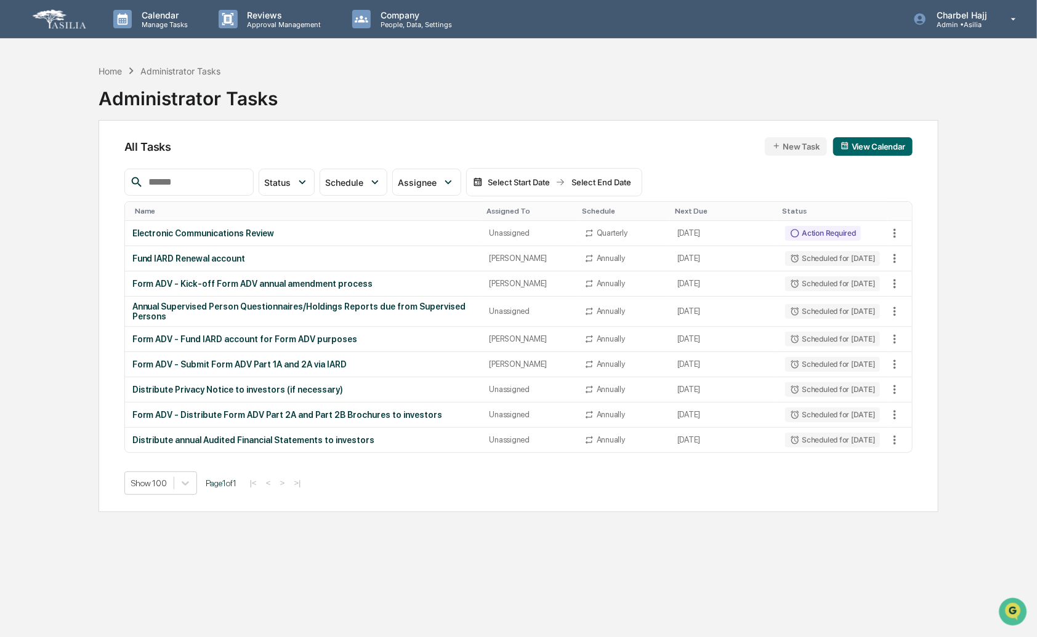
click at [1004, 157] on div "Calendar Manage Tasks Reviews Approval Management Company People, Data, Setting…" at bounding box center [518, 348] width 1037 height 696
click at [119, 74] on div "Home" at bounding box center [110, 71] width 23 height 10
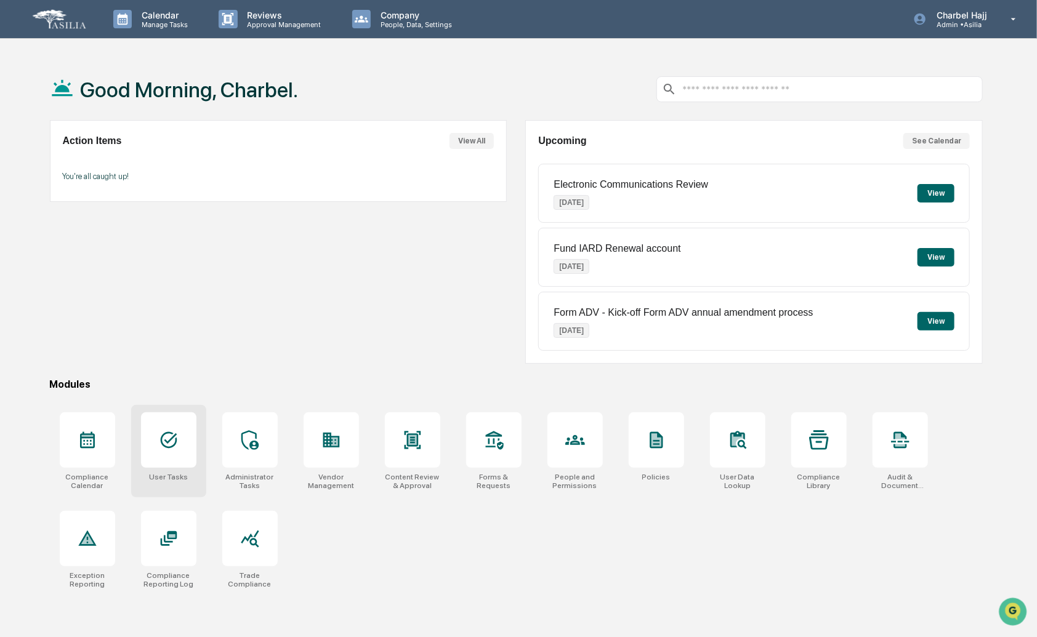
click at [179, 459] on div at bounding box center [168, 440] width 55 height 55
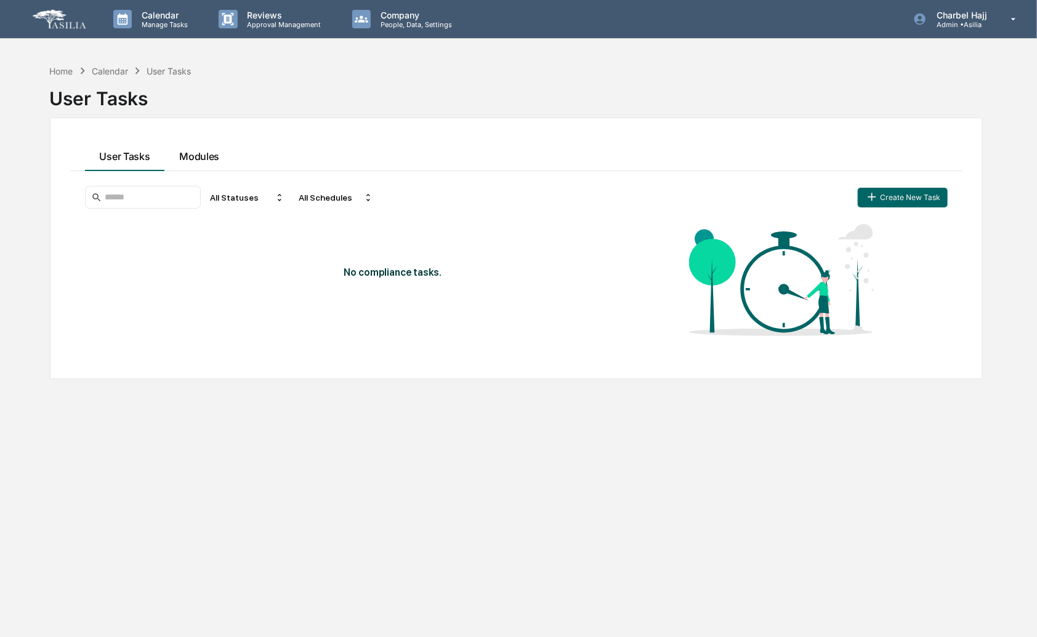
click at [197, 159] on div "User Tasks Modules All Statuses All Schedules Create New Task No compliance tas…" at bounding box center [516, 248] width 893 height 221
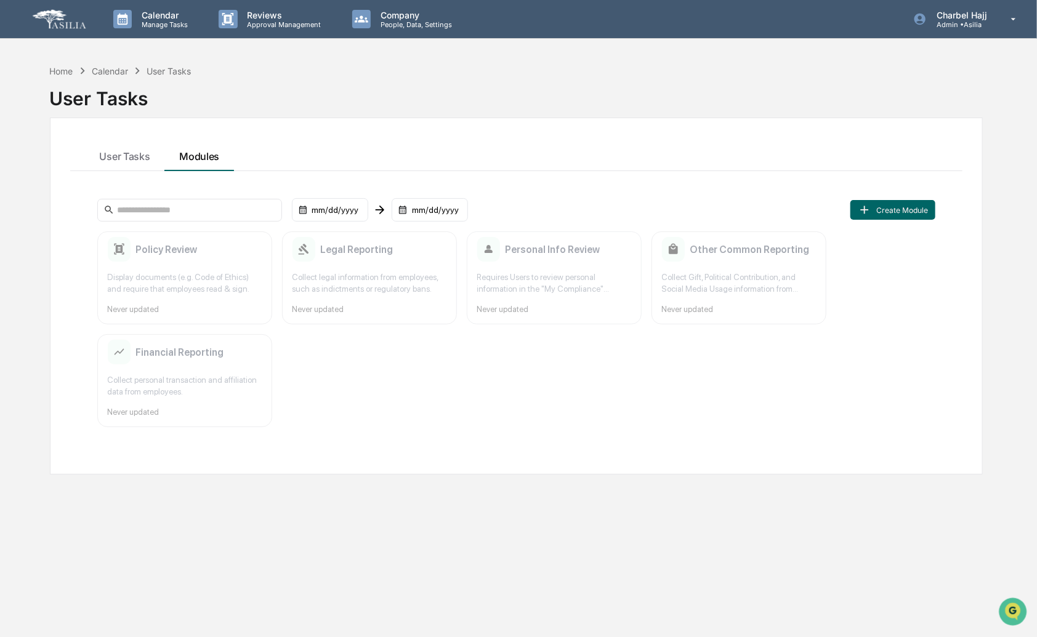
click at [569, 296] on div "Personal Info Review Requires Users to review personal information in the "My C…" at bounding box center [554, 278] width 175 height 93
click at [713, 288] on div "Collect Gift, Political Contribution, and Social Media Usage information from e…" at bounding box center [739, 283] width 154 height 23
click at [169, 317] on div "Policy Review Display documents (e.g. Code of Ethics) and require that employee…" at bounding box center [184, 278] width 175 height 93
click at [195, 366] on div "Financial Reporting Collect personal transaction and affiliation data from empl…" at bounding box center [184, 380] width 175 height 93
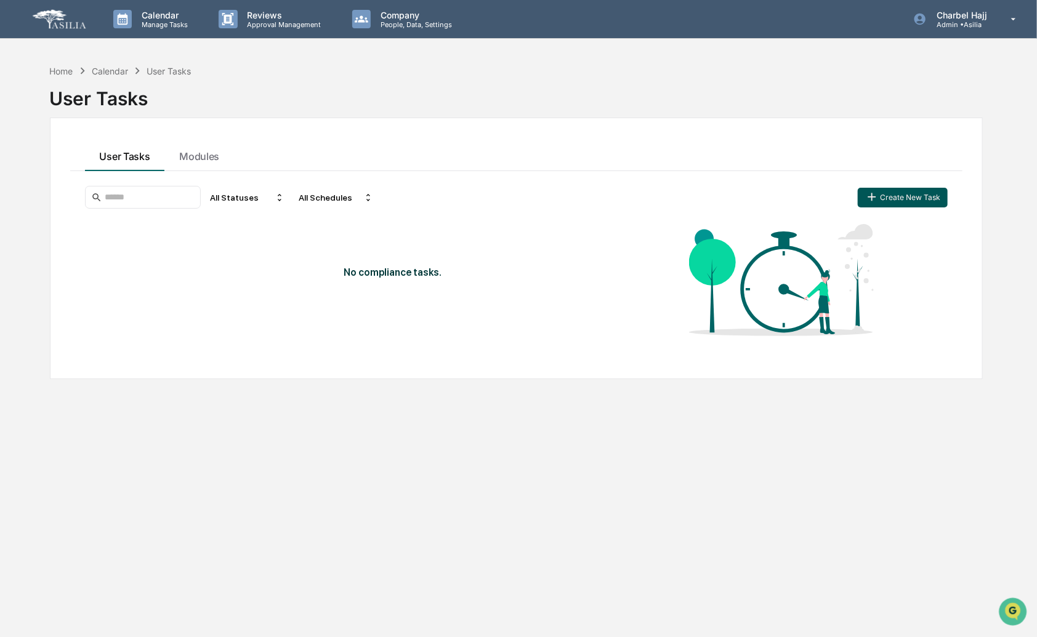
click at [902, 198] on button "Create New Task" at bounding box center [903, 198] width 90 height 20
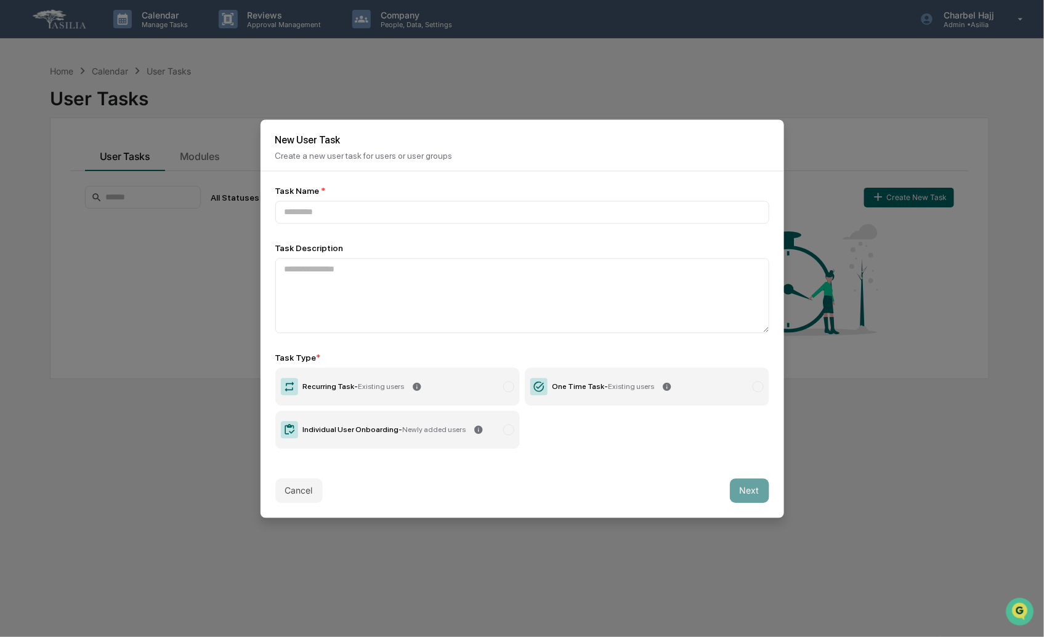
click at [401, 387] on label "Recurring Task - Existing users" at bounding box center [397, 387] width 245 height 38
click at [472, 429] on label "Individual User Onboarding - Newly added users" at bounding box center [397, 430] width 245 height 38
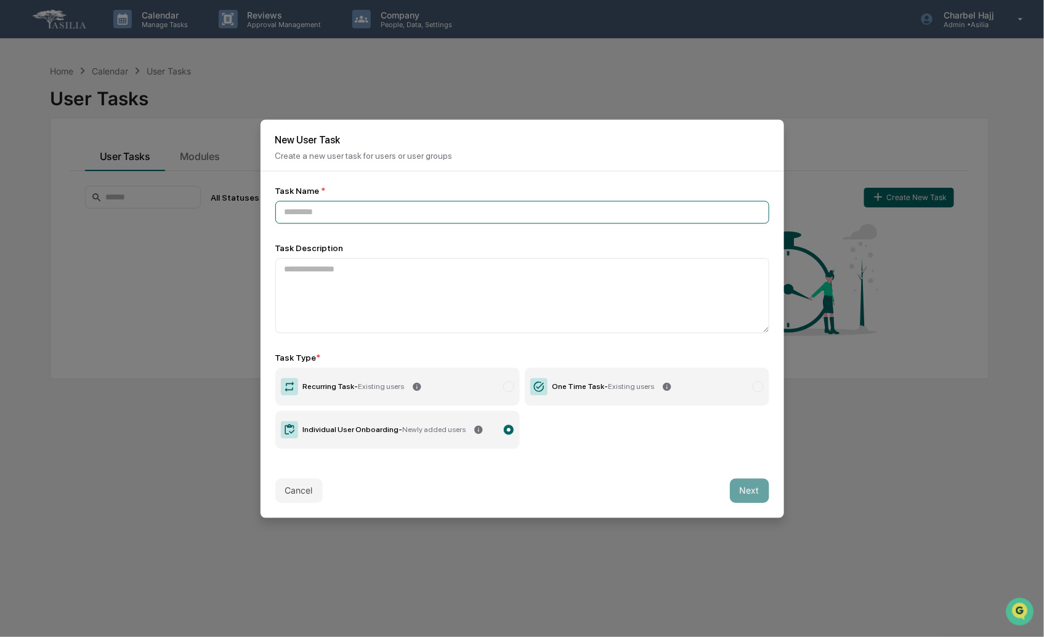
click at [370, 212] on input at bounding box center [522, 212] width 494 height 23
type input "**********"
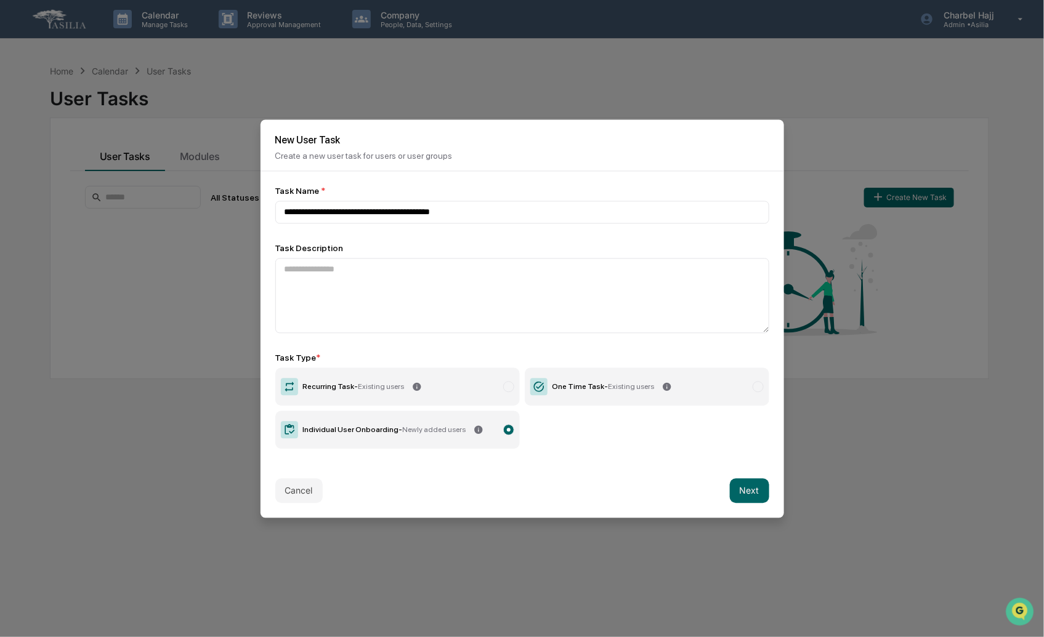
click at [746, 491] on button "Next" at bounding box center [749, 491] width 39 height 25
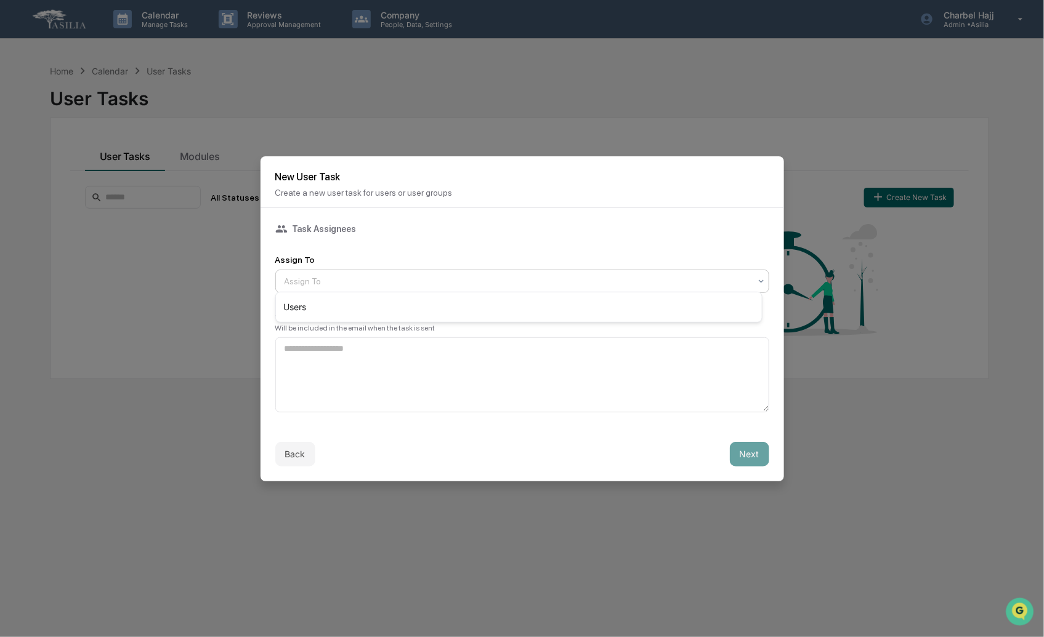
click at [349, 278] on div at bounding box center [518, 281] width 466 height 12
click at [379, 244] on div "Task Assignees Assign To Assign To Task Email Note Will be included in the emai…" at bounding box center [522, 318] width 494 height 190
click at [374, 275] on div at bounding box center [518, 281] width 466 height 12
click at [341, 315] on div "Users" at bounding box center [519, 307] width 486 height 25
click at [754, 456] on button "Next" at bounding box center [749, 454] width 39 height 25
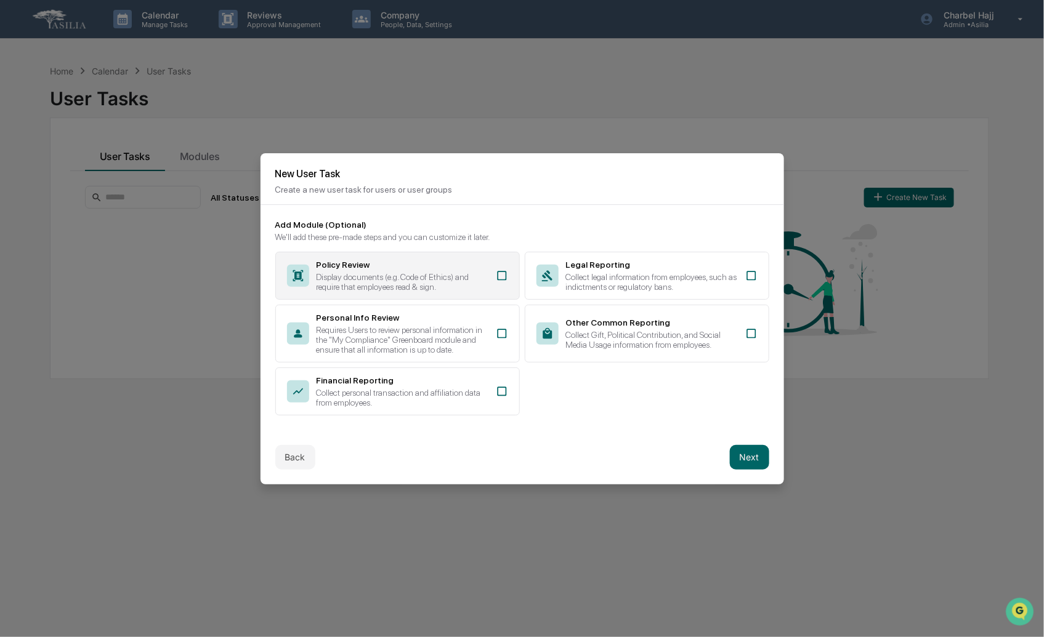
click at [497, 271] on icon at bounding box center [501, 275] width 9 height 9
click at [741, 448] on button "Next" at bounding box center [749, 457] width 39 height 25
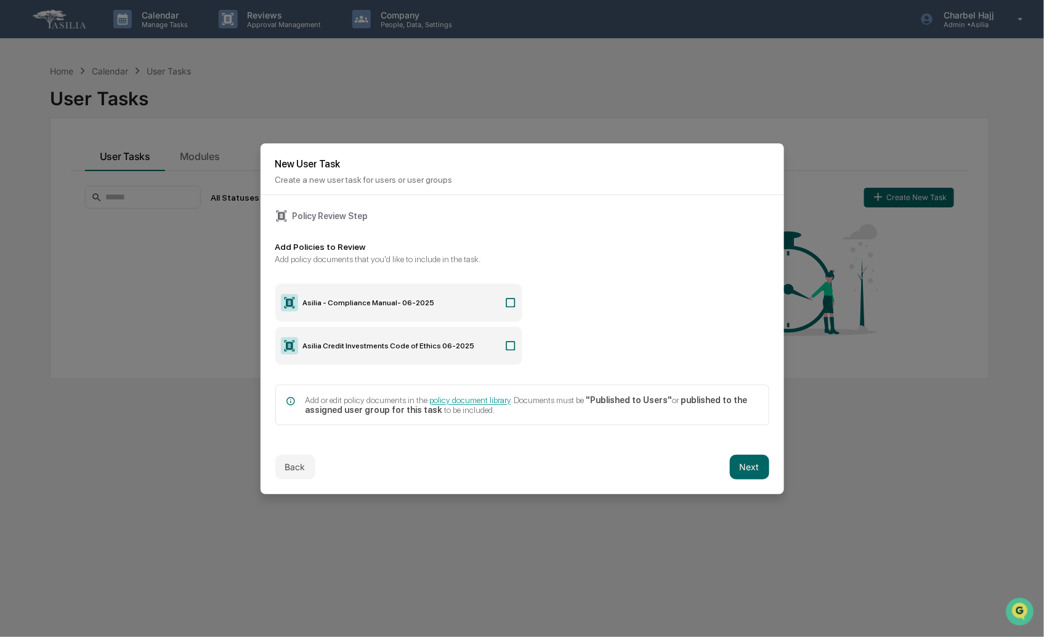
click at [504, 297] on icon at bounding box center [510, 303] width 12 height 12
click at [507, 342] on icon at bounding box center [510, 346] width 12 height 12
click at [737, 466] on button "Next" at bounding box center [749, 467] width 39 height 25
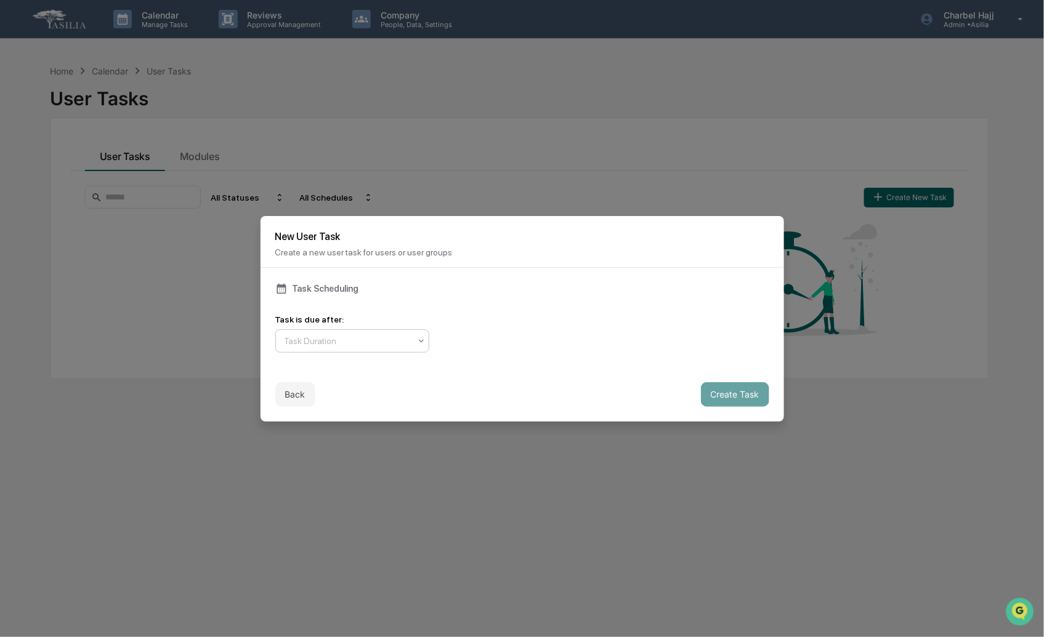
click at [423, 336] on icon at bounding box center [421, 341] width 10 height 10
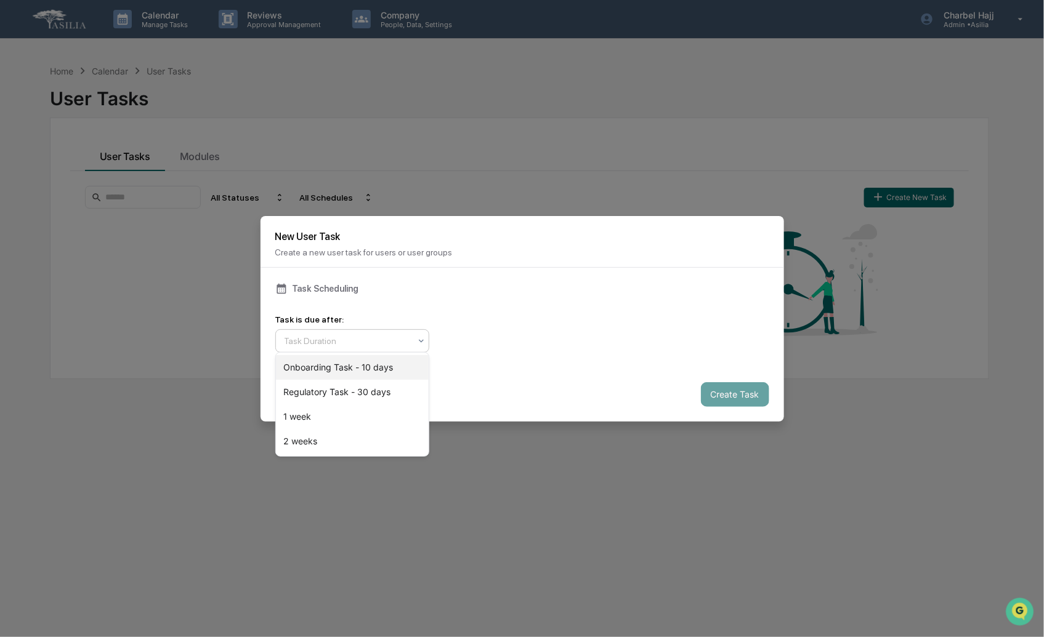
click at [392, 365] on div "Onboarding Task - 10 days" at bounding box center [352, 367] width 153 height 25
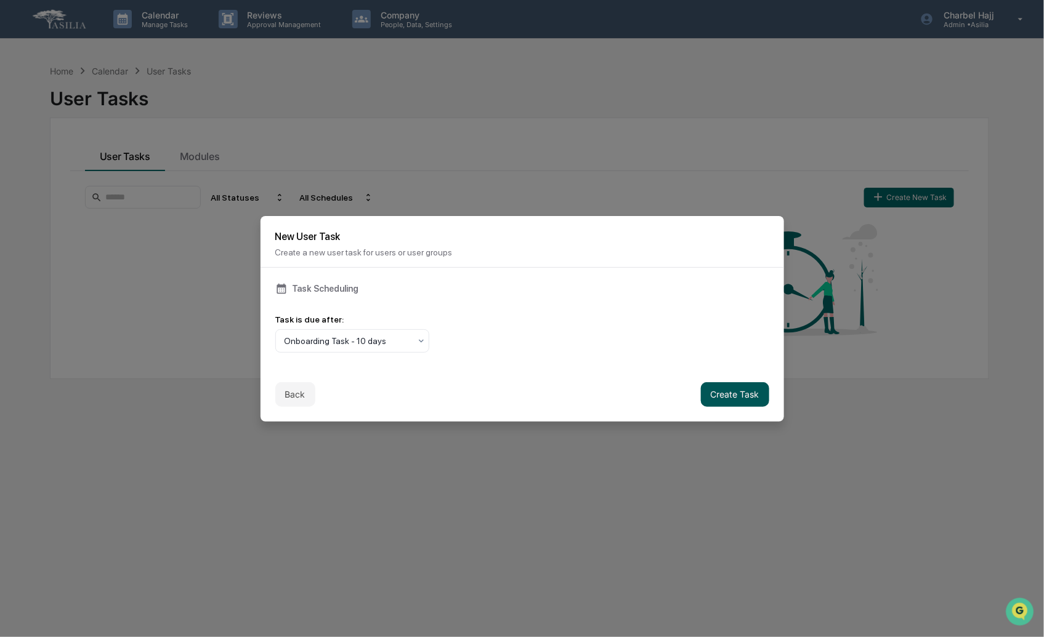
click at [722, 394] on button "Create Task" at bounding box center [735, 394] width 68 height 25
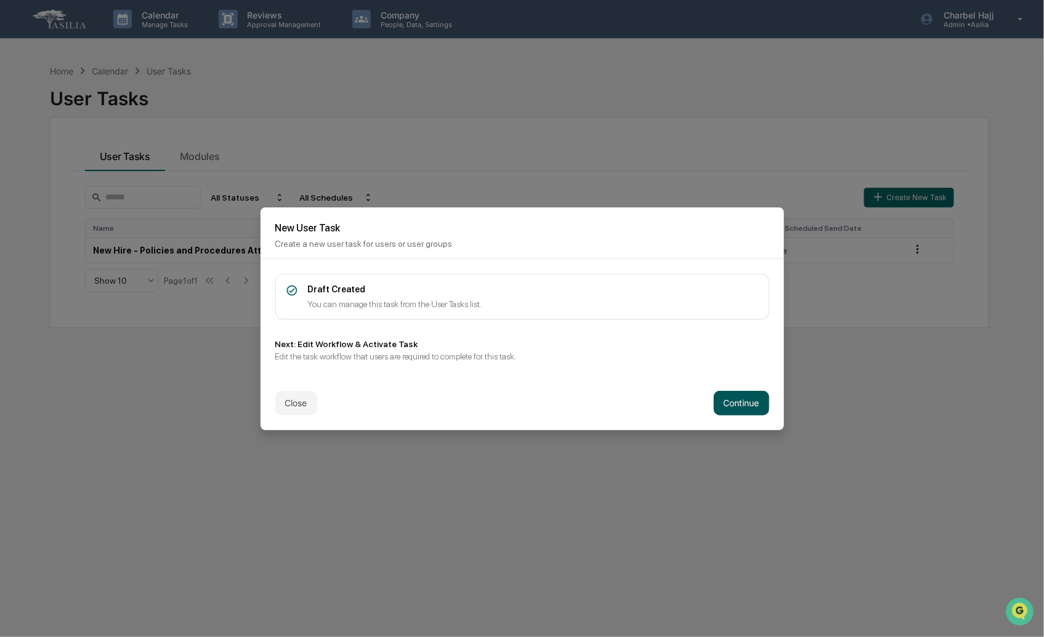
click at [722, 407] on button "Continue" at bounding box center [741, 403] width 55 height 25
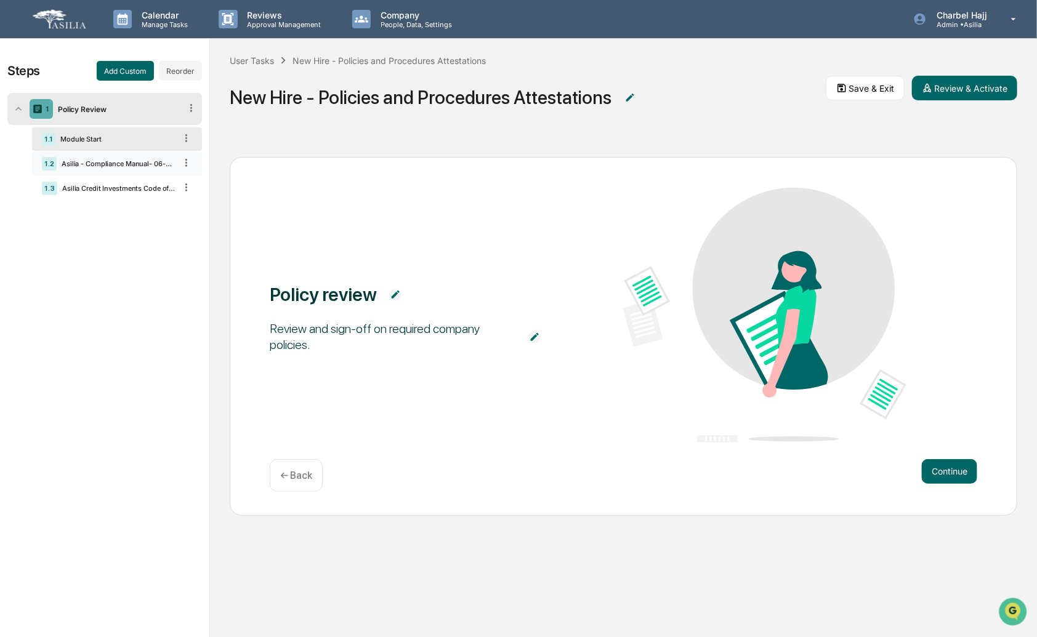
click at [78, 163] on div "Asilia - Compliance Manual- 06-2025" at bounding box center [116, 164] width 119 height 9
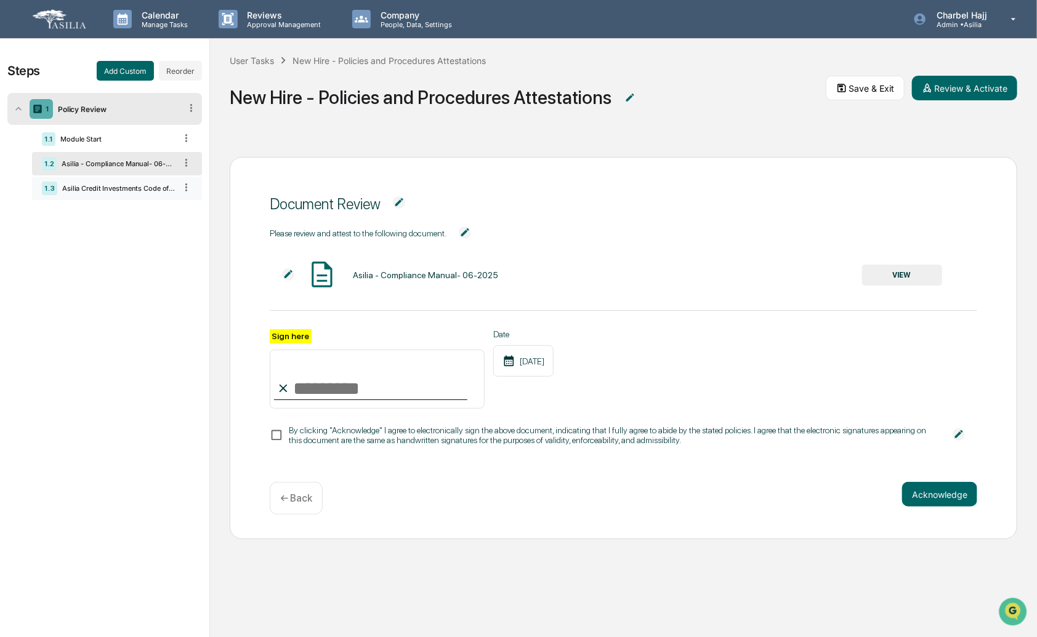
click at [95, 179] on div "1.3 Asilia Credit Investments Code of Ethics 06-2025" at bounding box center [117, 188] width 170 height 23
click at [980, 94] on button "Review & Activate" at bounding box center [964, 88] width 105 height 25
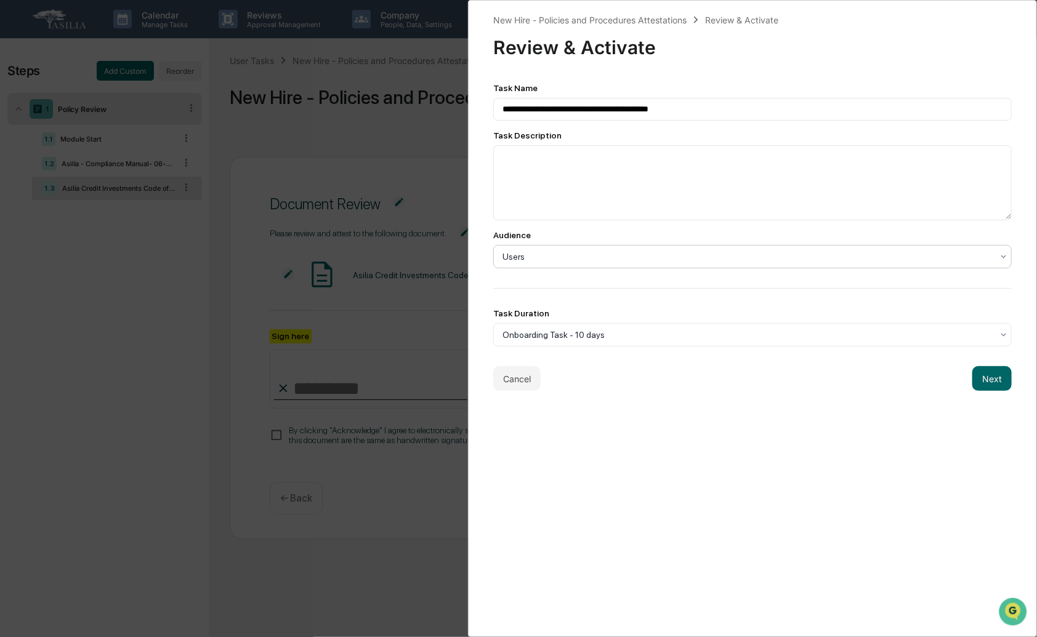
click at [556, 262] on div at bounding box center [748, 257] width 490 height 12
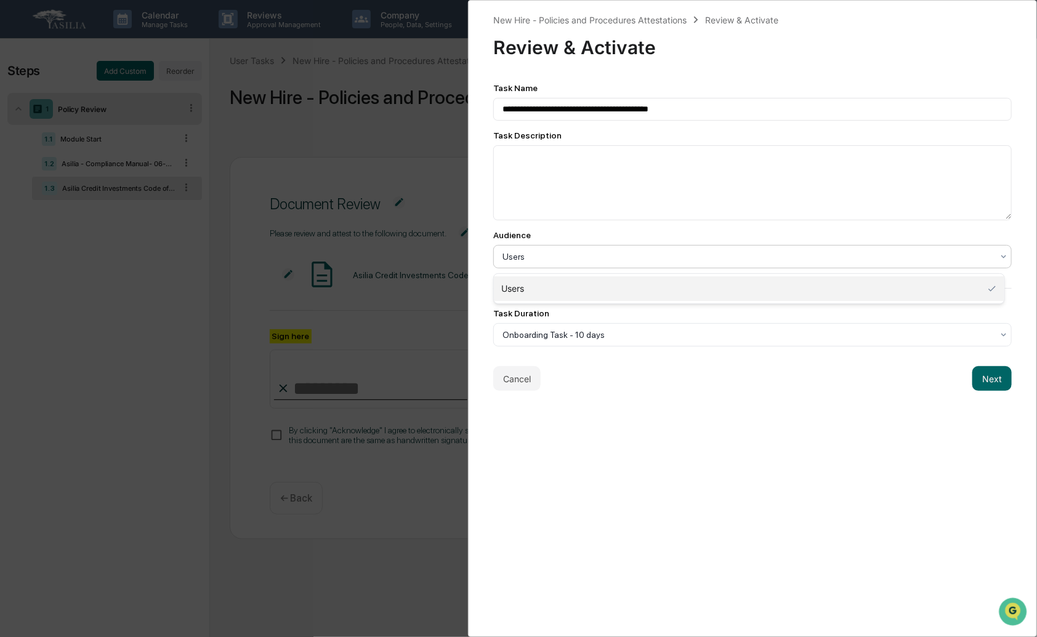
click at [555, 292] on div "Users" at bounding box center [749, 289] width 511 height 25
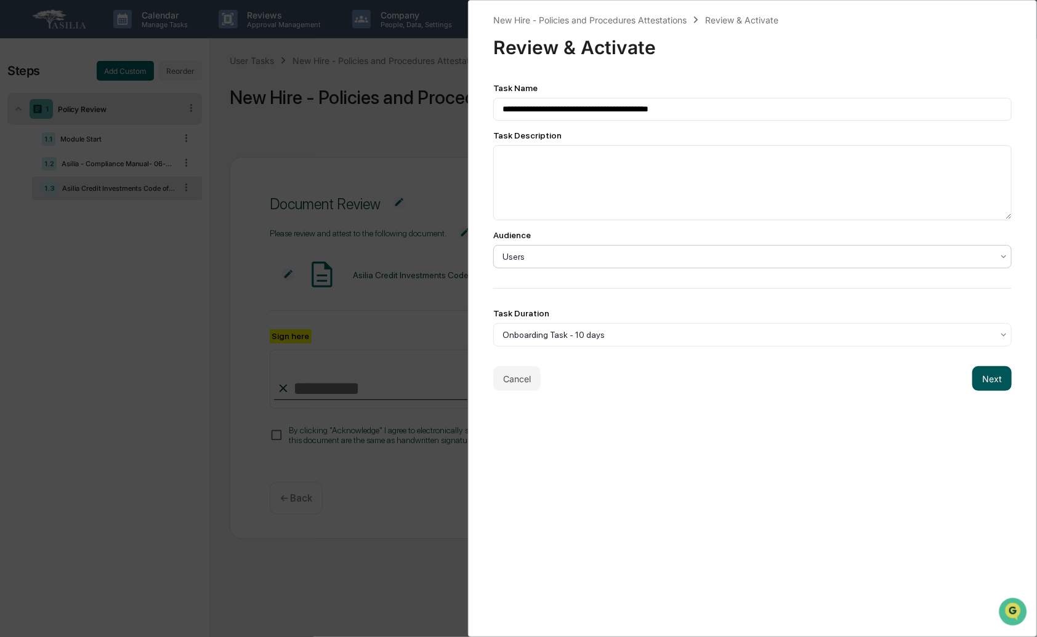
click at [989, 384] on button "Next" at bounding box center [991, 378] width 39 height 25
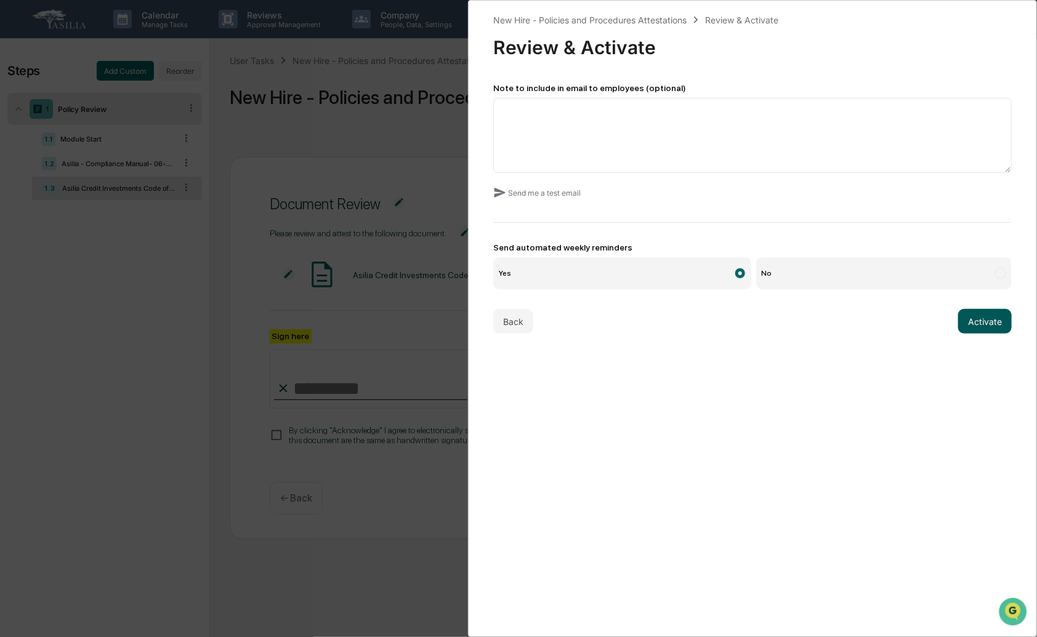
click at [977, 325] on button "Activate" at bounding box center [985, 321] width 54 height 25
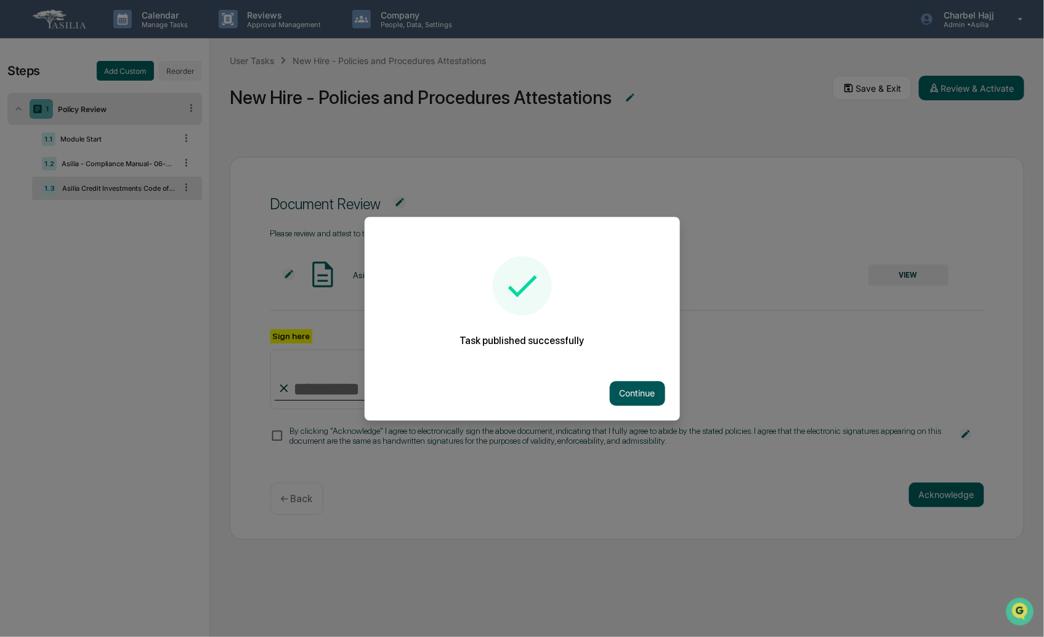
click at [651, 394] on button "Continue" at bounding box center [637, 393] width 55 height 25
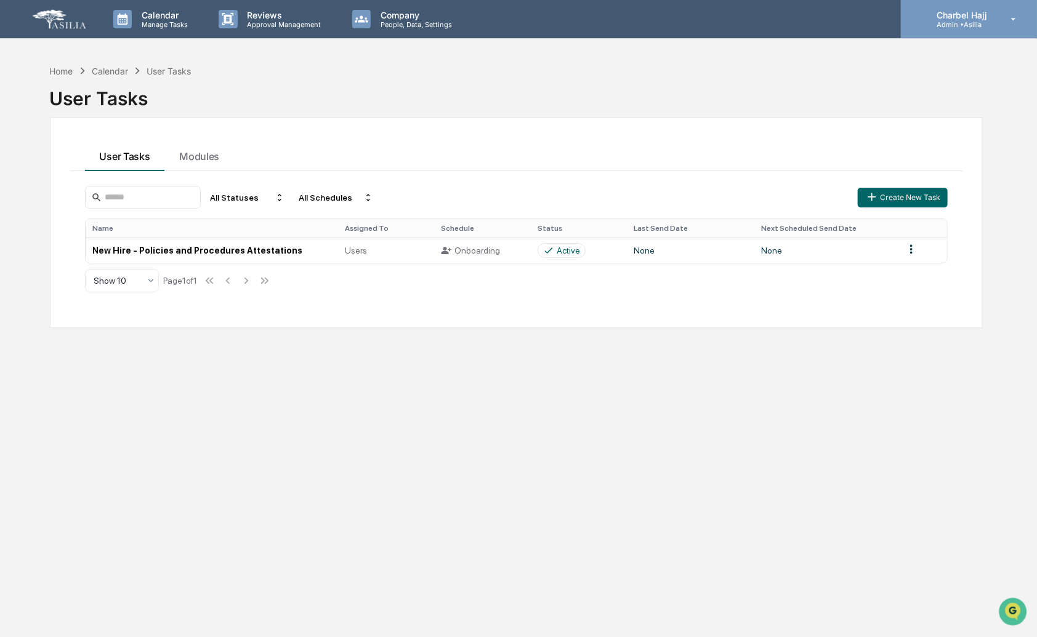
click at [996, 29] on div "Charbel Hajj Admin • Asilia" at bounding box center [969, 19] width 136 height 38
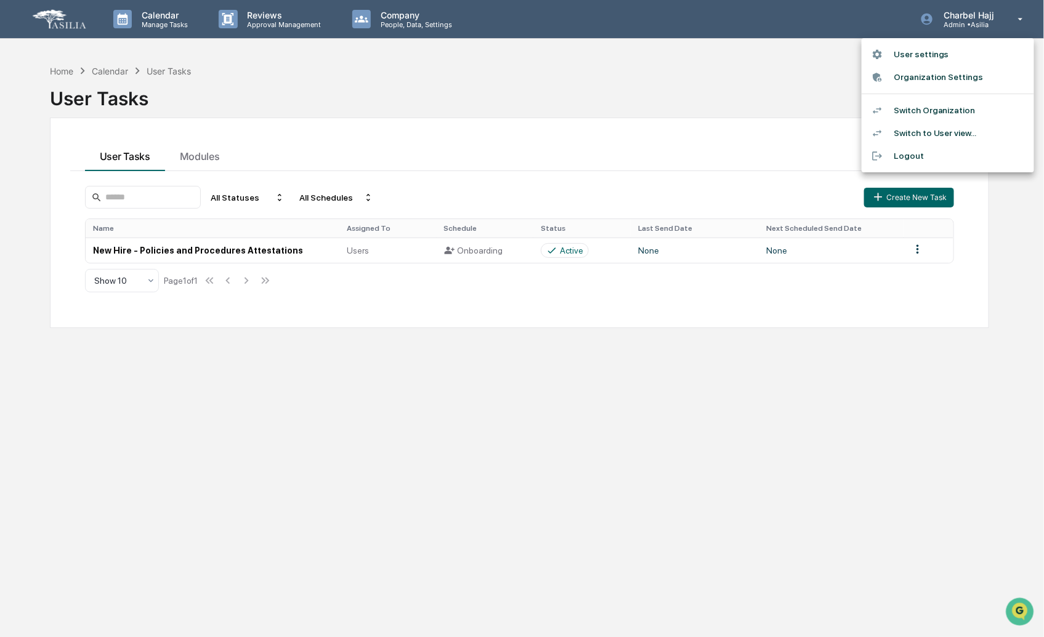
click at [444, 349] on div at bounding box center [522, 318] width 1044 height 637
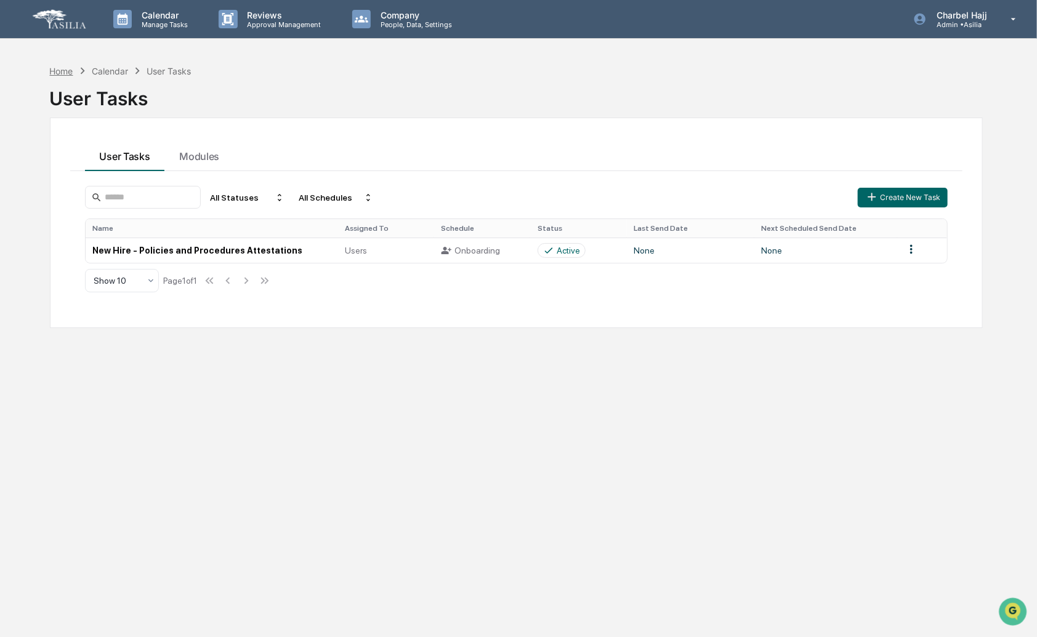
click at [57, 70] on div "Home" at bounding box center [61, 71] width 23 height 10
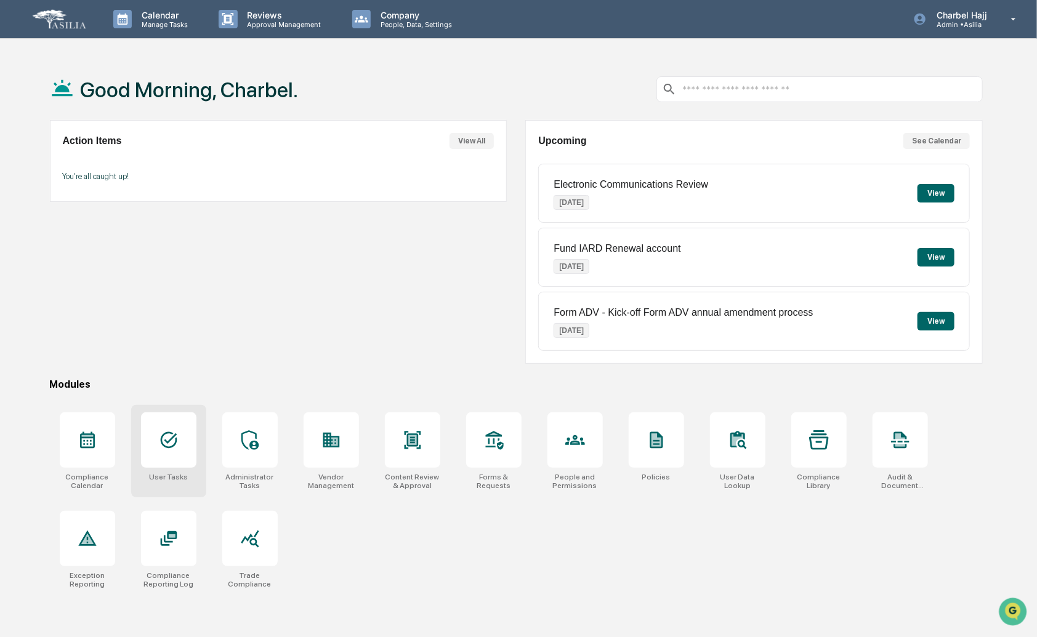
click at [171, 435] on icon at bounding box center [169, 440] width 20 height 20
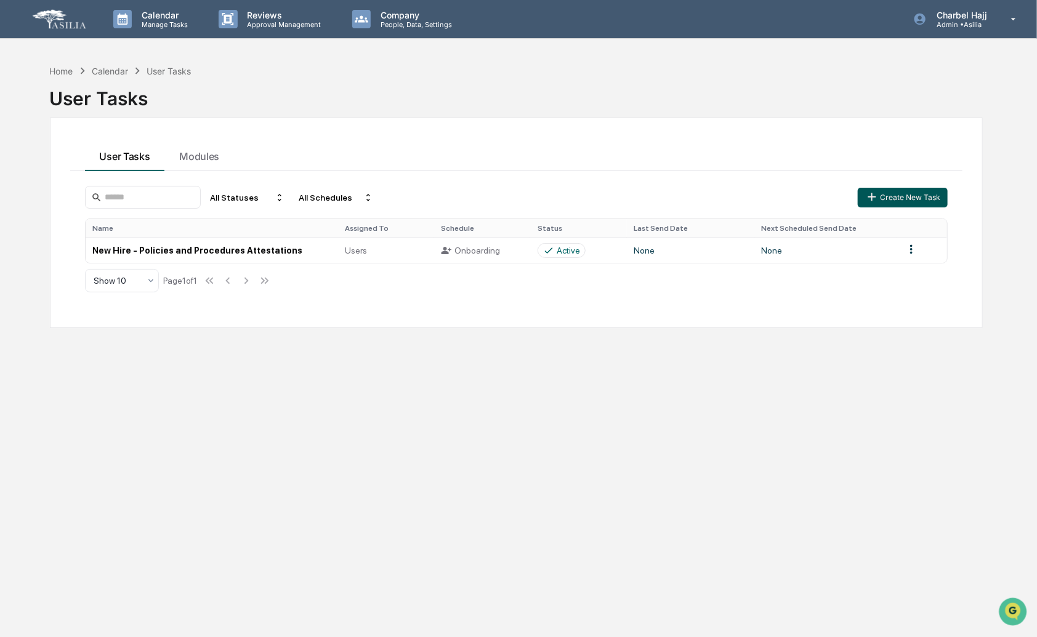
click at [910, 195] on button "Create New Task" at bounding box center [903, 198] width 90 height 20
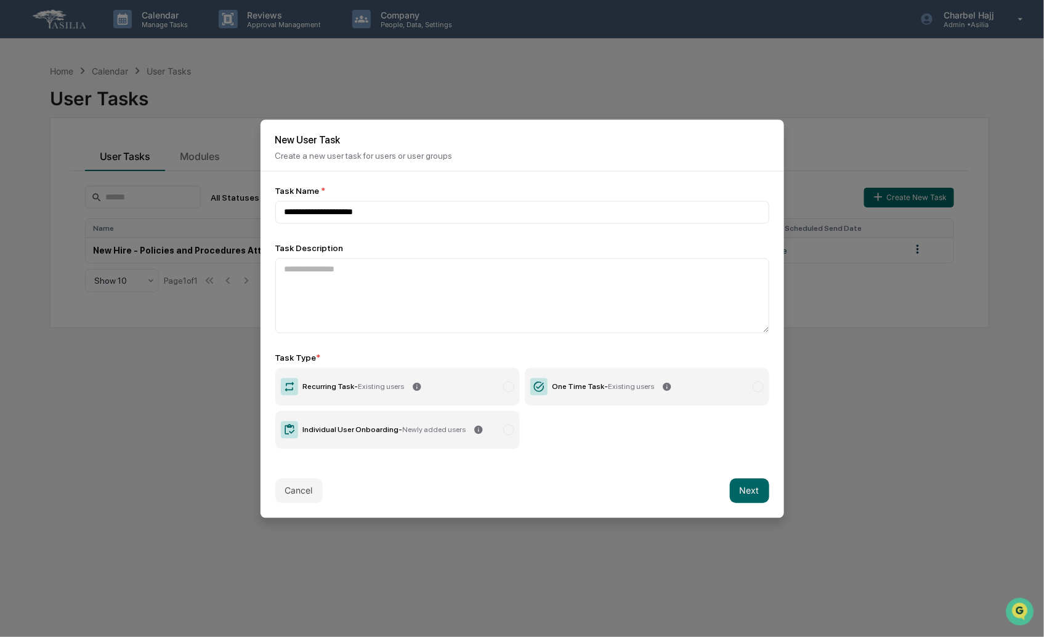
type input "**********"
click at [433, 429] on span "Newly added users" at bounding box center [434, 430] width 63 height 9
click at [750, 491] on button "Next" at bounding box center [749, 491] width 39 height 25
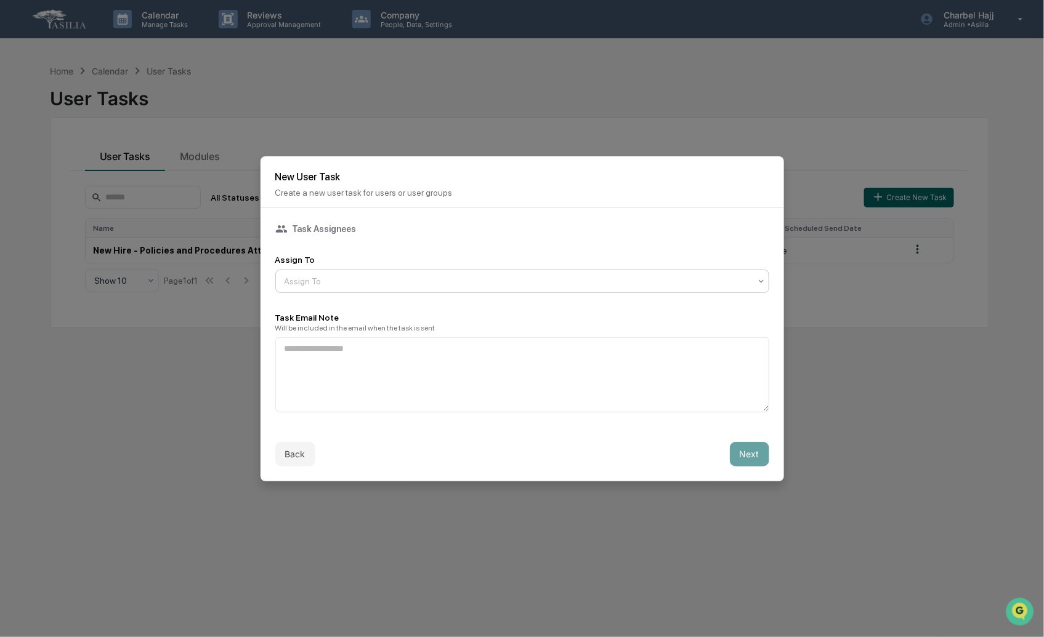
click at [384, 280] on div at bounding box center [518, 281] width 466 height 12
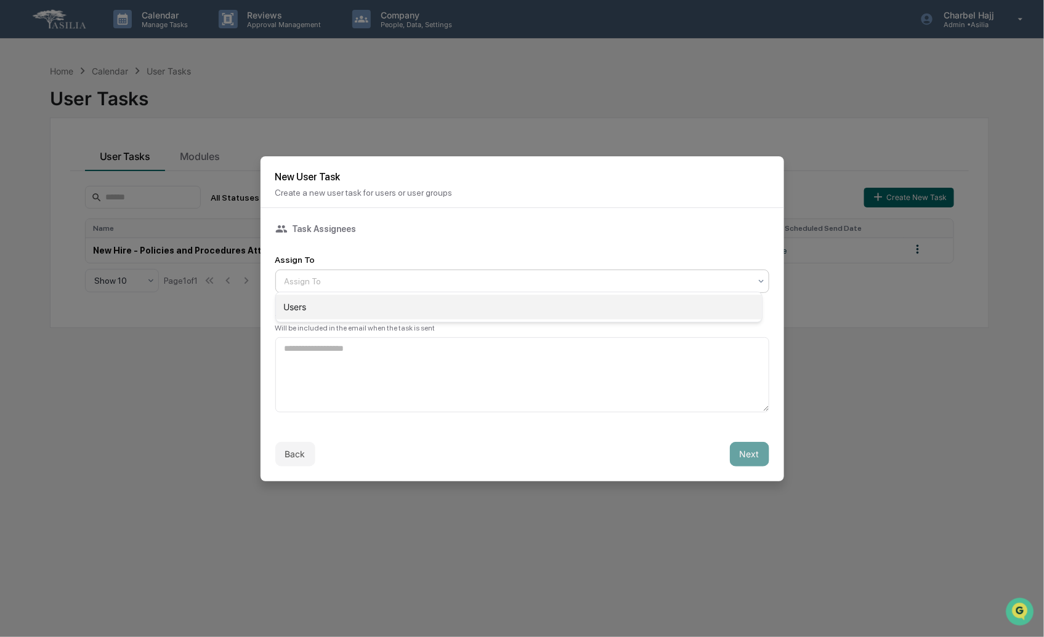
click at [389, 316] on div "Users" at bounding box center [519, 307] width 486 height 25
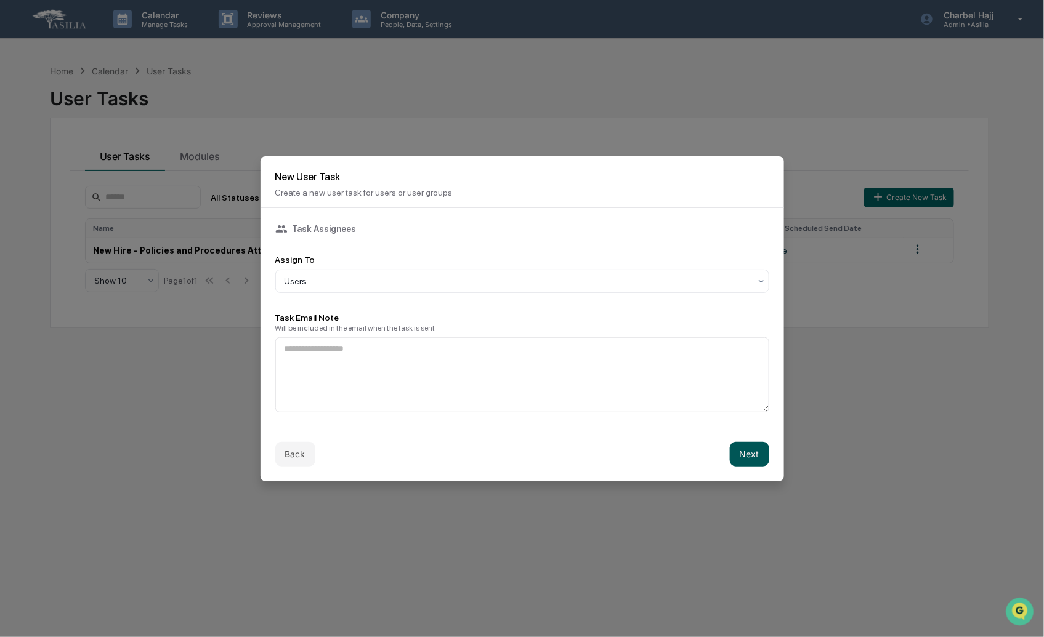
click at [750, 456] on button "Next" at bounding box center [749, 454] width 39 height 25
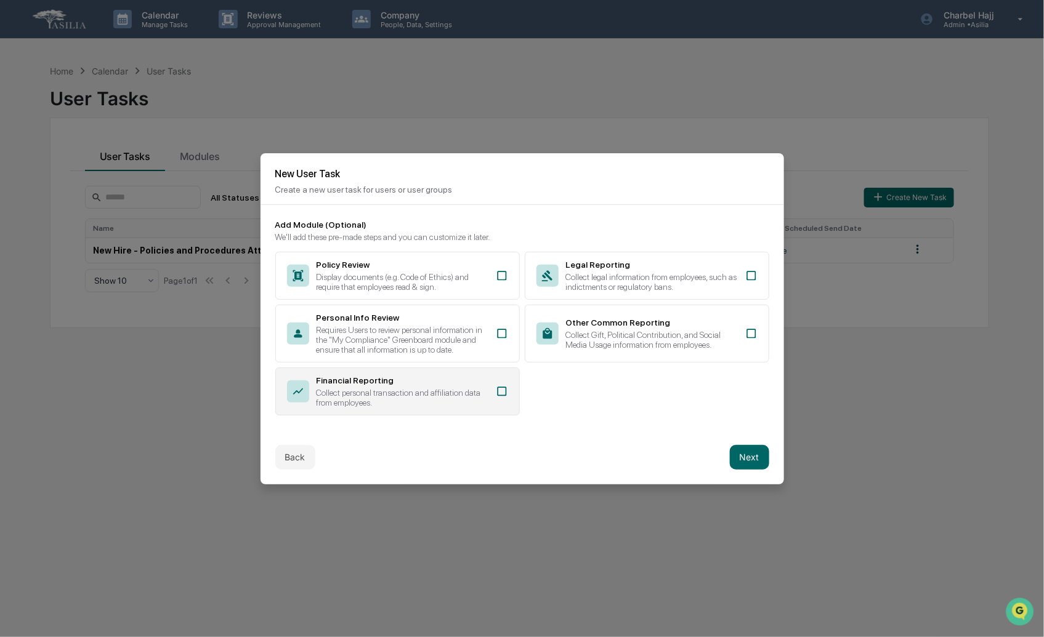
click at [464, 389] on div "Collect personal transaction and affiliation data from employees." at bounding box center [403, 398] width 172 height 20
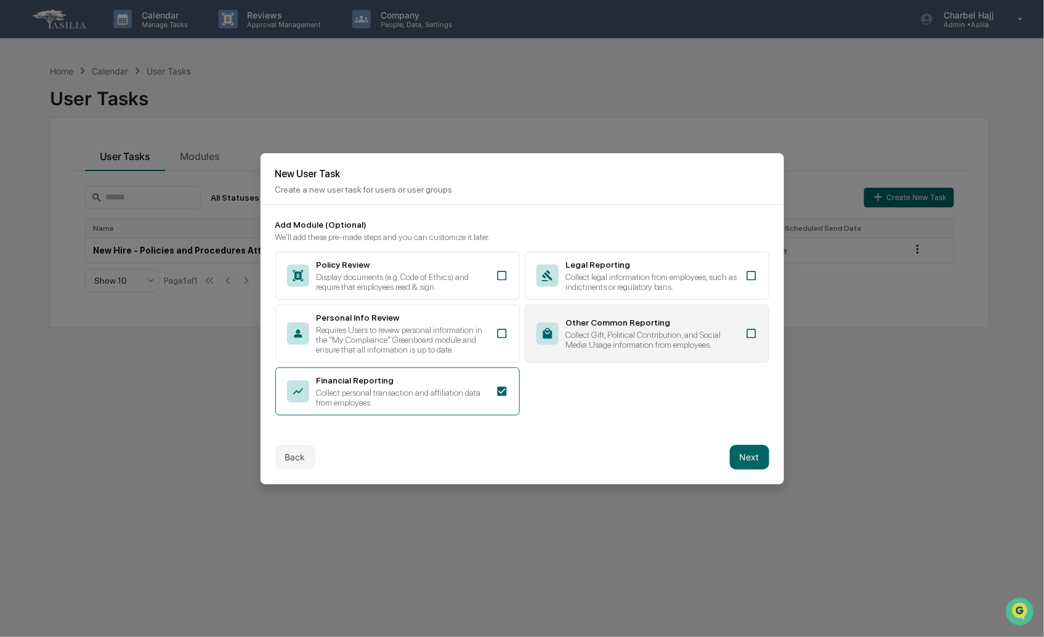
click at [744, 337] on div "Other Common Reporting Collect Gift, Political Contribution, and Social Media U…" at bounding box center [647, 334] width 245 height 58
click at [748, 458] on button "Next" at bounding box center [749, 457] width 39 height 25
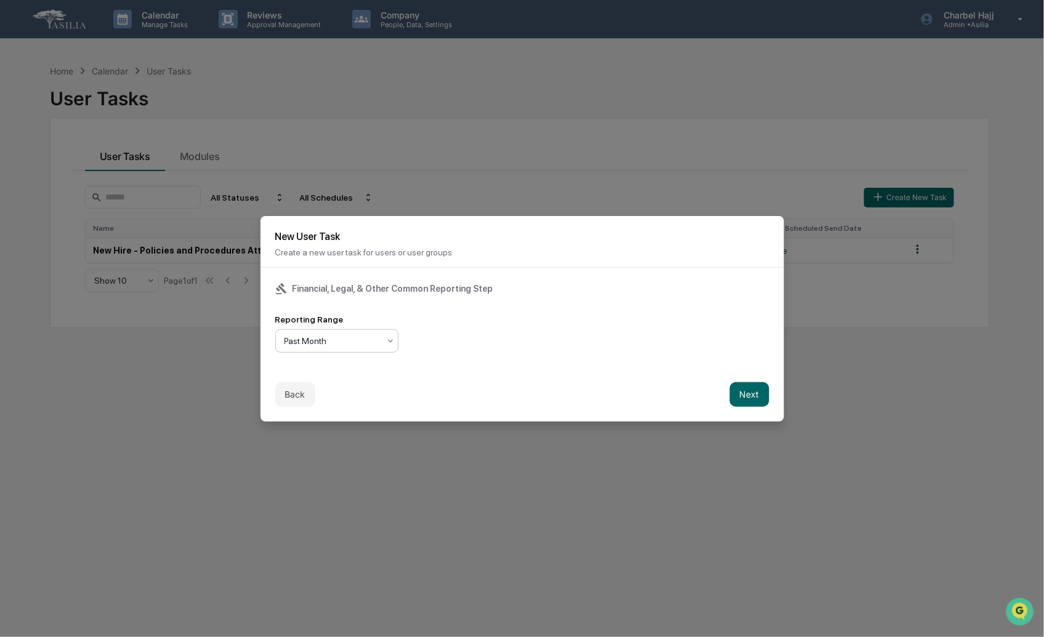
click at [348, 335] on div at bounding box center [332, 341] width 95 height 12
click at [459, 386] on div "Back Next" at bounding box center [522, 395] width 523 height 54
click at [741, 389] on button "Next" at bounding box center [749, 394] width 39 height 25
click at [391, 336] on div at bounding box center [348, 341] width 126 height 12
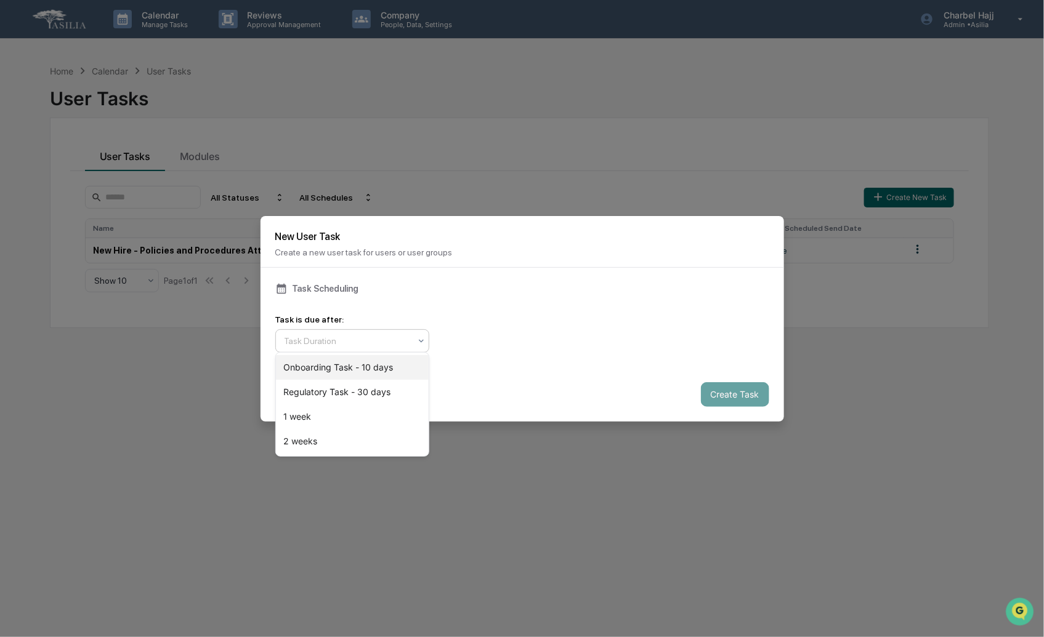
click at [391, 365] on div "Onboarding Task - 10 days" at bounding box center [352, 367] width 153 height 25
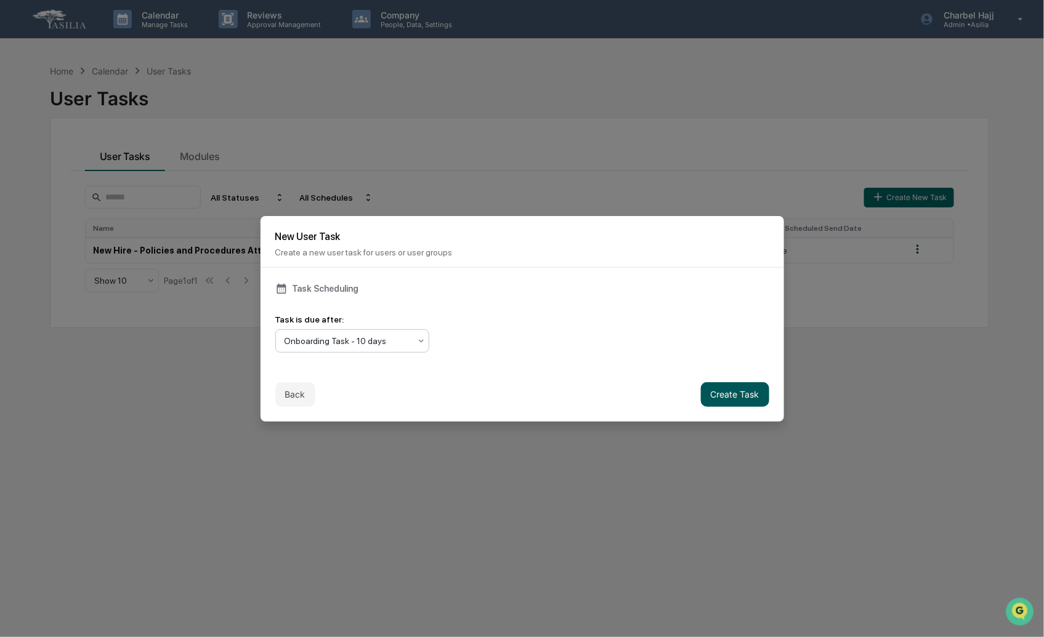
click at [748, 395] on button "Create Task" at bounding box center [735, 394] width 68 height 25
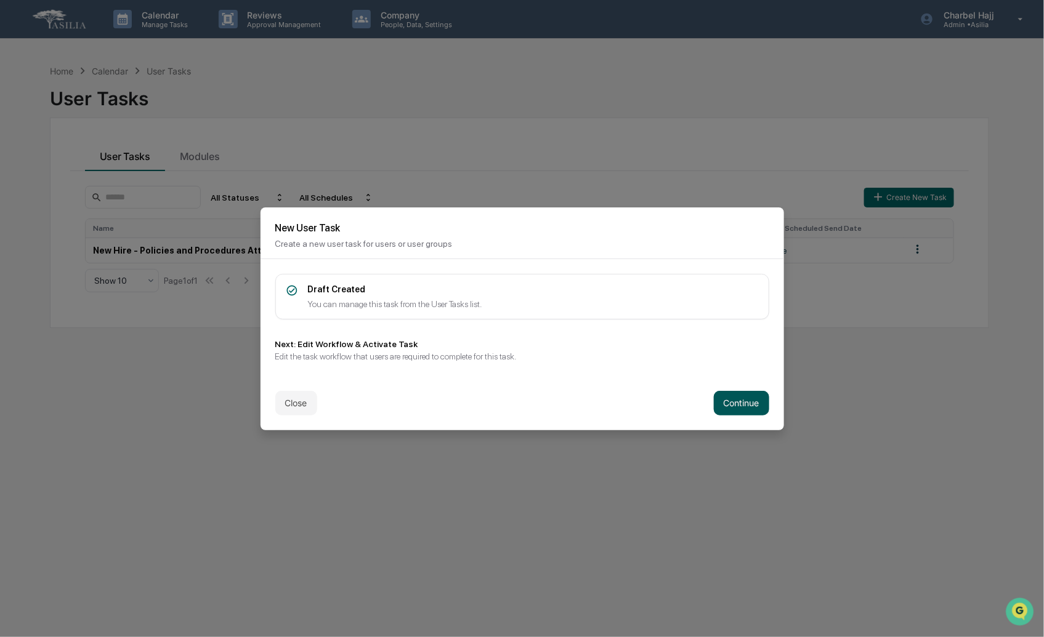
click at [730, 397] on button "Continue" at bounding box center [741, 403] width 55 height 25
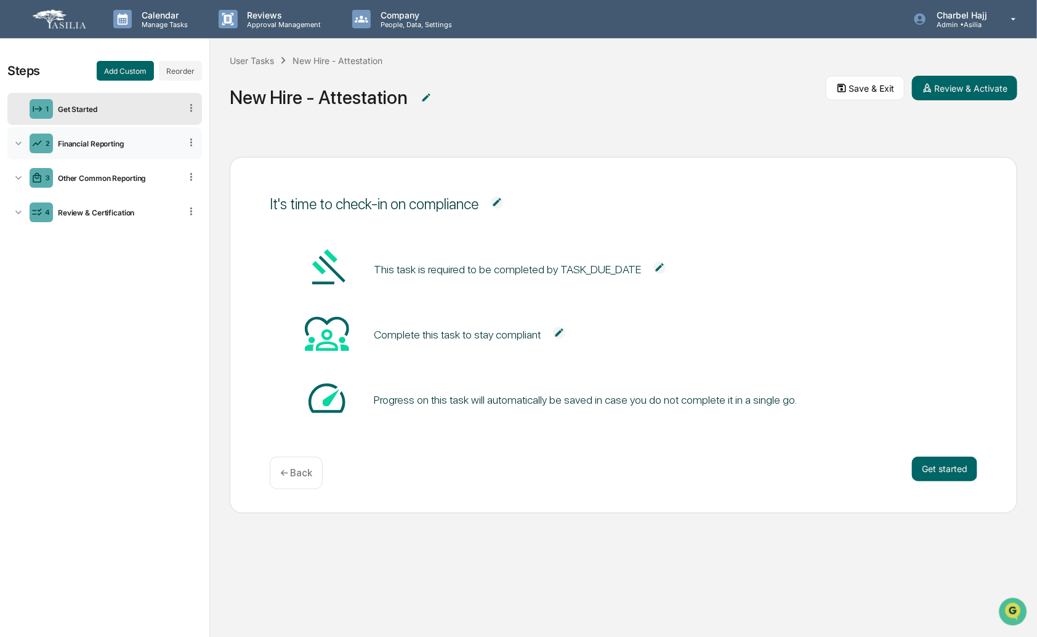
click at [117, 145] on div "Financial Reporting" at bounding box center [116, 143] width 127 height 9
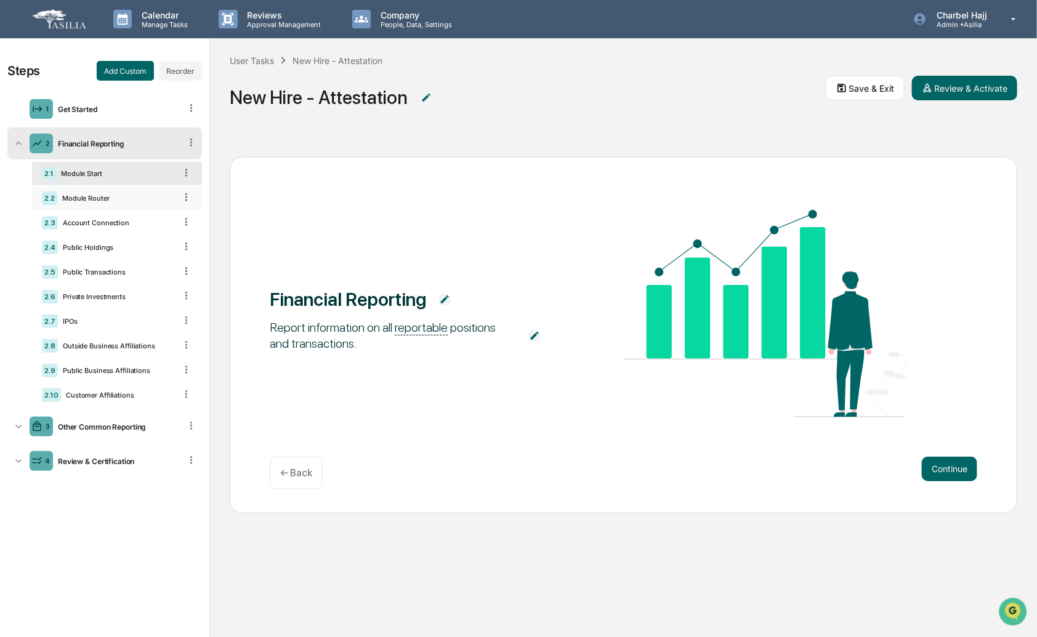
click at [117, 200] on div "Module Router" at bounding box center [116, 198] width 118 height 9
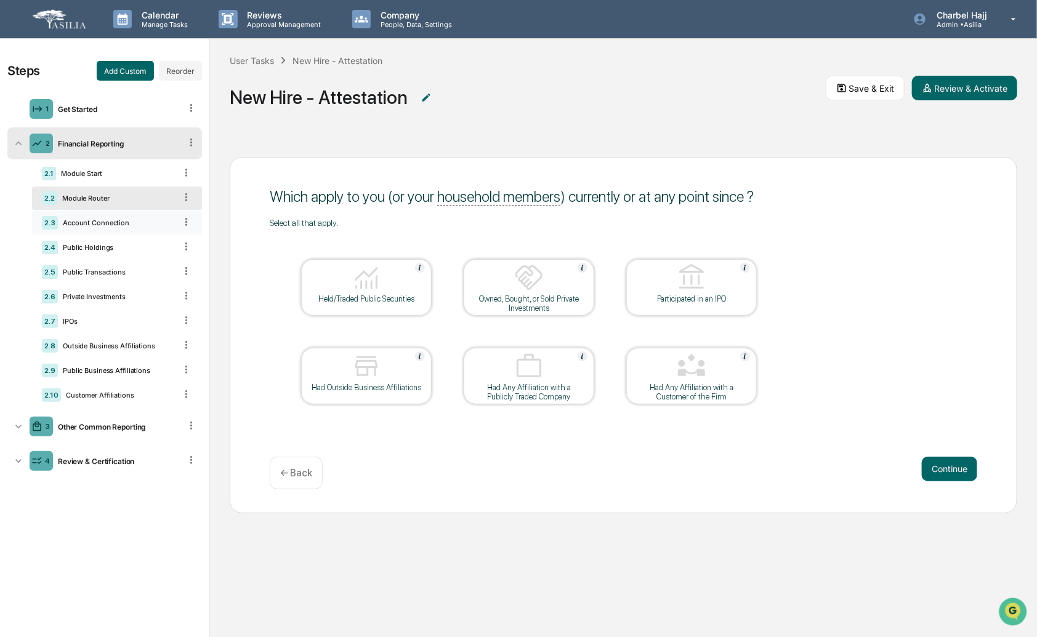
click at [91, 226] on div "Account Connection" at bounding box center [117, 223] width 118 height 9
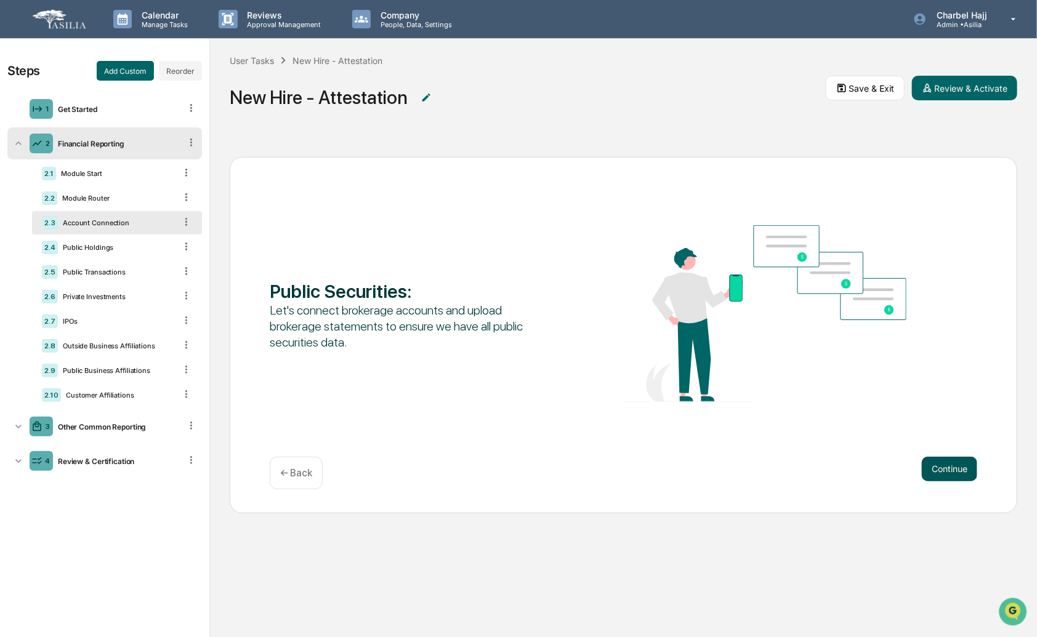
click at [948, 471] on button "Continue" at bounding box center [949, 469] width 55 height 25
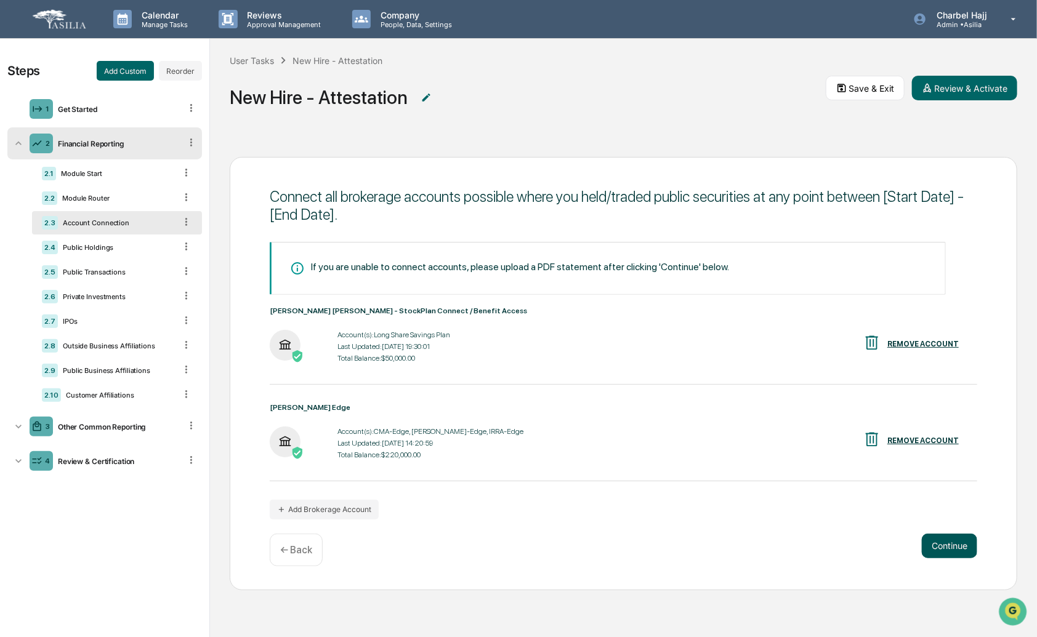
click at [950, 543] on button "Continue" at bounding box center [949, 546] width 55 height 25
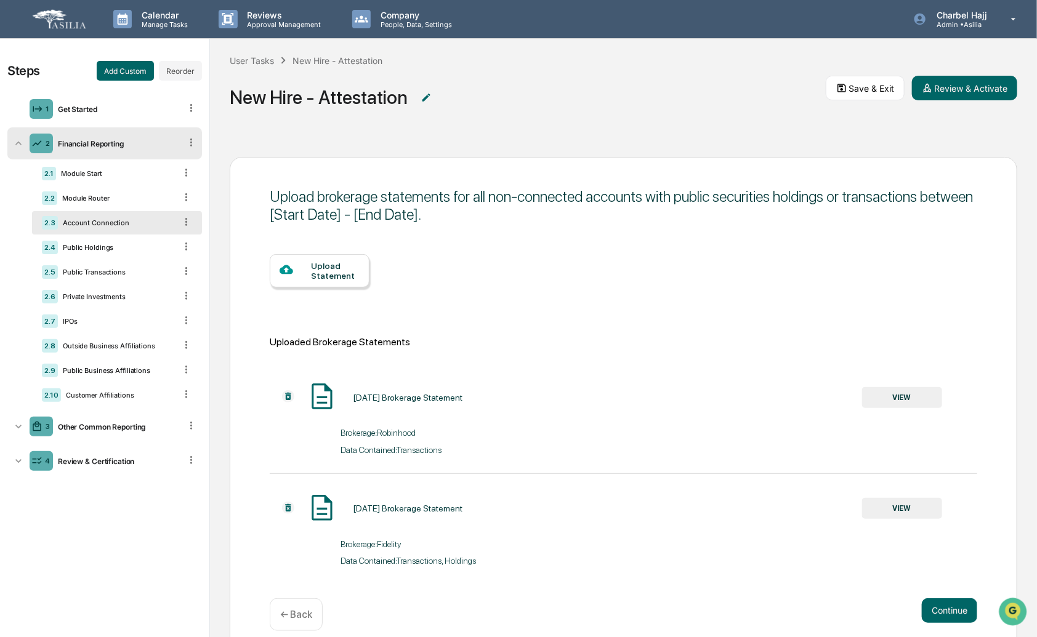
scroll to position [39, 0]
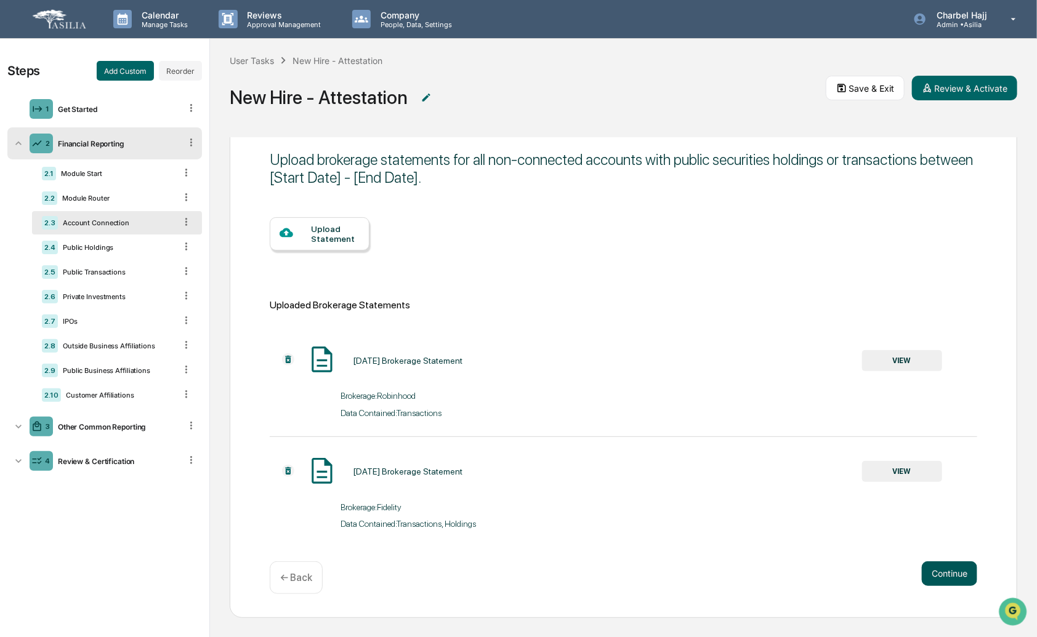
click at [943, 574] on button "Continue" at bounding box center [949, 574] width 55 height 25
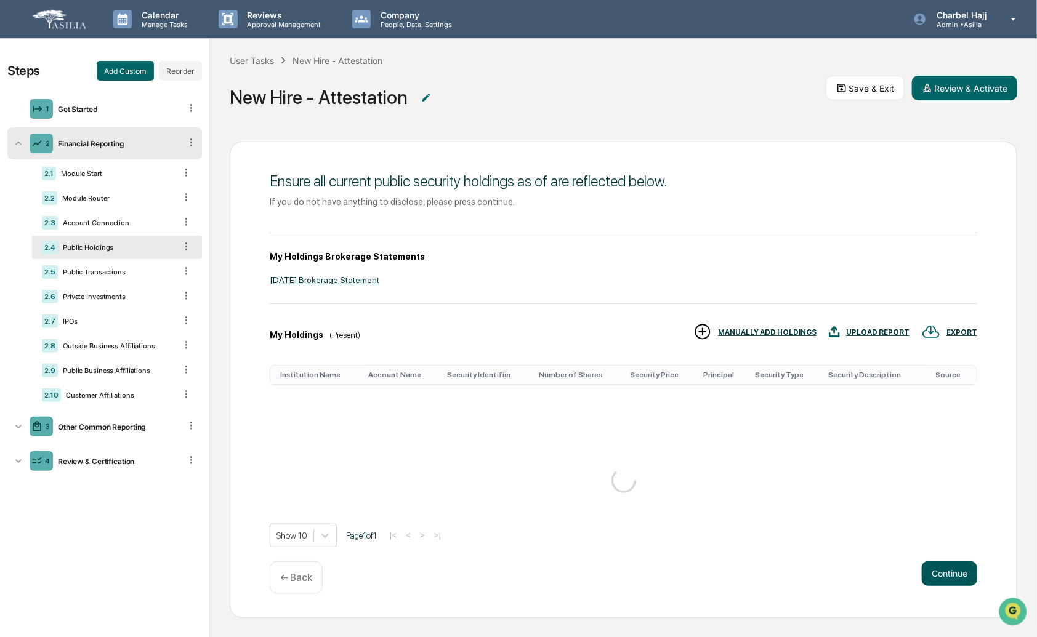
scroll to position [0, 0]
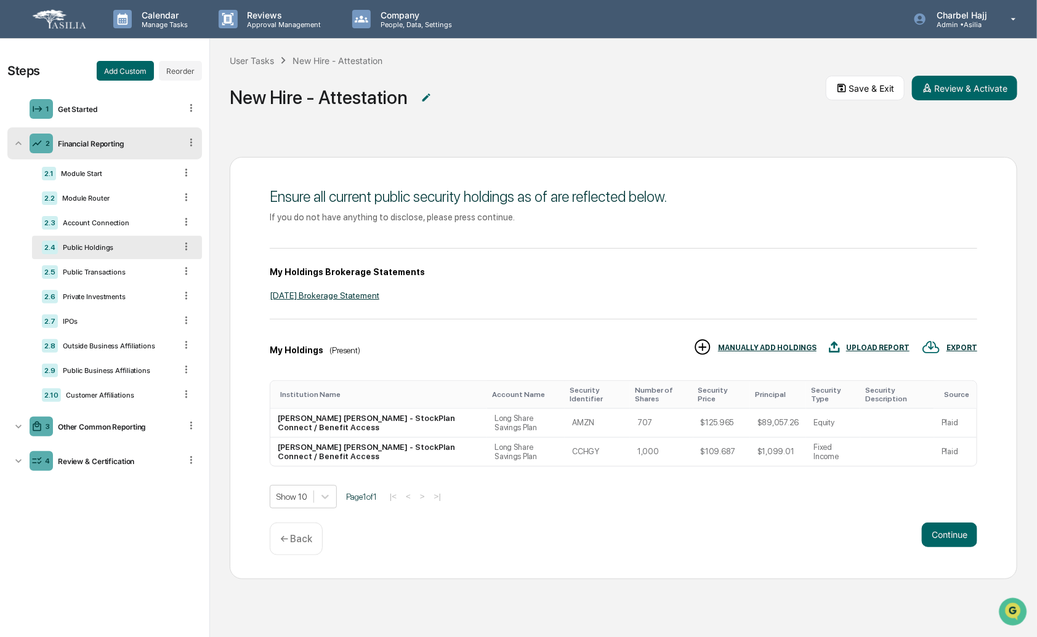
click at [952, 509] on div "Ensure all current public security holdings as of are reflected below. If you d…" at bounding box center [624, 368] width 788 height 422
click at [955, 532] on button "Continue" at bounding box center [949, 535] width 55 height 25
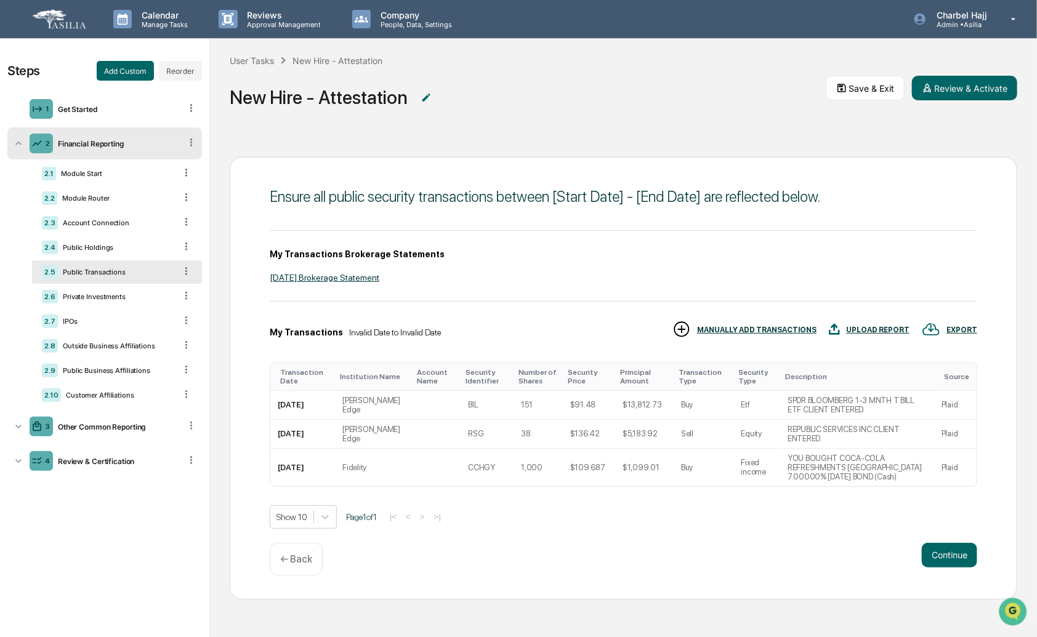
click at [952, 544] on button "Continue" at bounding box center [949, 555] width 55 height 25
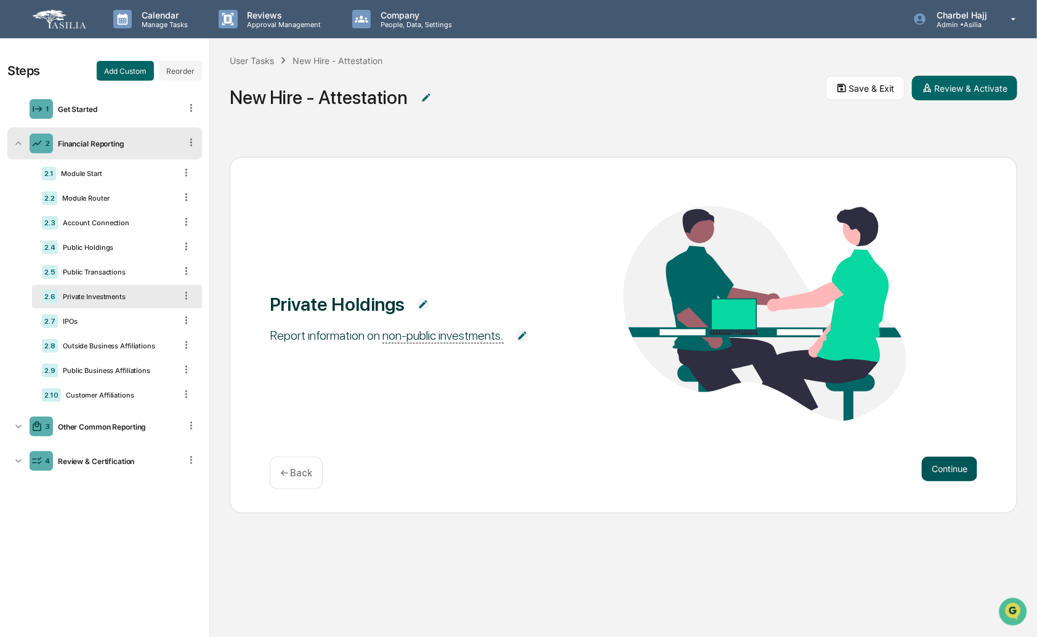
click at [945, 471] on button "Continue" at bounding box center [949, 469] width 55 height 25
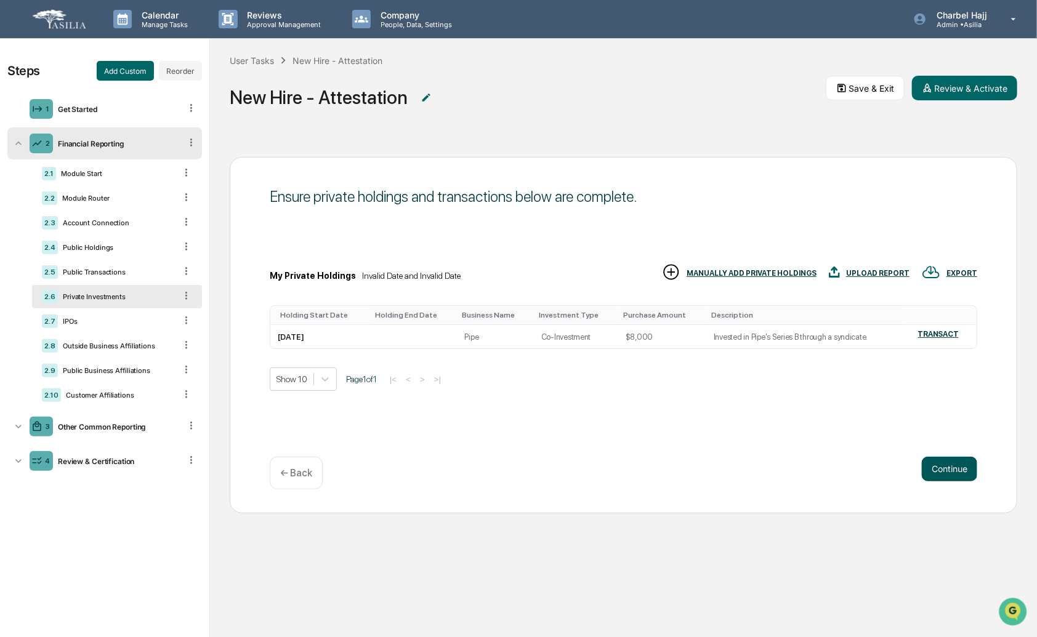
click at [951, 461] on button "Continue" at bounding box center [949, 469] width 55 height 25
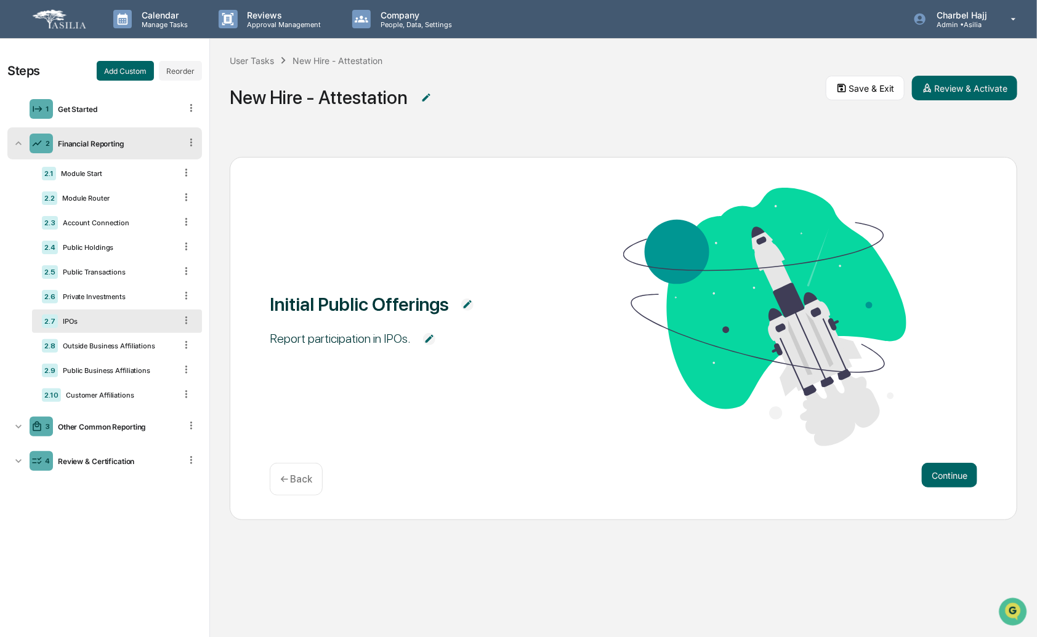
click at [185, 322] on icon at bounding box center [186, 321] width 12 height 12
click at [108, 350] on div "Outside Business Affiliations" at bounding box center [117, 346] width 118 height 9
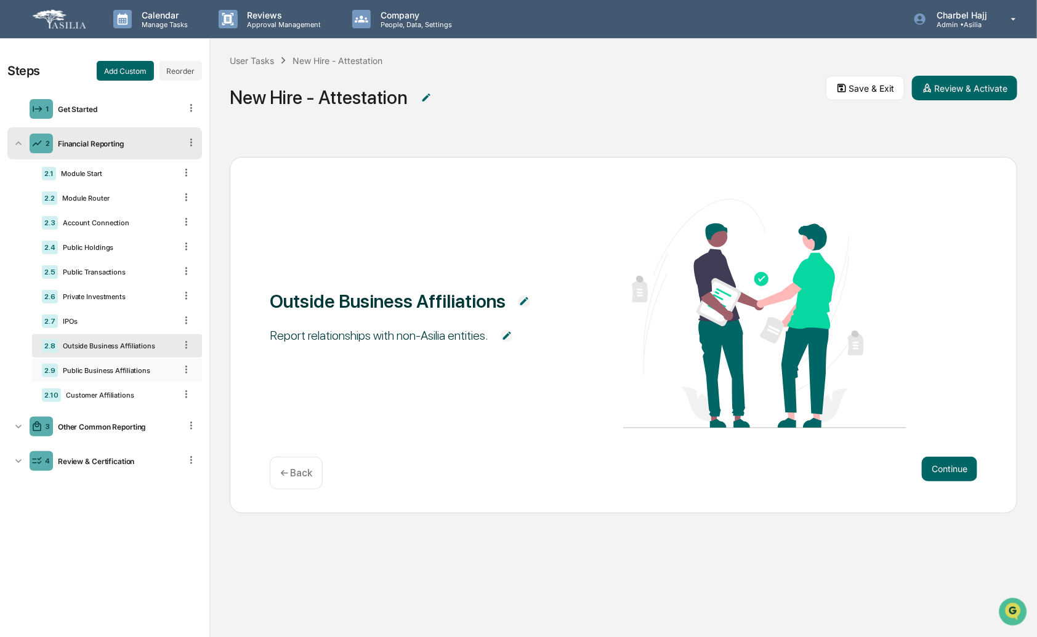
click at [120, 370] on div "Public Business Affiliations" at bounding box center [117, 370] width 118 height 9
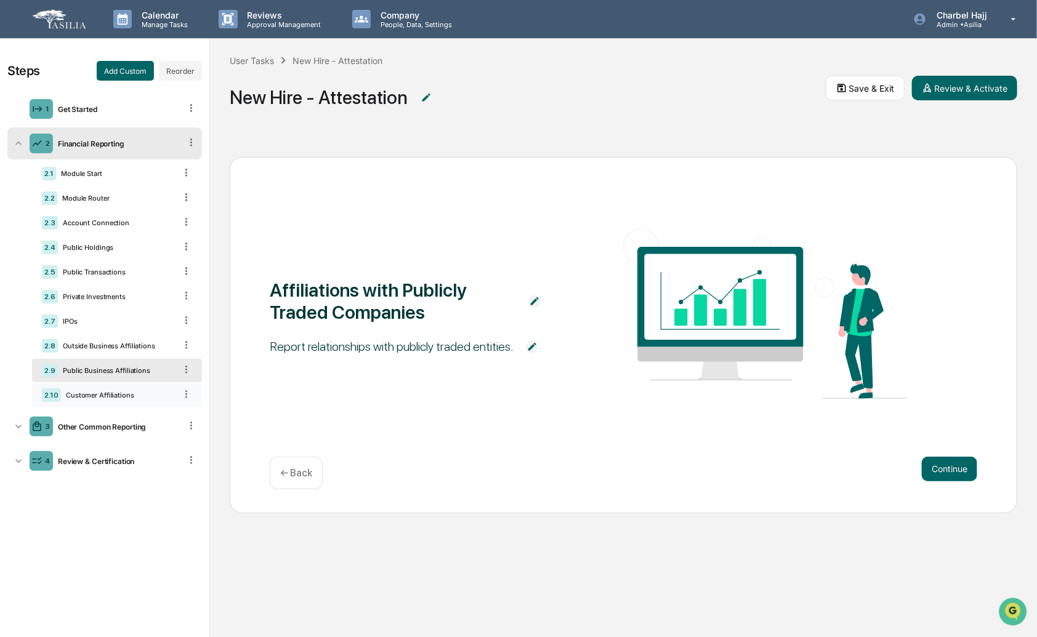
click at [120, 390] on div "2.10 Customer Affiliations" at bounding box center [117, 395] width 170 height 23
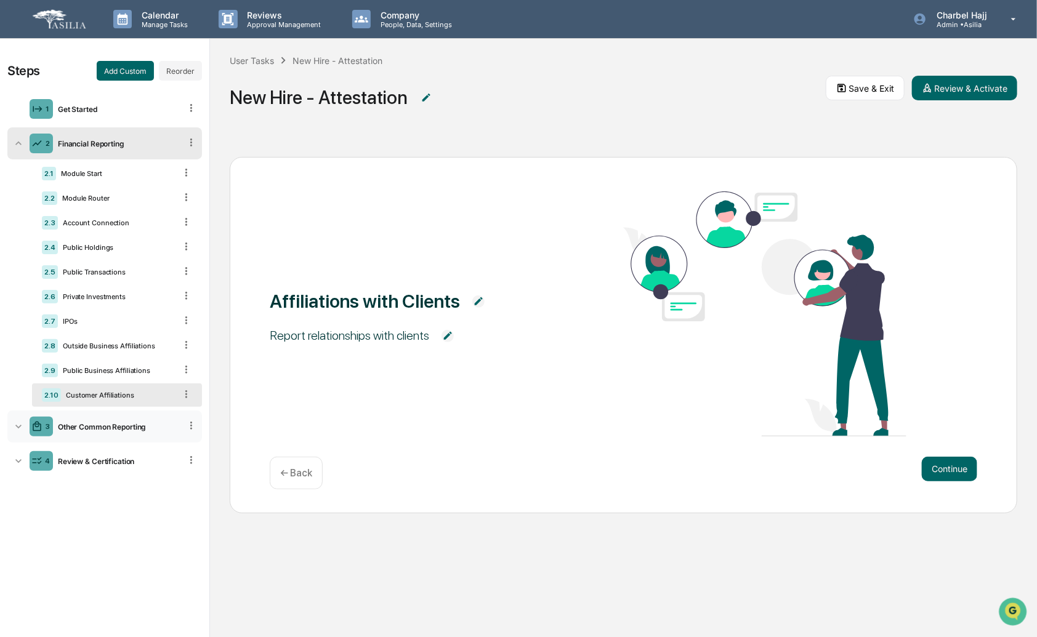
click at [10, 431] on div "3 Other Common Reporting" at bounding box center [104, 427] width 195 height 32
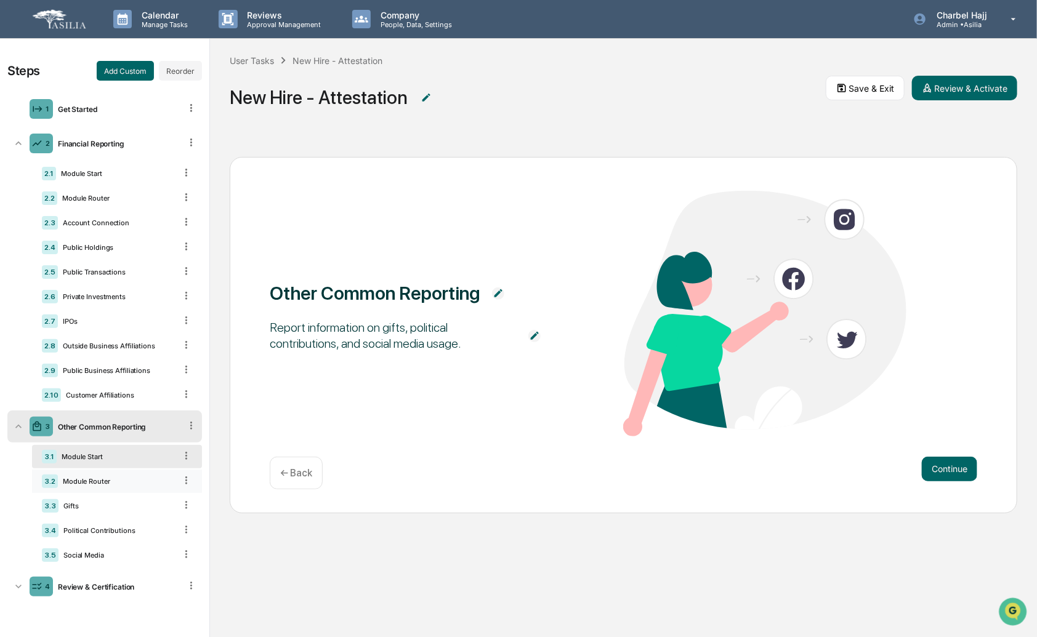
click at [108, 486] on div "Module Router" at bounding box center [117, 481] width 118 height 9
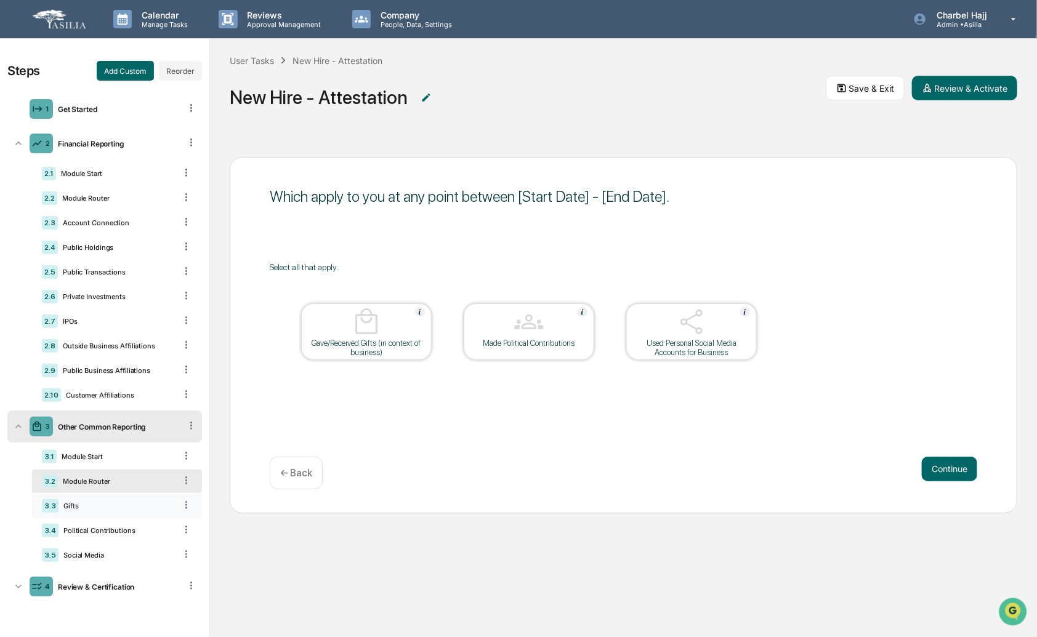
click at [84, 511] on div "Gifts" at bounding box center [117, 506] width 117 height 9
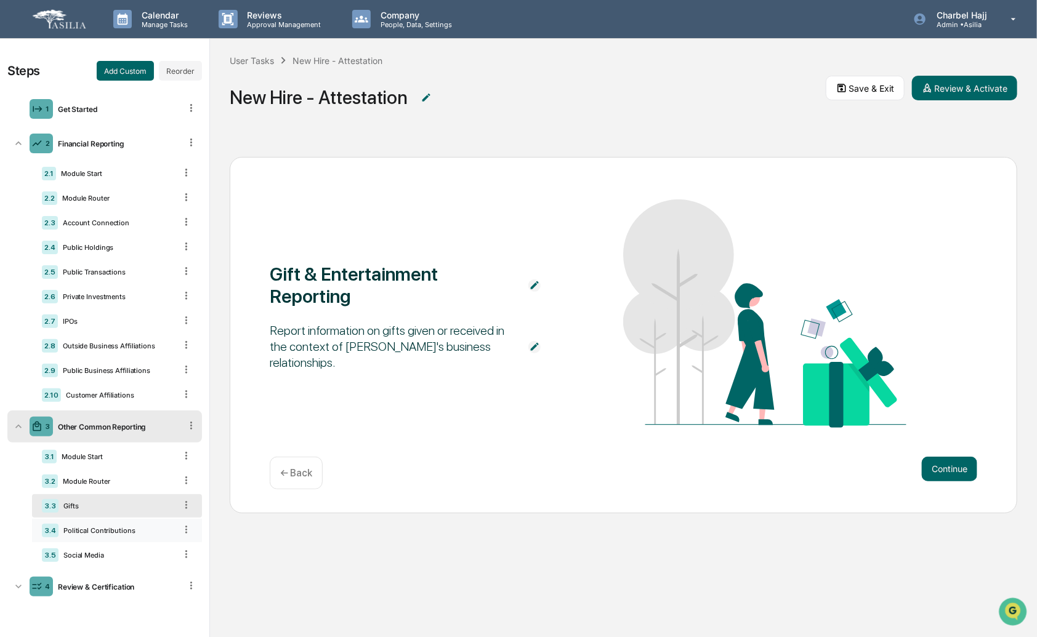
click at [89, 535] on div "Political Contributions" at bounding box center [117, 531] width 117 height 9
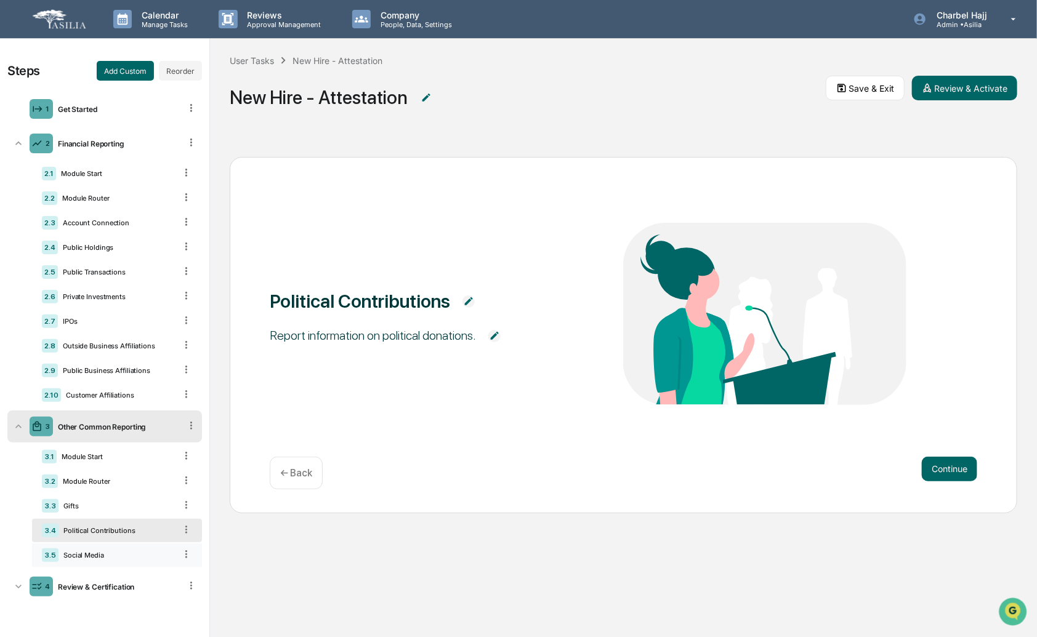
click at [91, 558] on div "Social Media" at bounding box center [117, 555] width 117 height 9
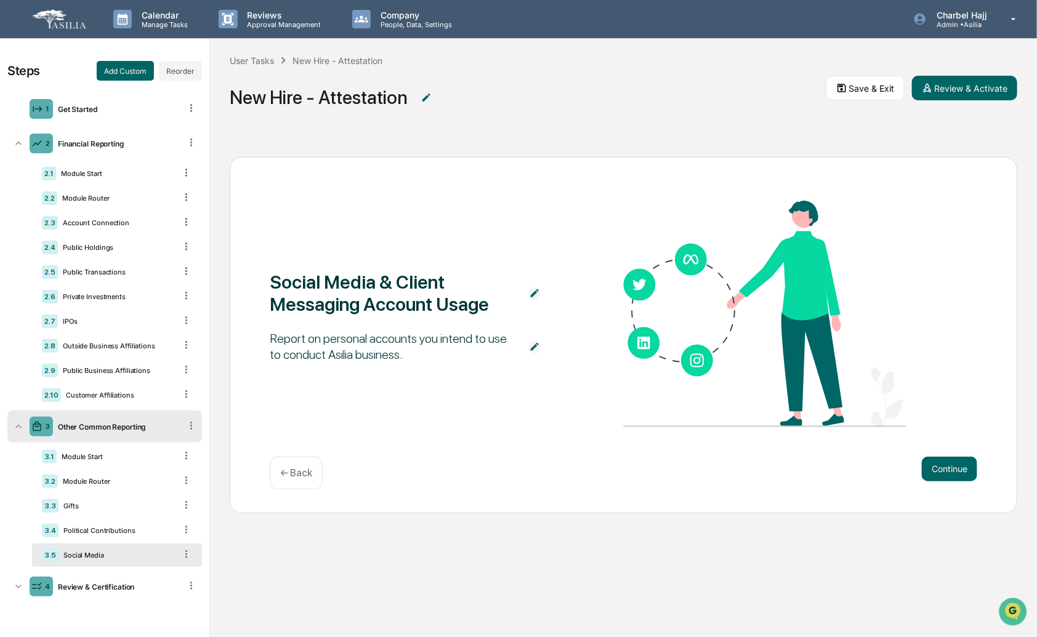
click at [5, 593] on div "Steps Add Custom Reorder 1 Get Started 2 Financial Reporting 2.1 Module Start 2…" at bounding box center [104, 338] width 209 height 599
click at [25, 592] on div "4 Review & Certification" at bounding box center [104, 587] width 195 height 32
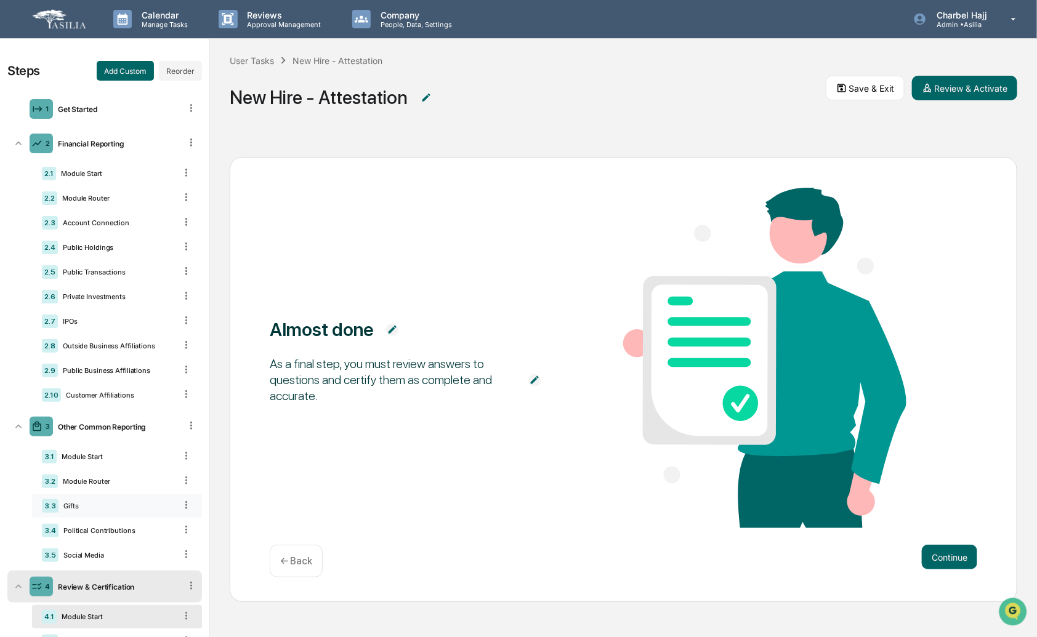
click at [94, 507] on div "Gifts" at bounding box center [117, 506] width 117 height 9
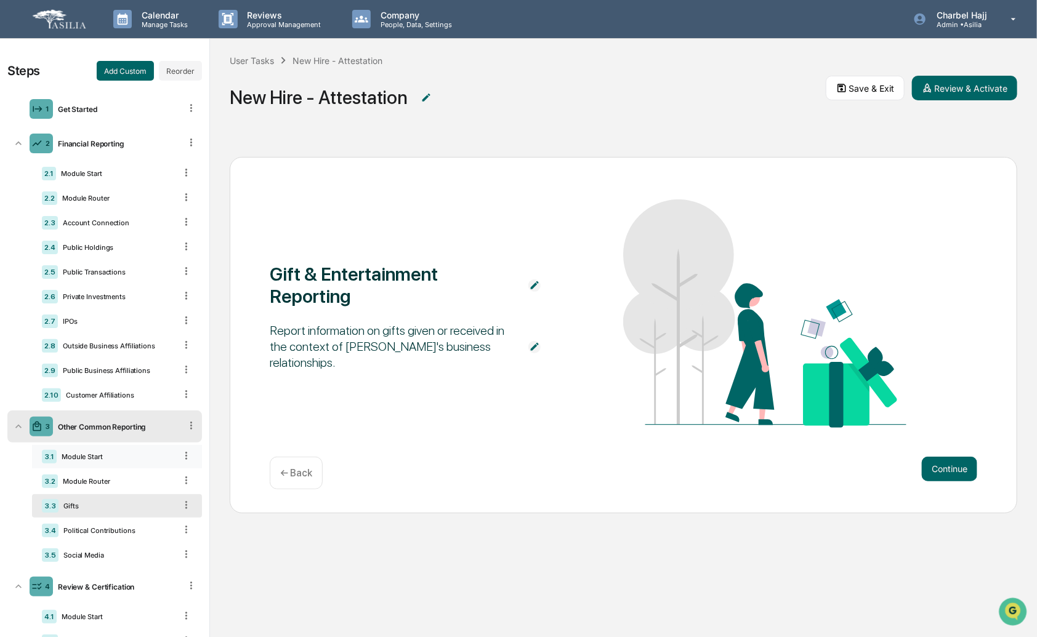
click at [105, 454] on div "3.1 Module Start" at bounding box center [117, 456] width 170 height 23
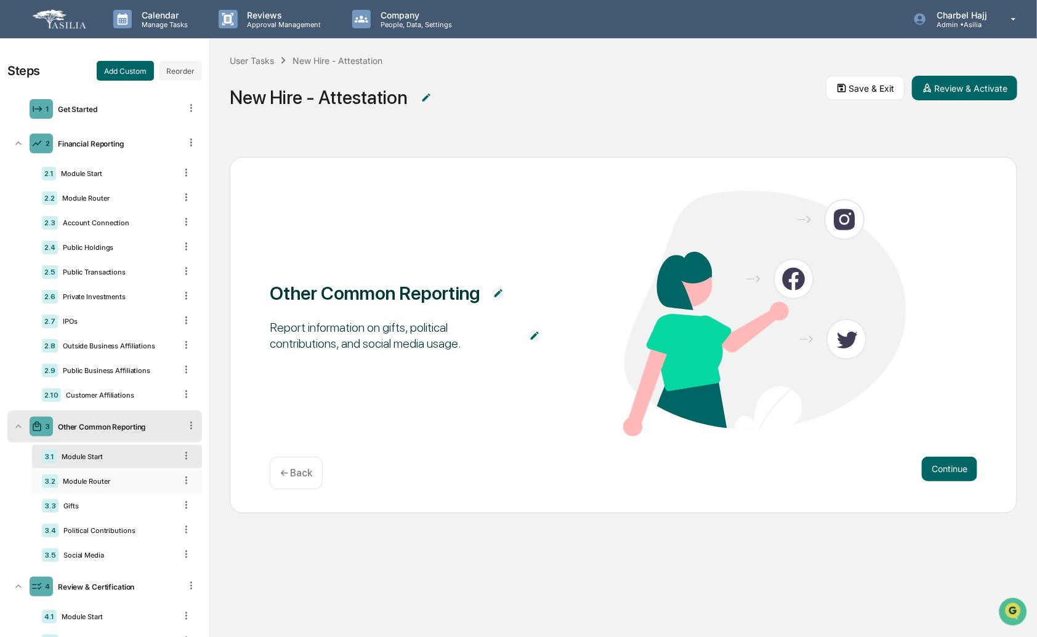
click at [105, 483] on div "Module Router" at bounding box center [117, 481] width 118 height 9
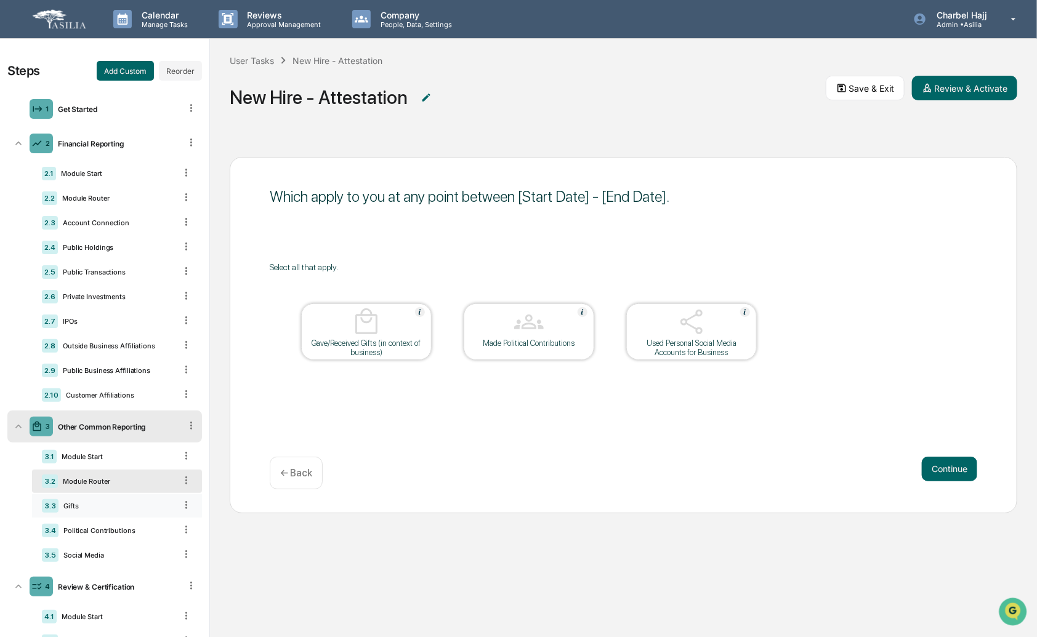
drag, startPoint x: 107, startPoint y: 506, endPoint x: 105, endPoint y: 520, distance: 14.9
click at [106, 506] on div "Gifts" at bounding box center [117, 506] width 117 height 9
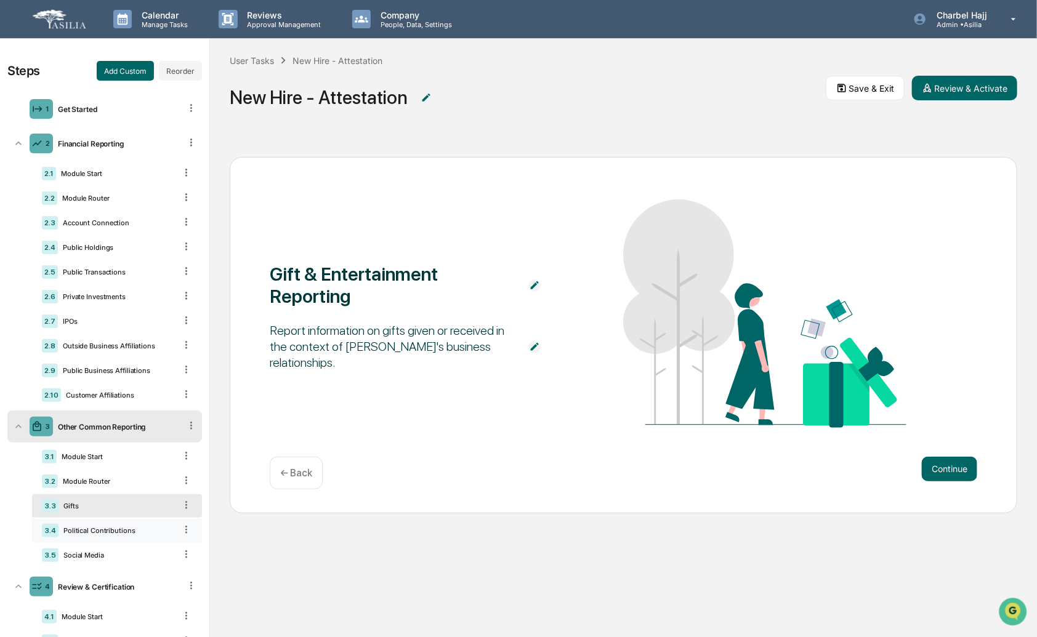
drag, startPoint x: 105, startPoint y: 533, endPoint x: 105, endPoint y: 545, distance: 12.3
click at [105, 533] on div "Political Contributions" at bounding box center [117, 531] width 117 height 9
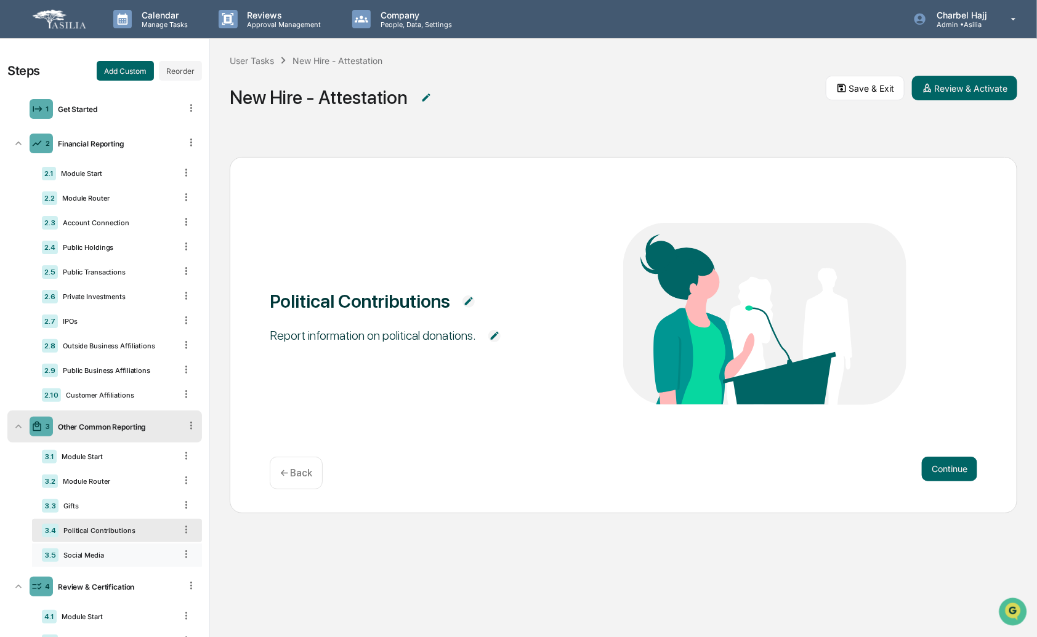
click at [102, 555] on div "Social Media" at bounding box center [117, 555] width 117 height 9
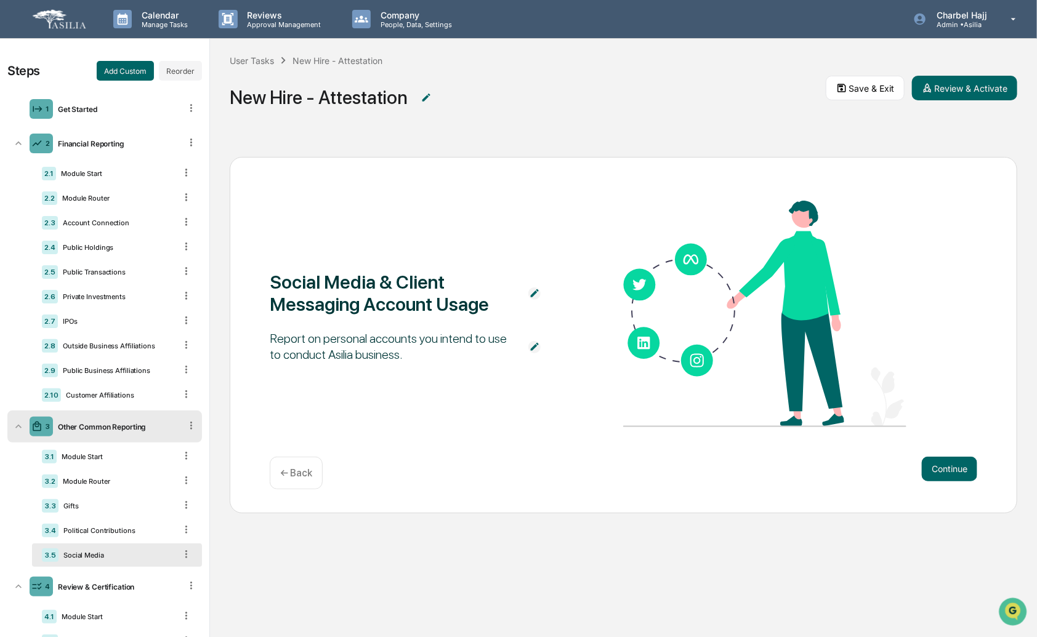
click at [185, 429] on icon at bounding box center [191, 426] width 12 height 12
click at [177, 448] on div "Delete" at bounding box center [176, 444] width 41 height 20
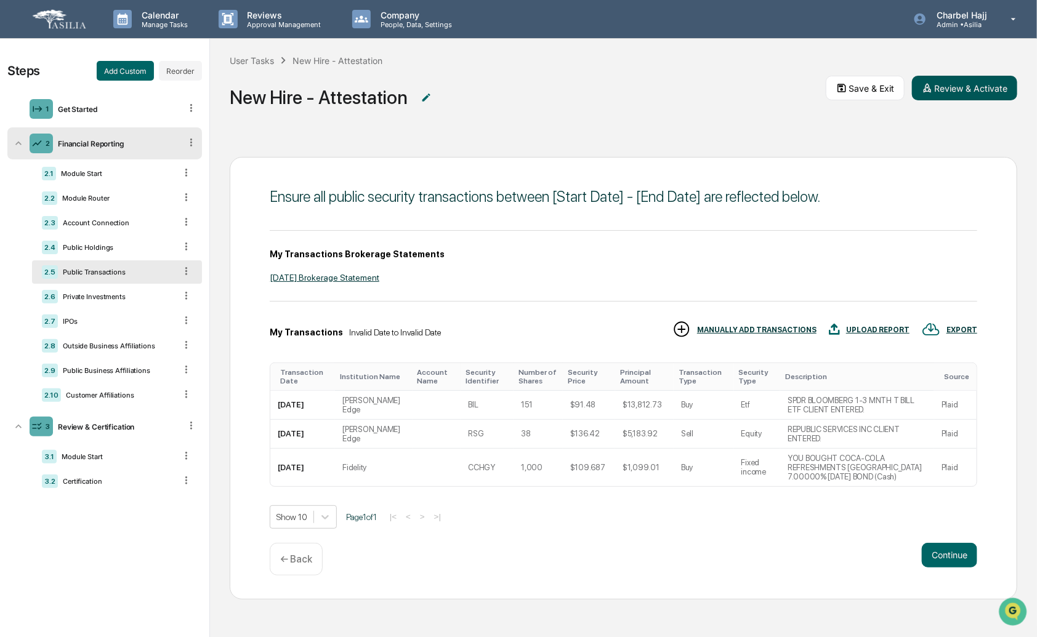
click at [970, 84] on button "Review & Activate" at bounding box center [964, 88] width 105 height 25
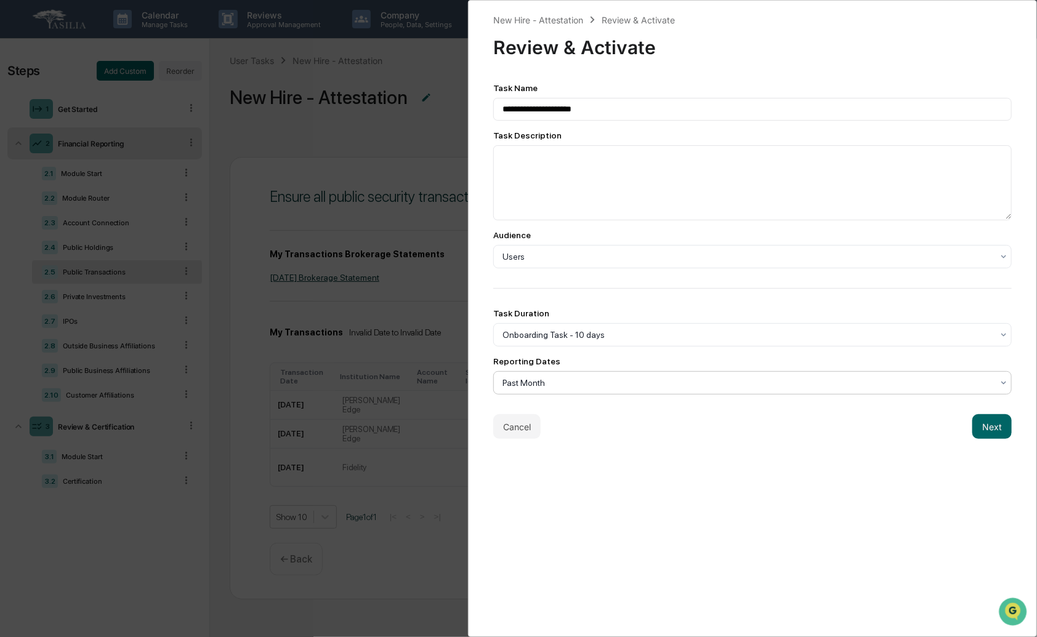
click at [814, 379] on div at bounding box center [748, 383] width 490 height 12
click at [808, 364] on div "Reporting Dates" at bounding box center [752, 362] width 519 height 10
click at [977, 429] on button "Next" at bounding box center [991, 426] width 39 height 25
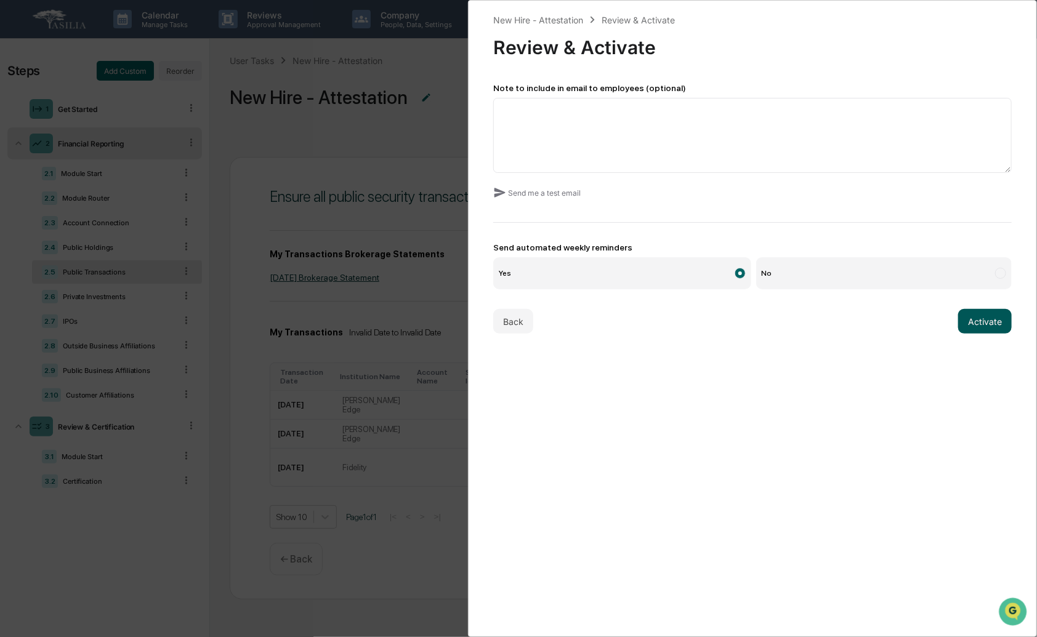
click at [980, 321] on button "Activate" at bounding box center [985, 321] width 54 height 25
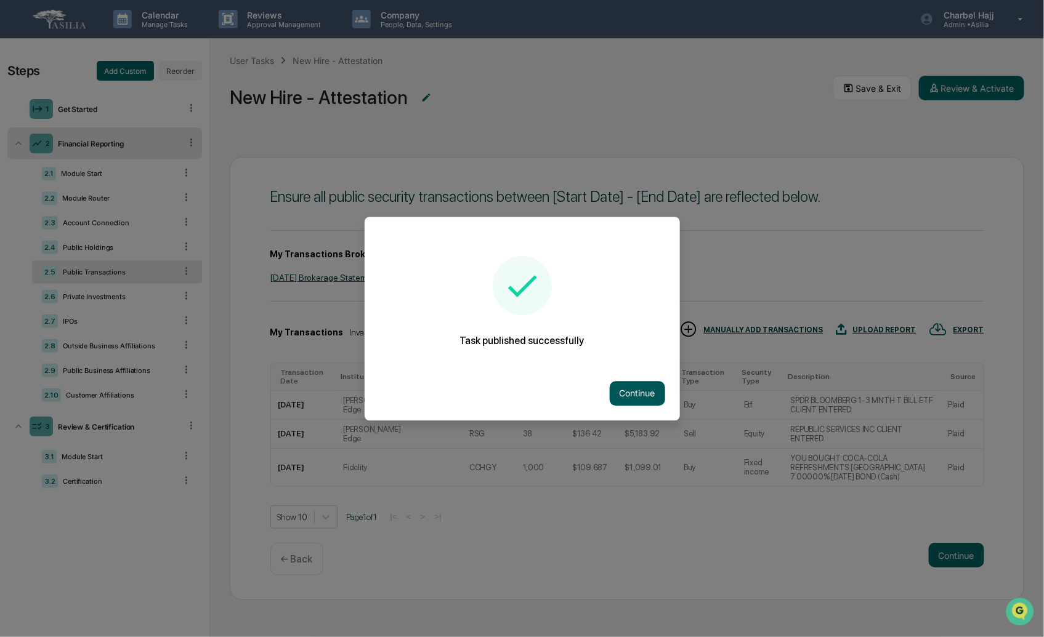
click at [641, 390] on button "Continue" at bounding box center [637, 393] width 55 height 25
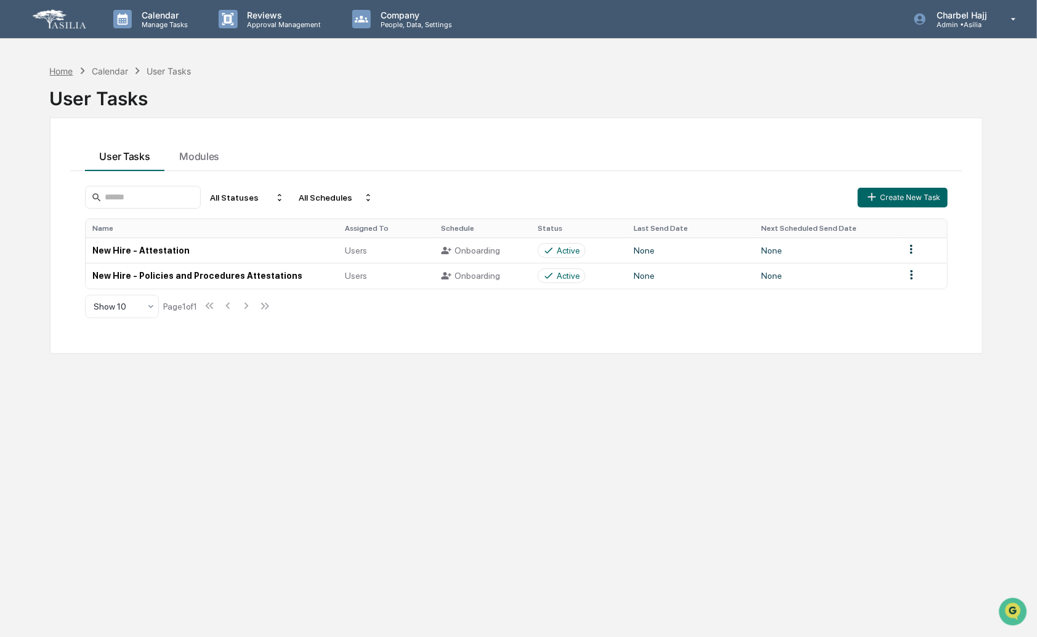
click at [67, 71] on div "Home" at bounding box center [61, 71] width 23 height 10
